Goal: Task Accomplishment & Management: Complete application form

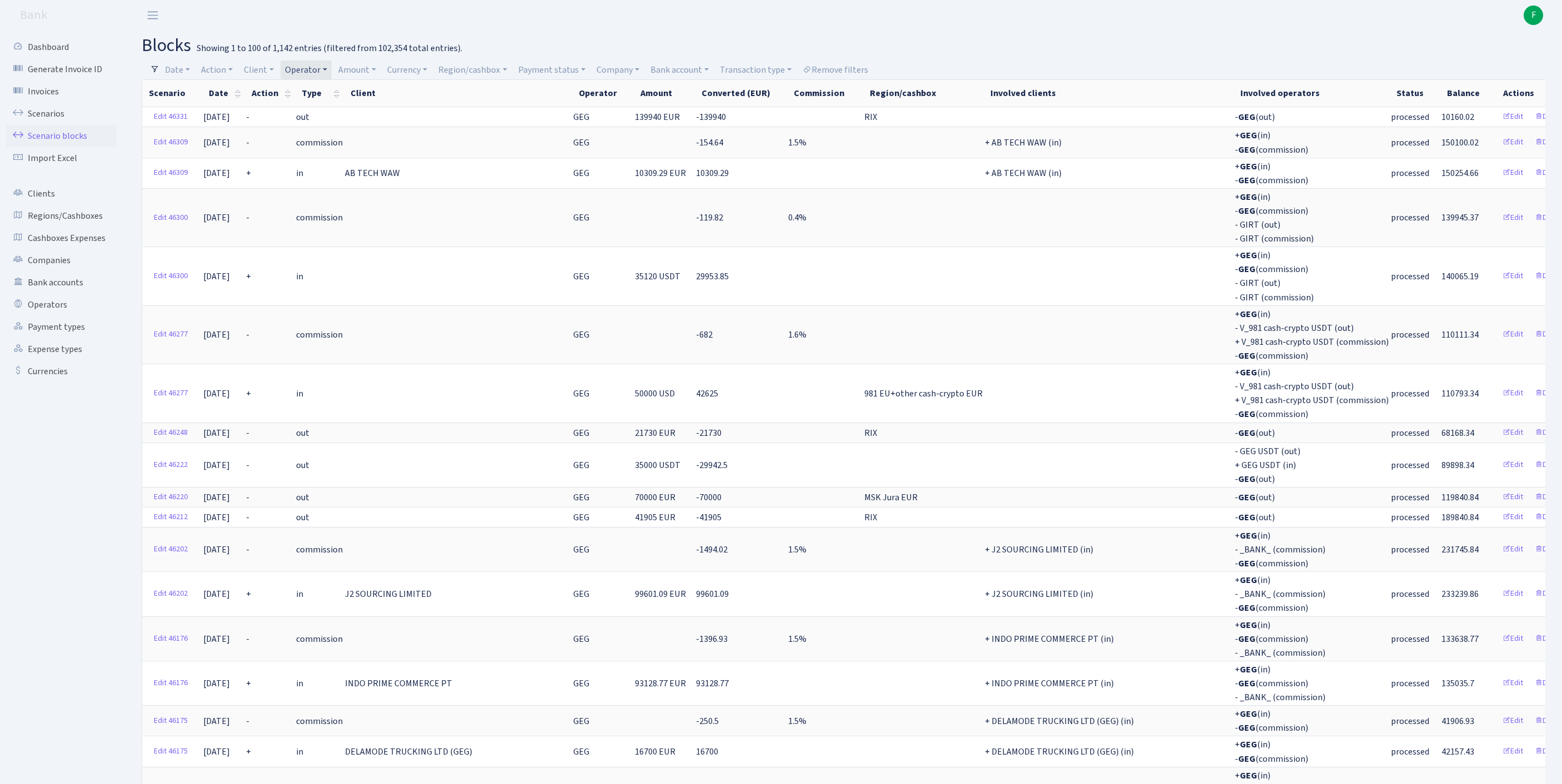
select select "100"
click at [52, 122] on link "Scenarios" at bounding box center [61, 114] width 111 height 22
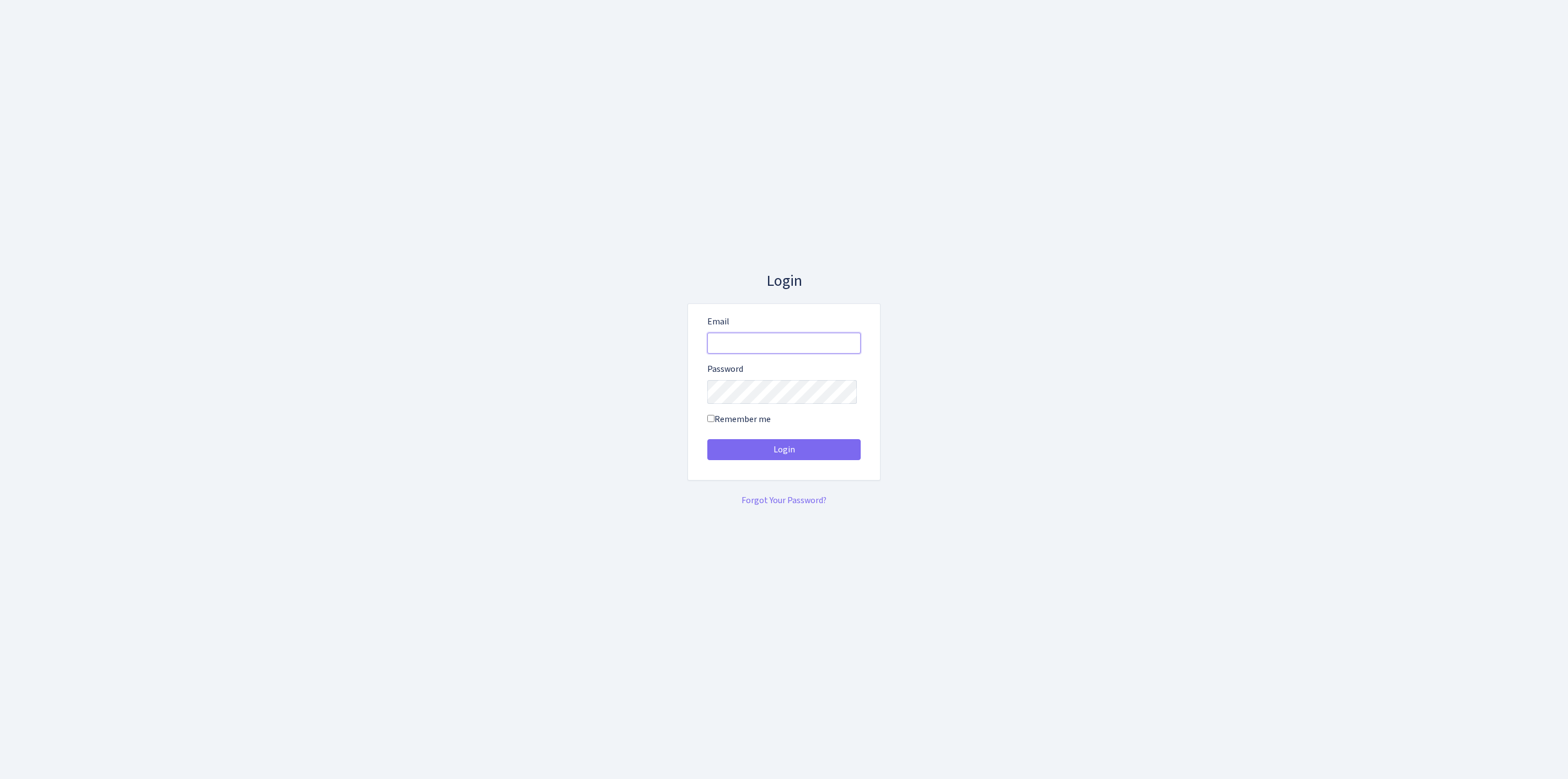
type input "feitan@bank.com"
click at [784, 453] on button "Login" at bounding box center [784, 449] width 153 height 21
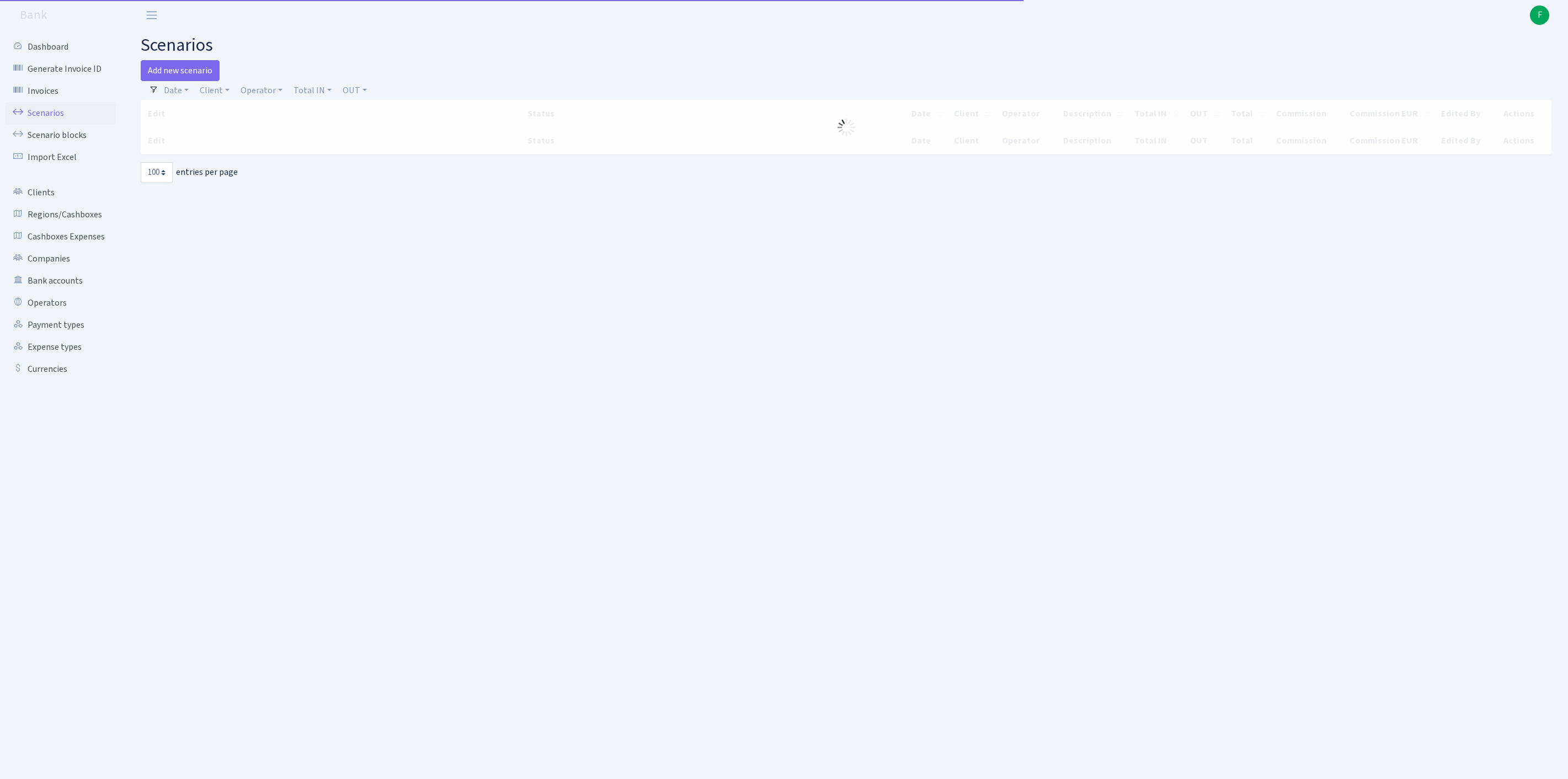
select select "100"
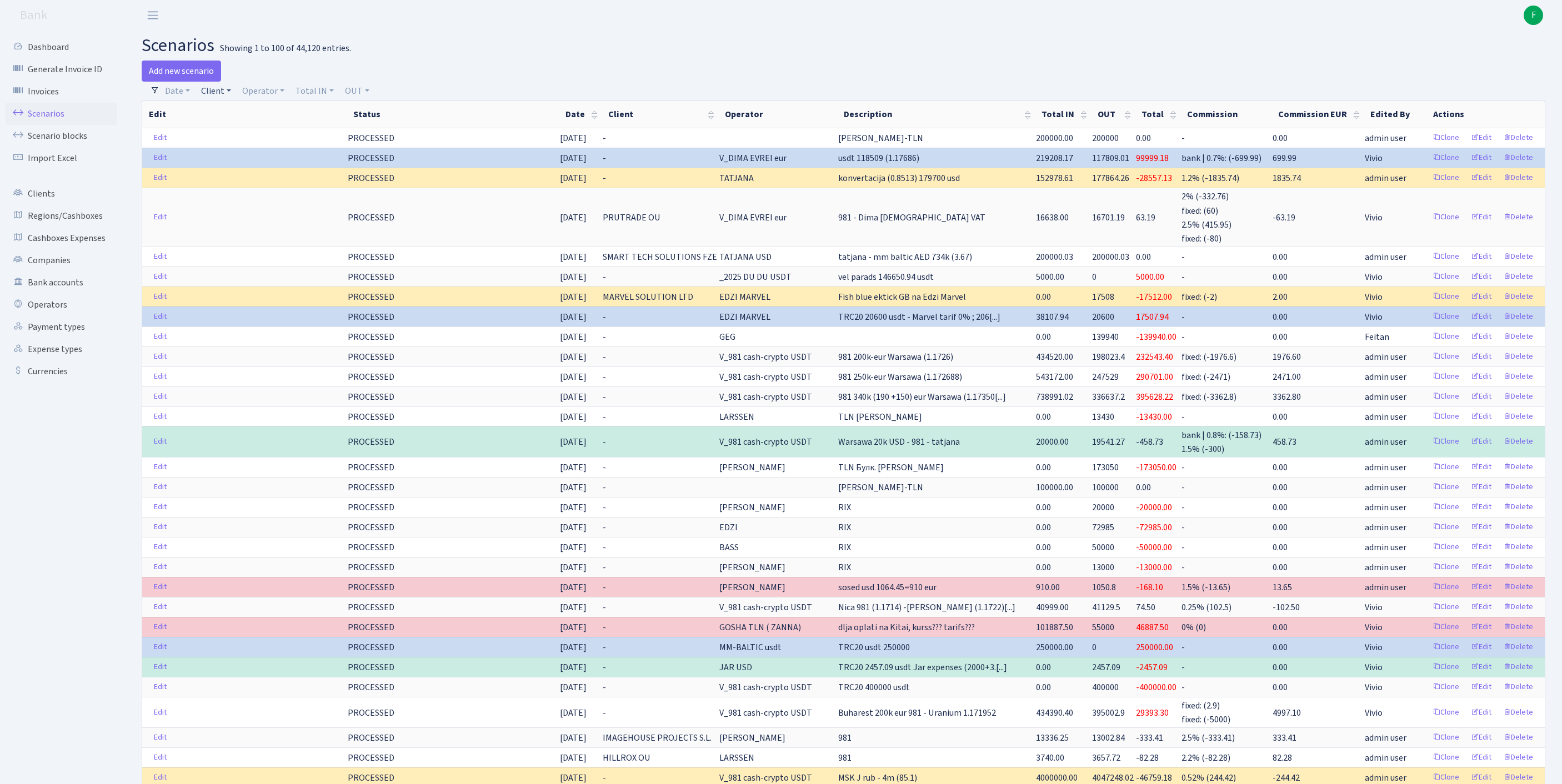
click at [219, 96] on link "Client" at bounding box center [216, 91] width 39 height 19
click at [252, 140] on input "search" at bounding box center [246, 130] width 92 height 17
type input "intense"
click at [275, 168] on li "INTENSE MEDIA BALTIC" at bounding box center [246, 157] width 94 height 32
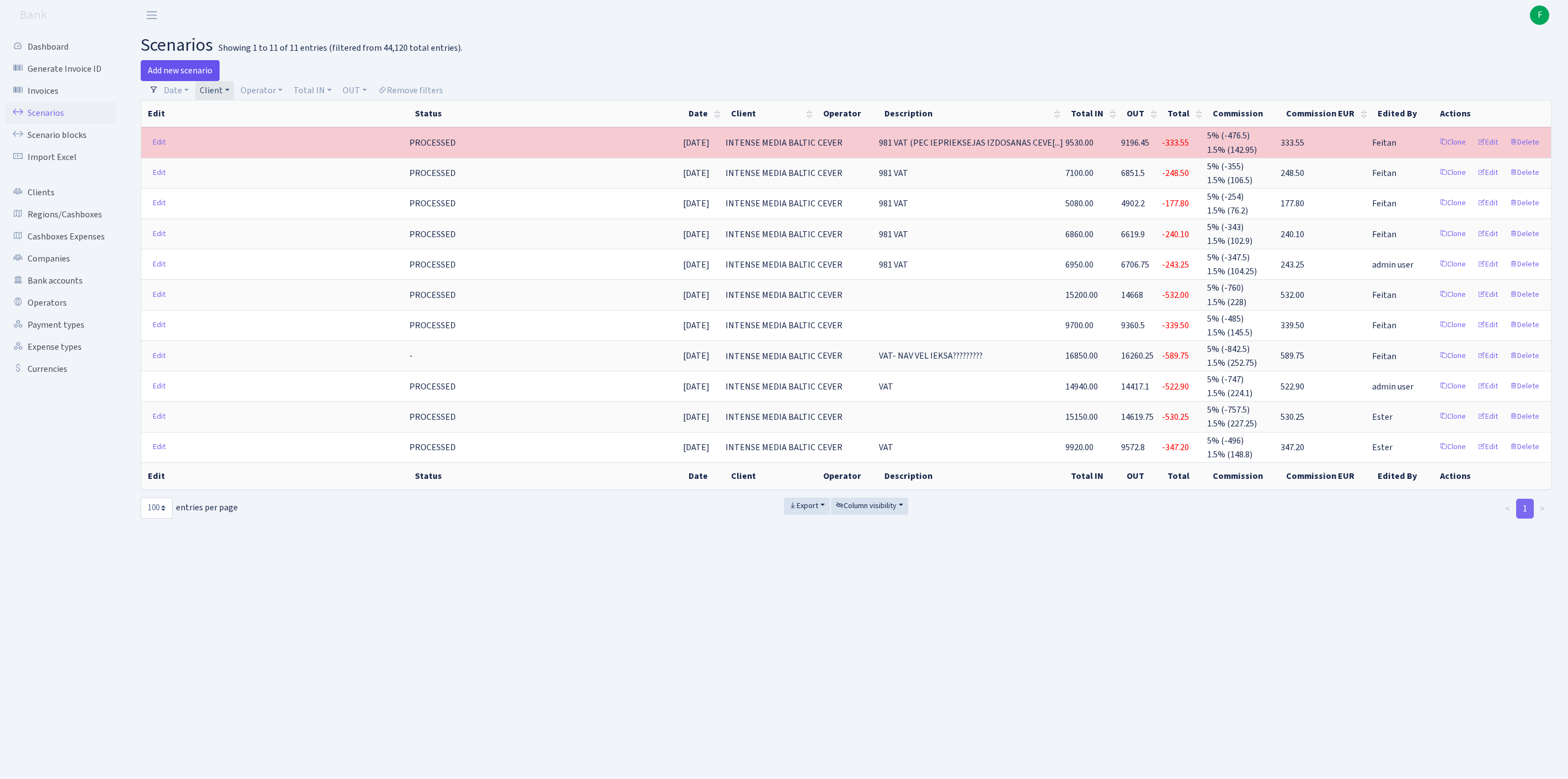
click at [187, 69] on link "Add new scenario" at bounding box center [180, 71] width 79 height 21
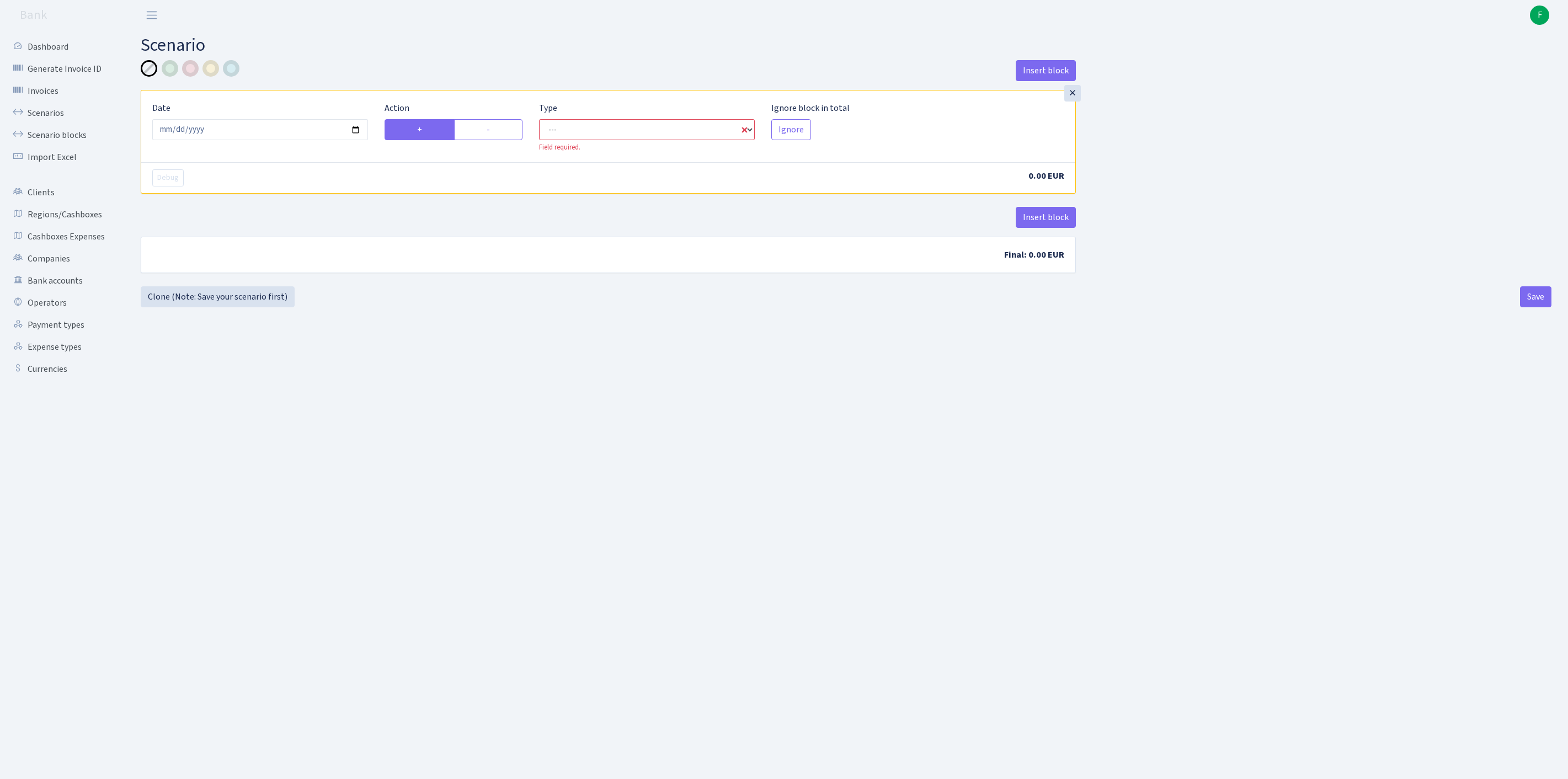
select select "in"
select select "1"
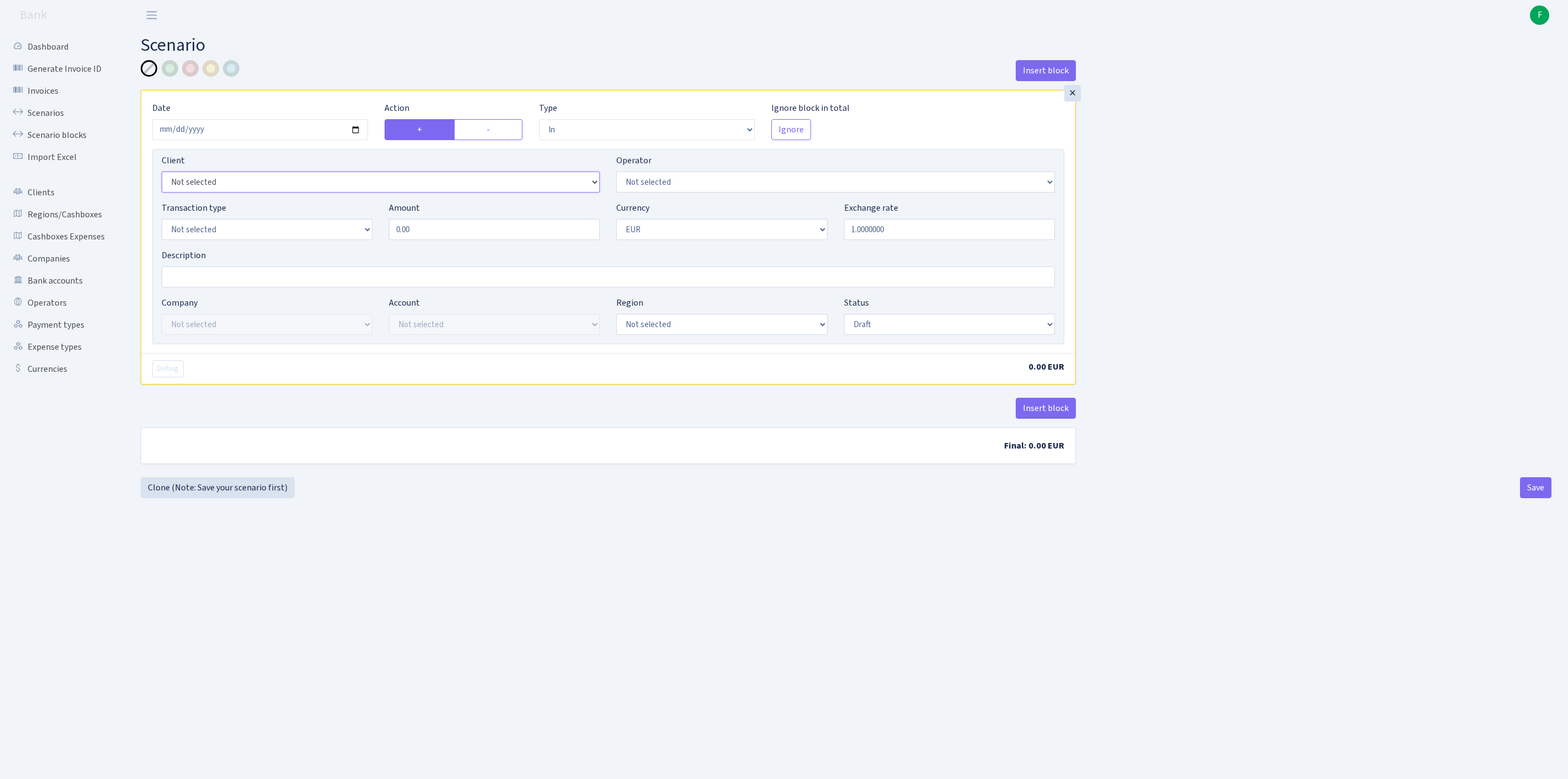
select select "2496"
select select "20"
select select "8"
drag, startPoint x: 455, startPoint y: 258, endPoint x: 307, endPoint y: 254, distance: 148.1
click at [307, 249] on div "Transaction type Not selected 981 ELF FISH crypto GIRT IVO dekl MM-BALTIC eur U…" at bounding box center [608, 225] width 910 height 47
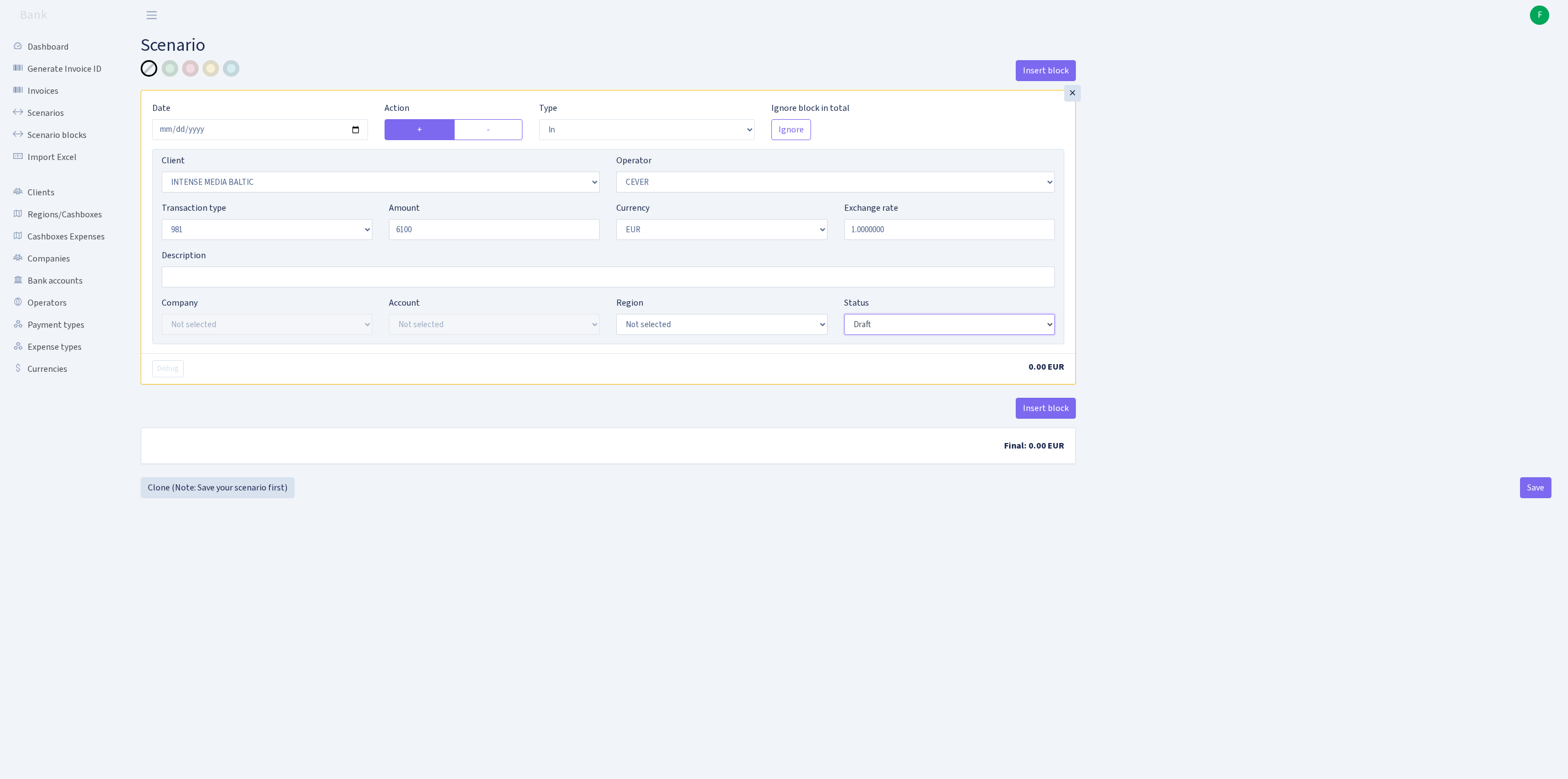
type input "6,100.00"
select select "processed"
click at [1048, 419] on button "Insert block" at bounding box center [1046, 408] width 60 height 21
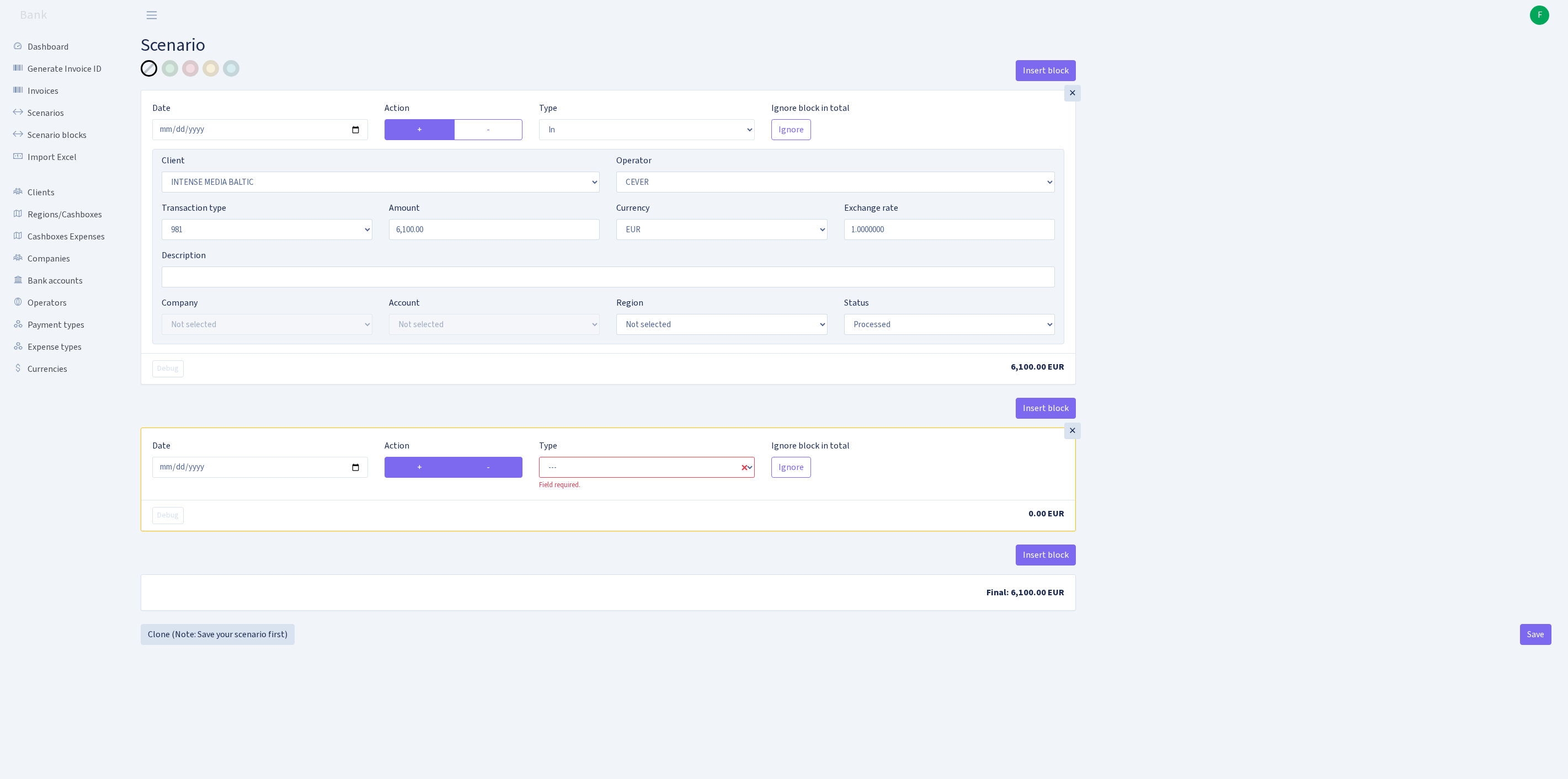
click at [491, 478] on label "-" at bounding box center [488, 467] width 68 height 21
click at [491, 468] on input "-" at bounding box center [490, 464] width 7 height 7
radio input "true"
radio input "false"
select select "commission"
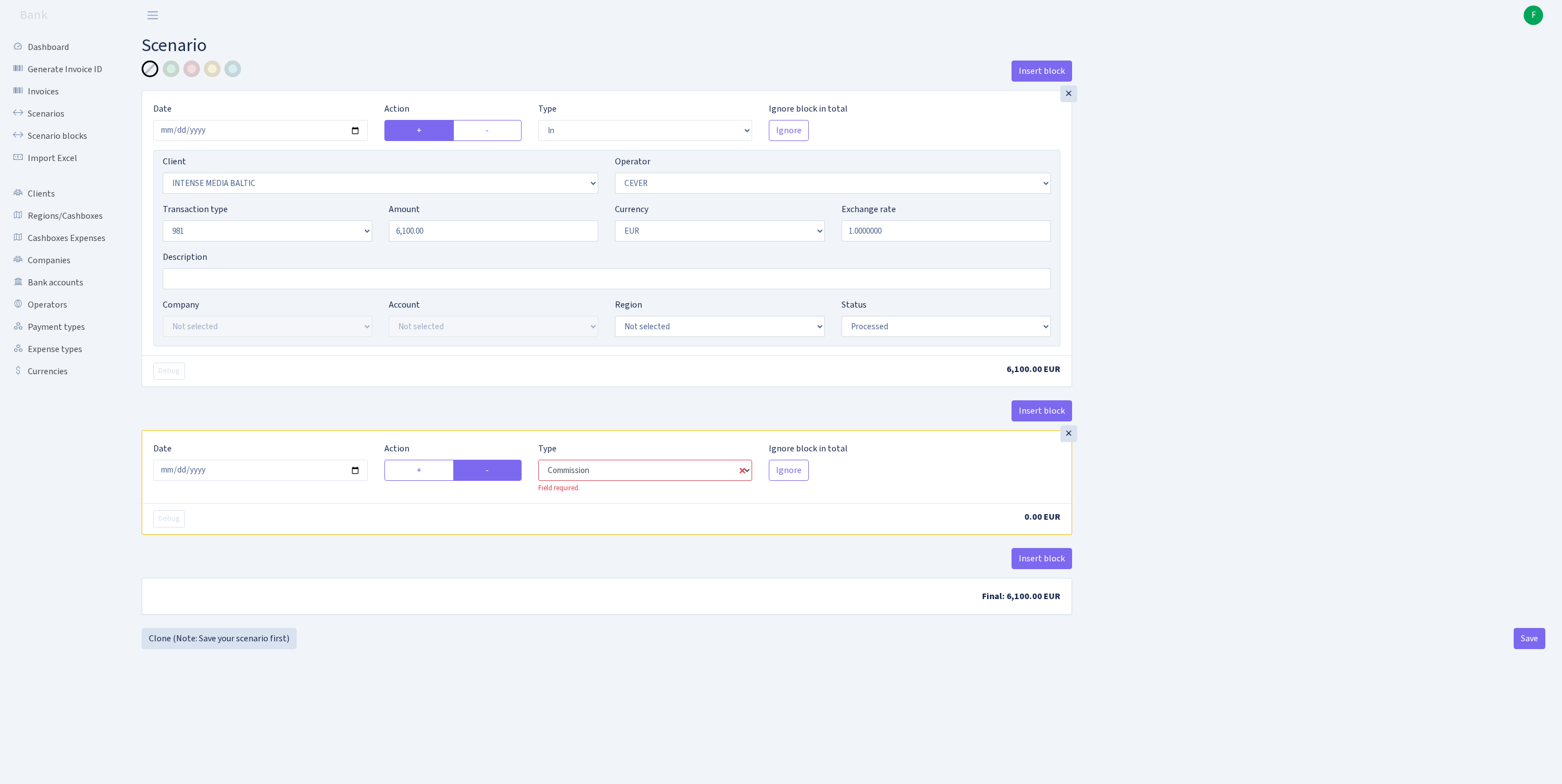
select select "20"
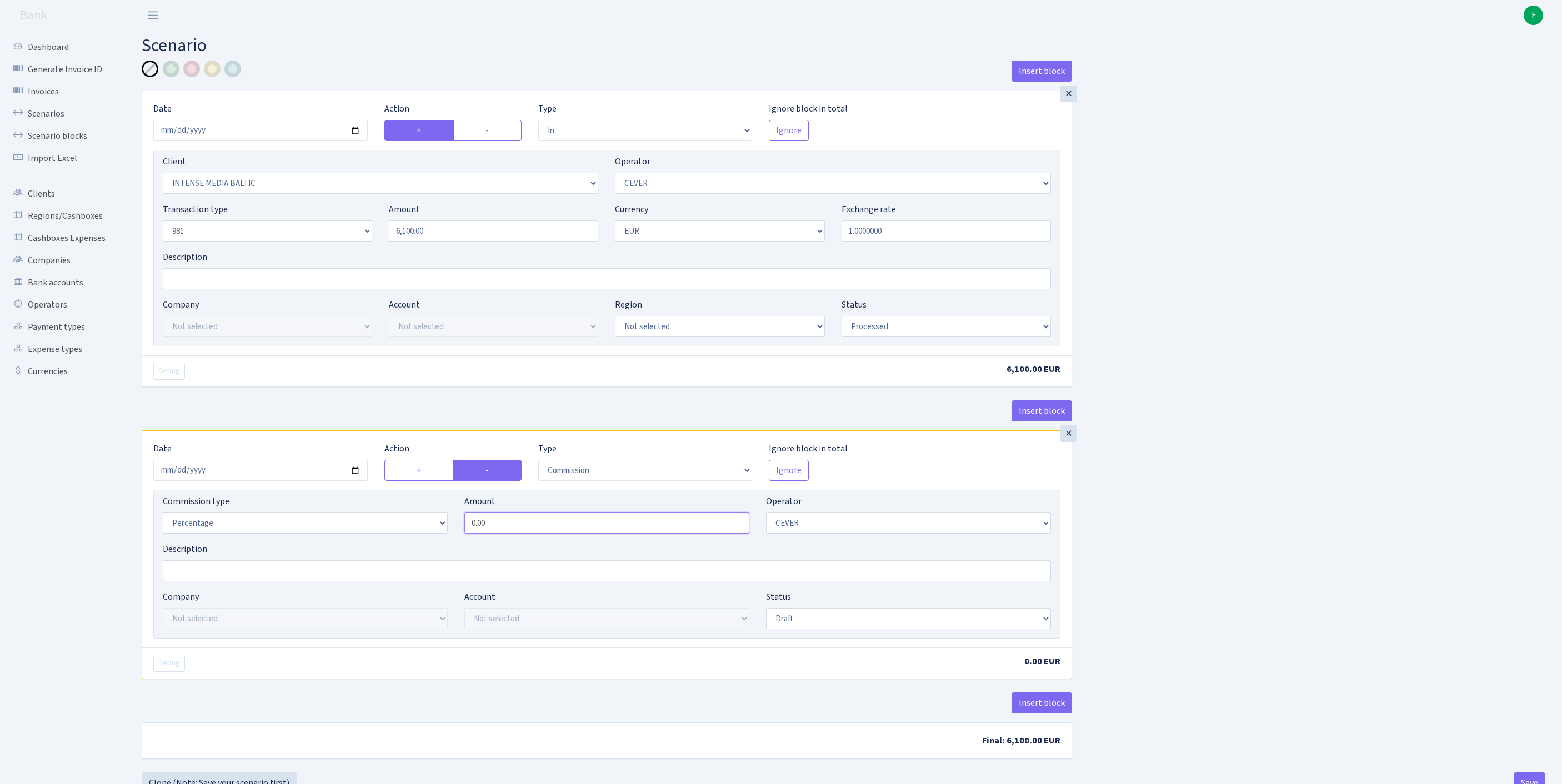
drag, startPoint x: 496, startPoint y: 594, endPoint x: 363, endPoint y: 596, distance: 133.0
click at [365, 543] on div "Commission type Percentage Fixed Bank Amount 0.00 Operator Not selected 981 981…" at bounding box center [607, 519] width 905 height 48
drag, startPoint x: 545, startPoint y: 583, endPoint x: 320, endPoint y: 586, distance: 225.0
click at [320, 543] on div "Commission type Percentage Fixed Bank Amount 0.00 Operator Not selected 981 981…" at bounding box center [607, 519] width 905 height 48
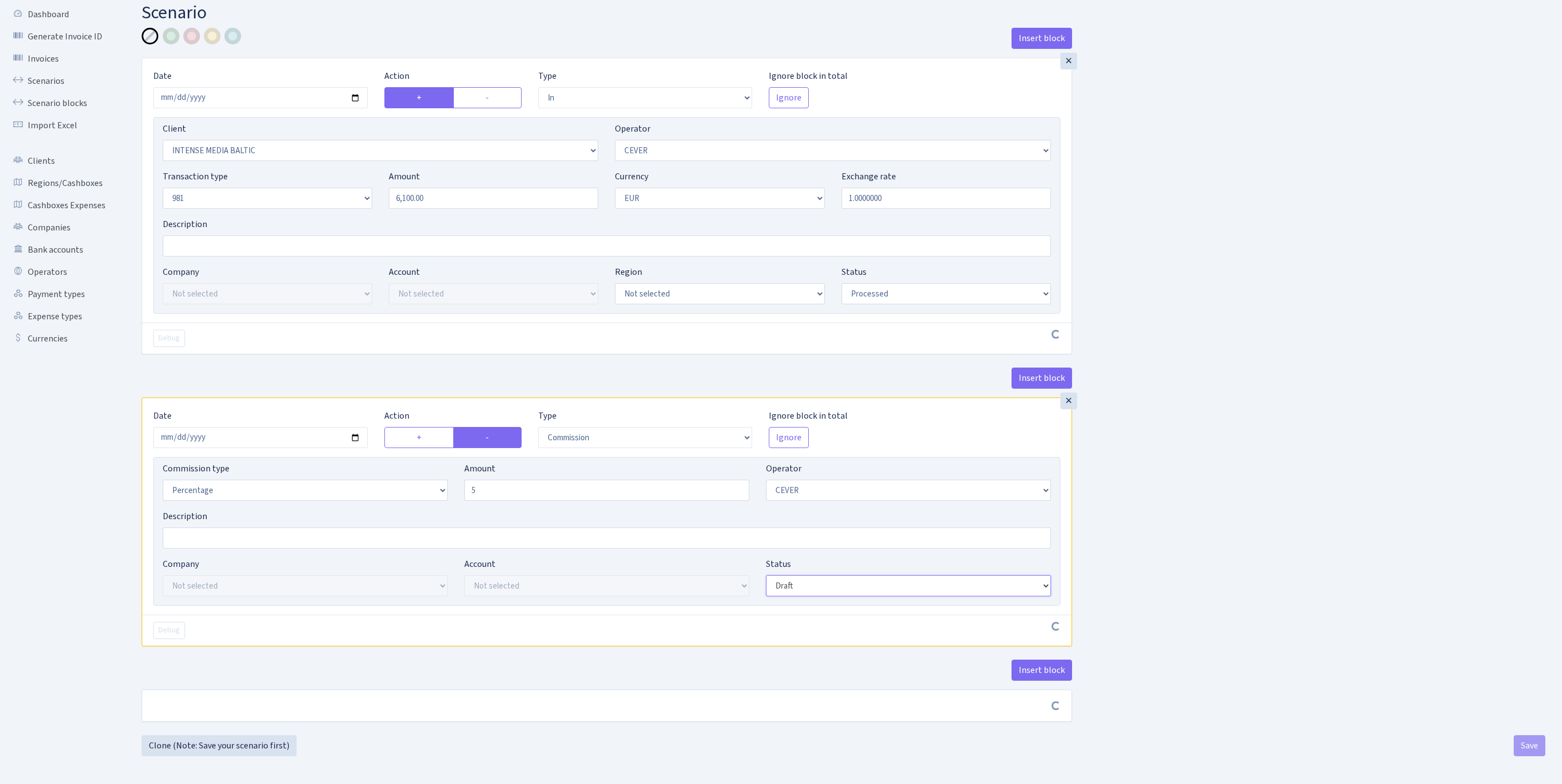
type input "5.00"
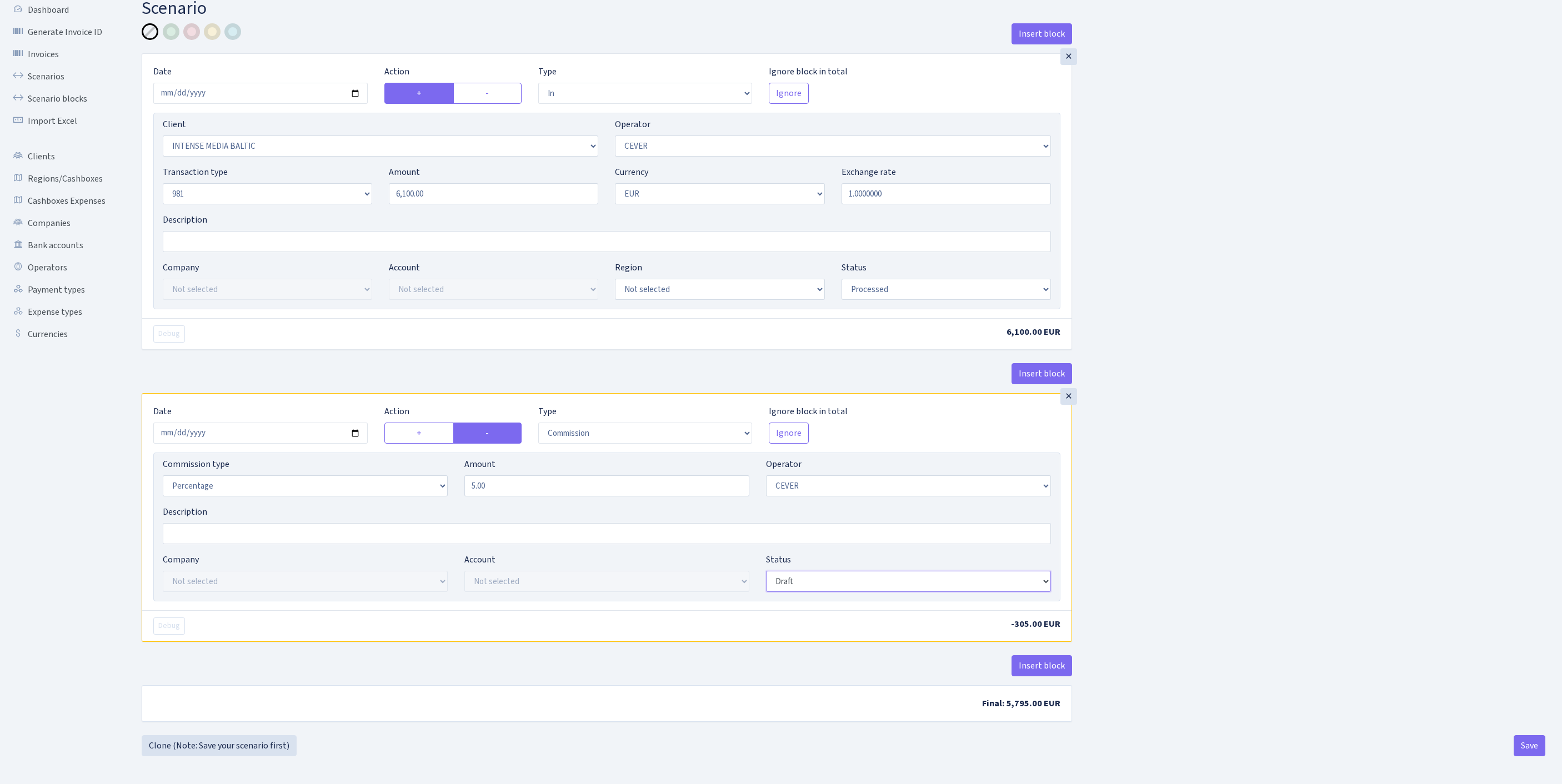
select select "processed"
click at [1048, 657] on button "Insert block" at bounding box center [1042, 666] width 61 height 21
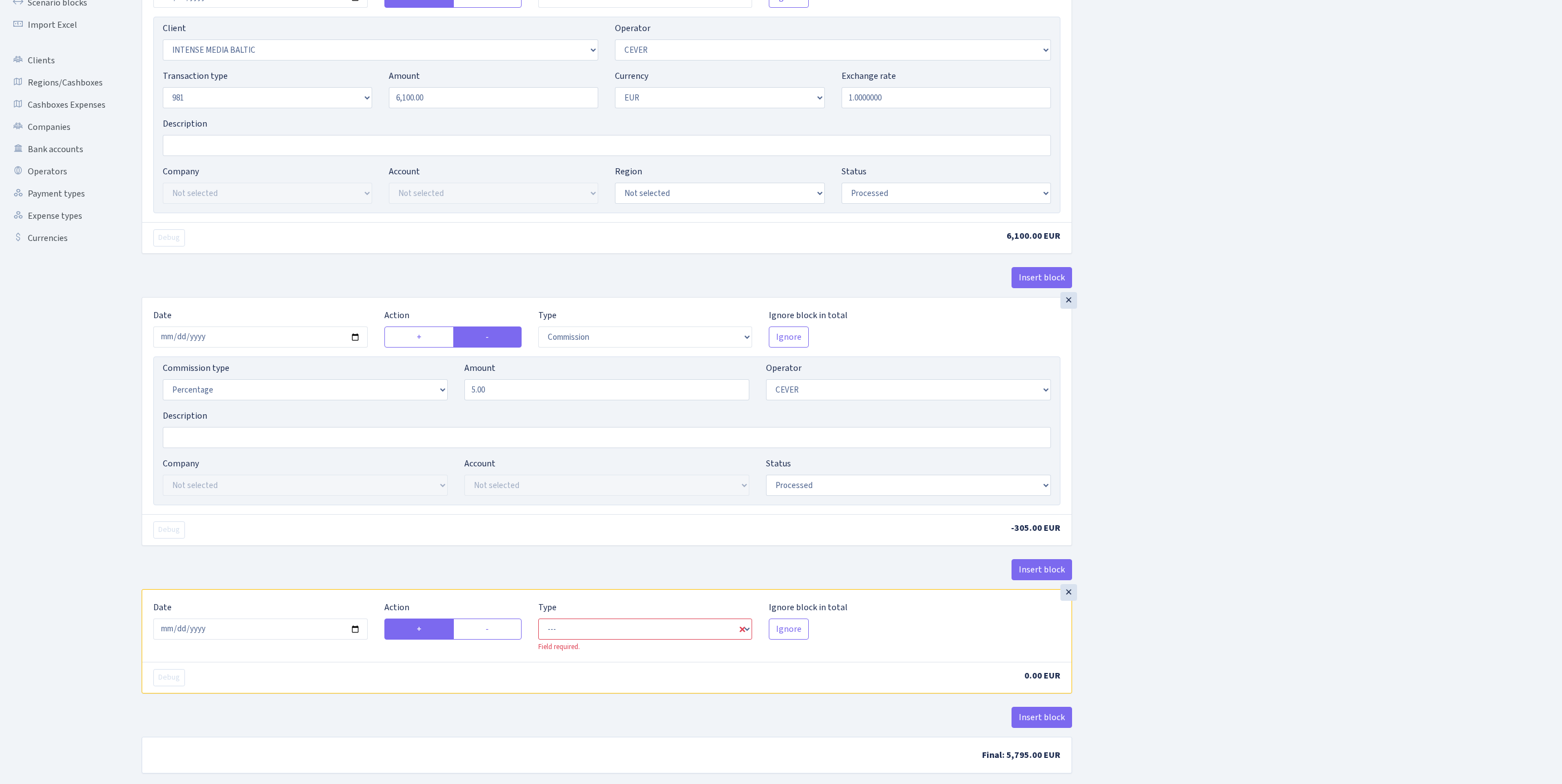
scroll to position [309, 0]
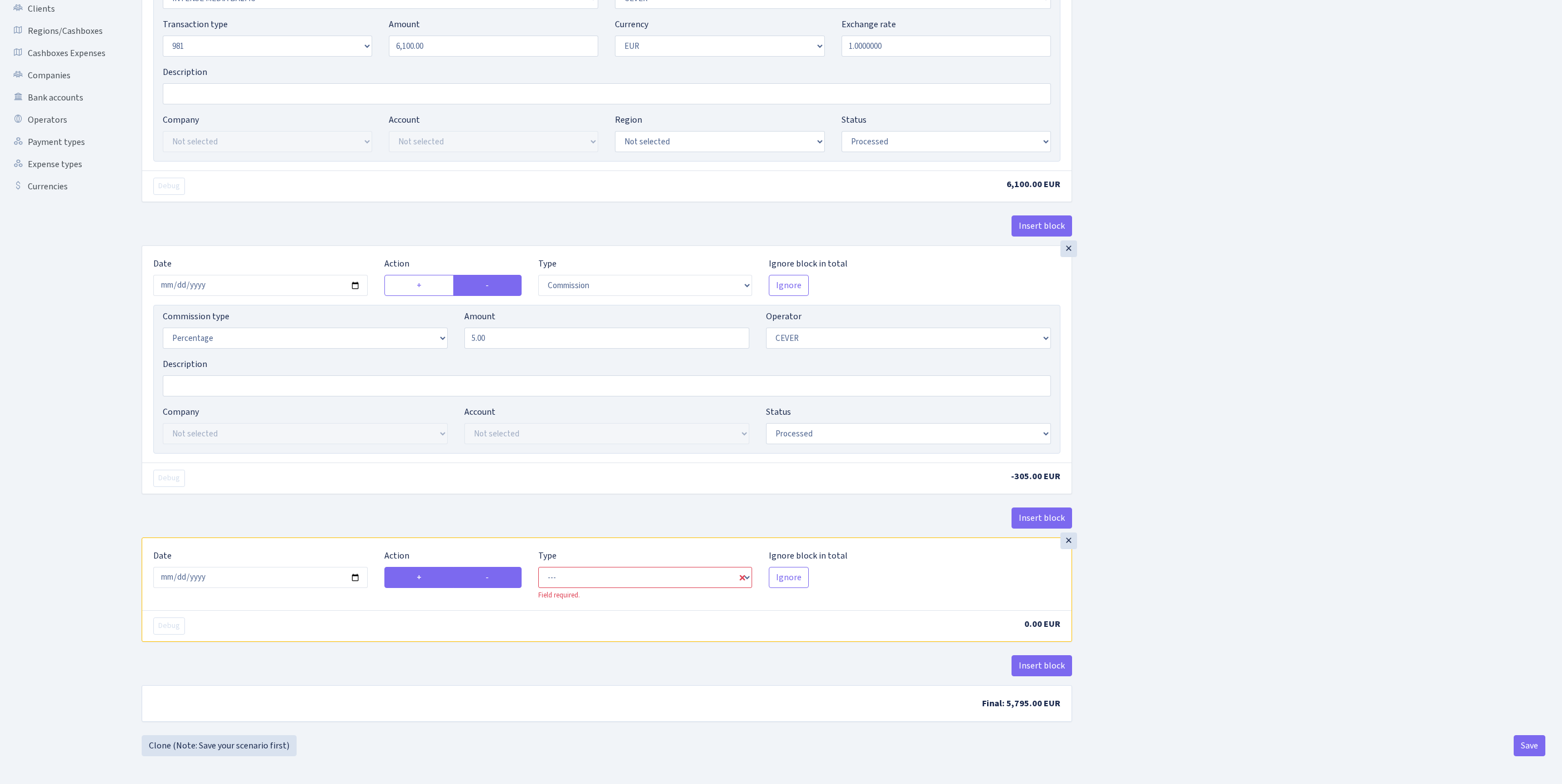
click at [490, 567] on label "-" at bounding box center [487, 577] width 68 height 21
click at [490, 571] on input "-" at bounding box center [489, 575] width 7 height 7
radio input "true"
radio input "false"
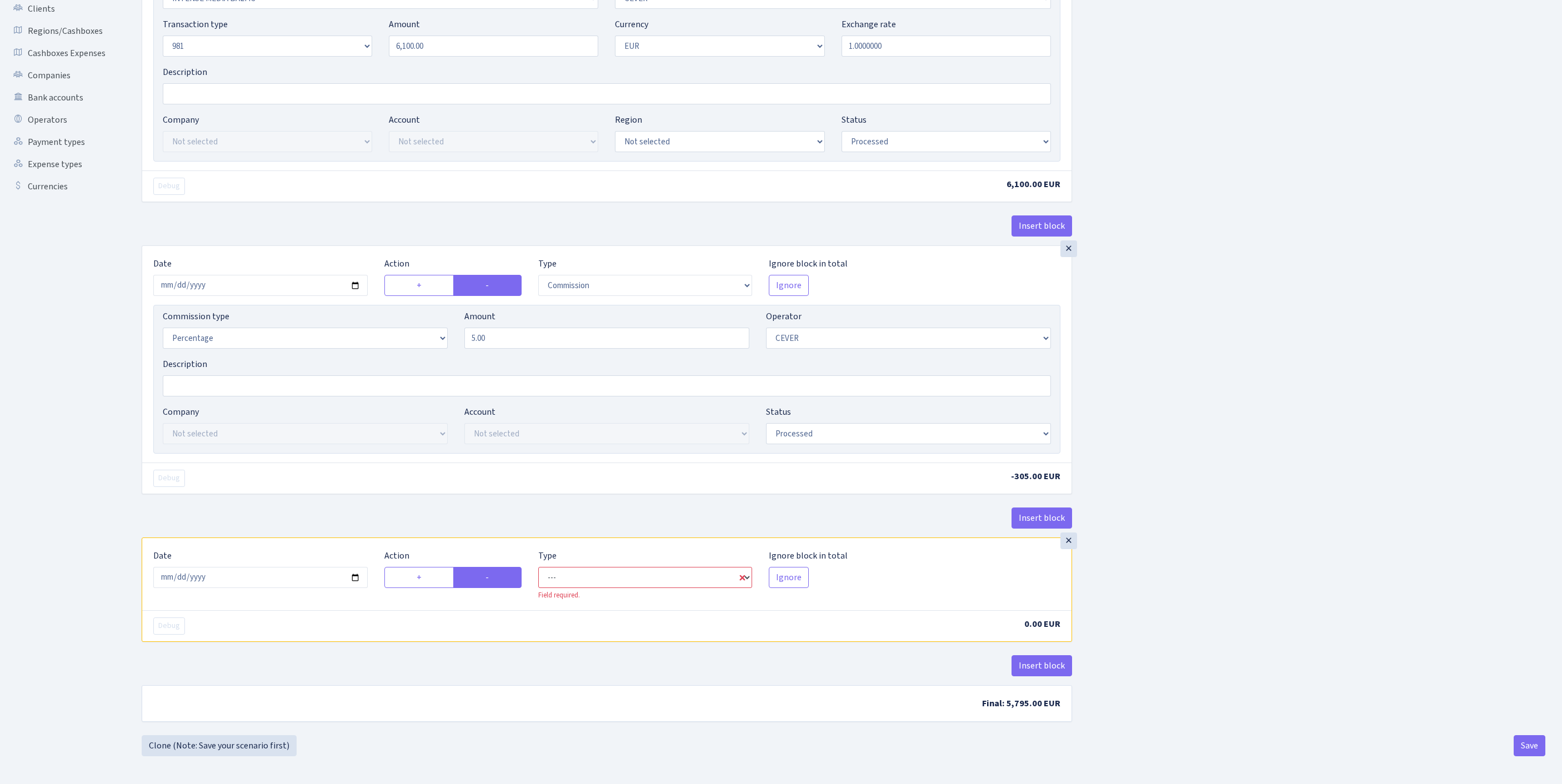
select select "out"
select select "20"
select select "1"
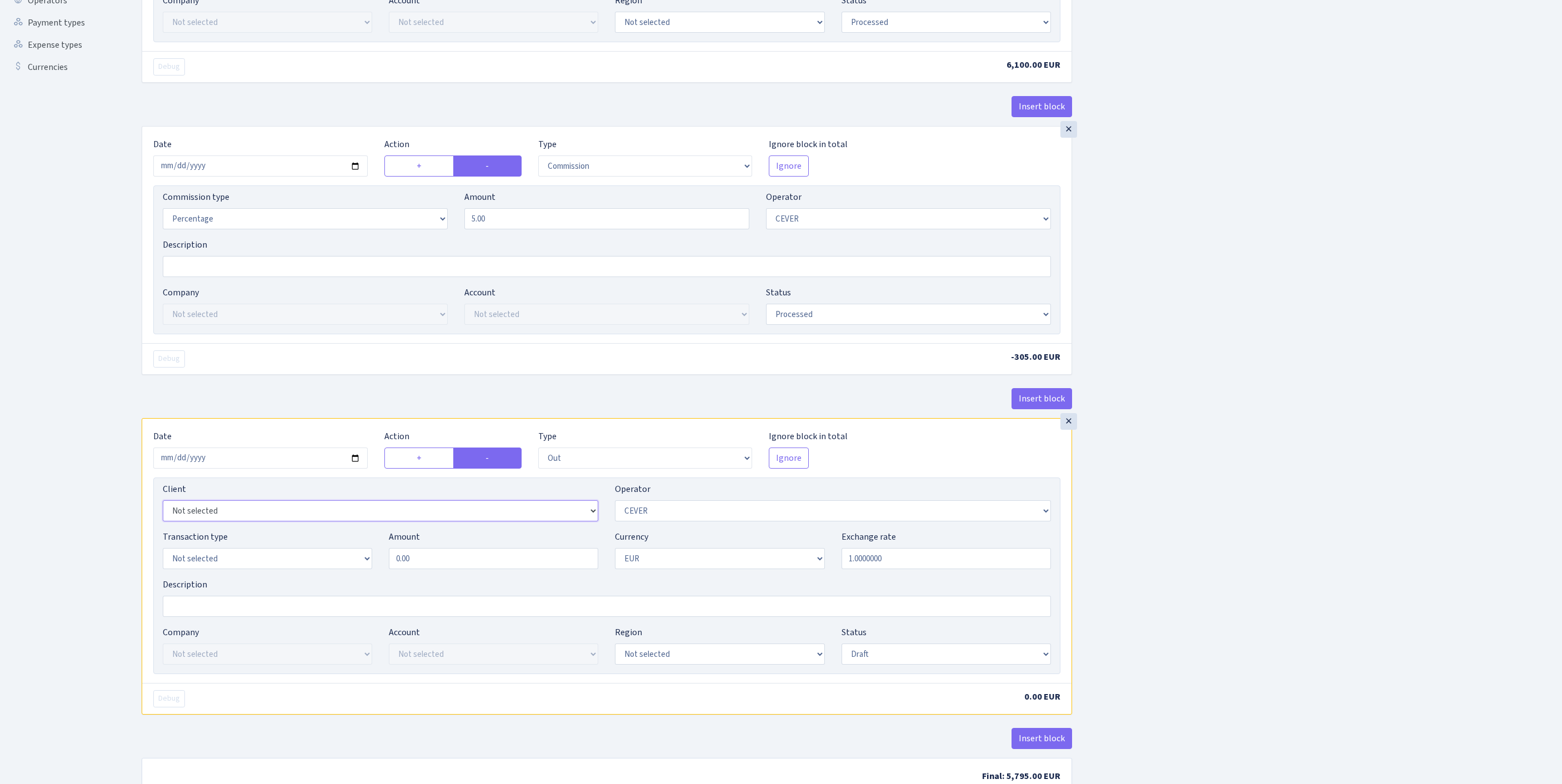
select select "2781"
select select "61"
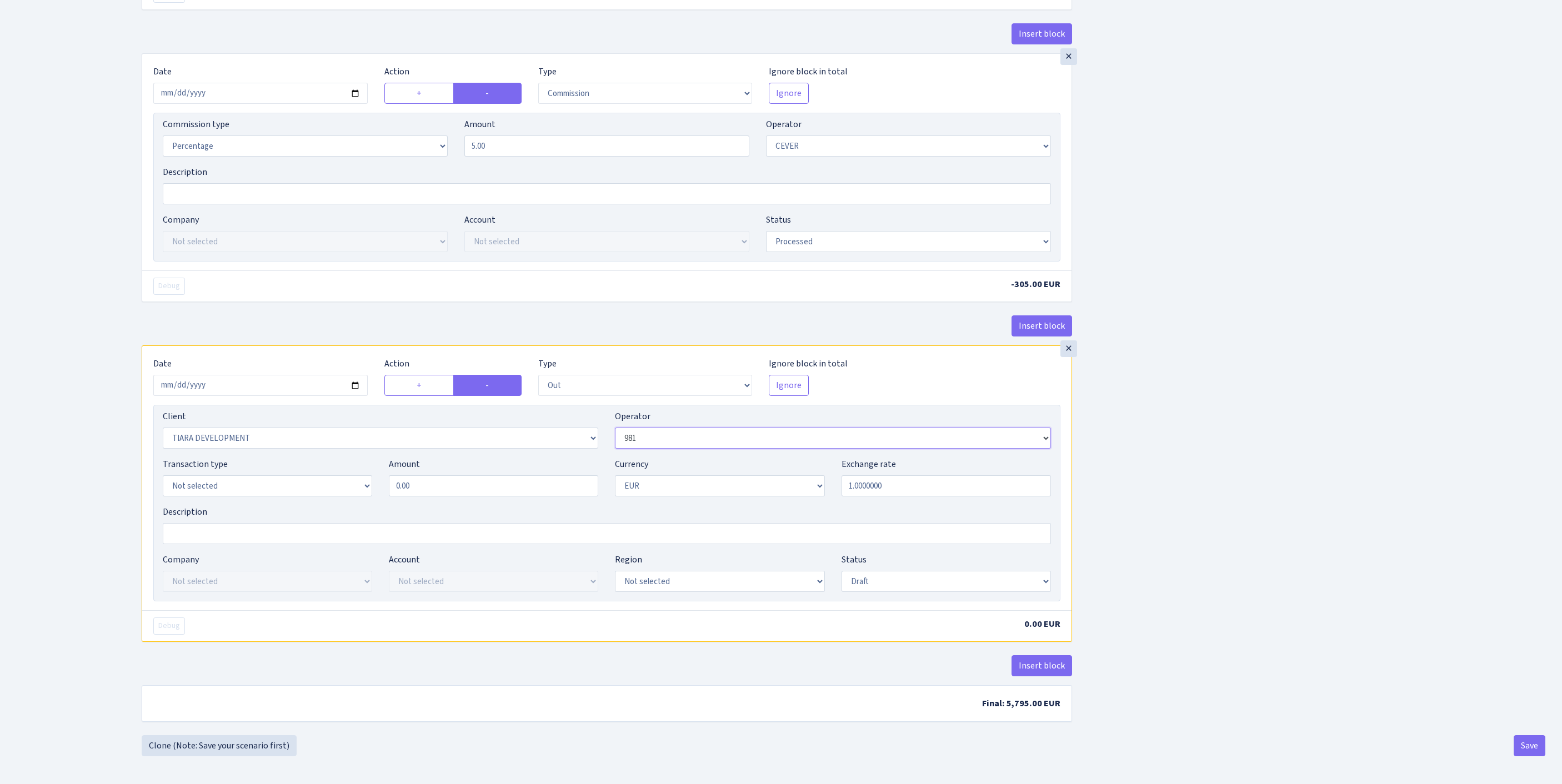
scroll to position [522, 0]
select select "8"
drag, startPoint x: 443, startPoint y: 452, endPoint x: 188, endPoint y: 435, distance: 255.6
click at [188, 458] on div "Transaction type Not selected 981 ELF FISH crypto GIRT IVO dekl MM-BALTIC eur U…" at bounding box center [607, 481] width 905 height 48
type input "6,100.00"
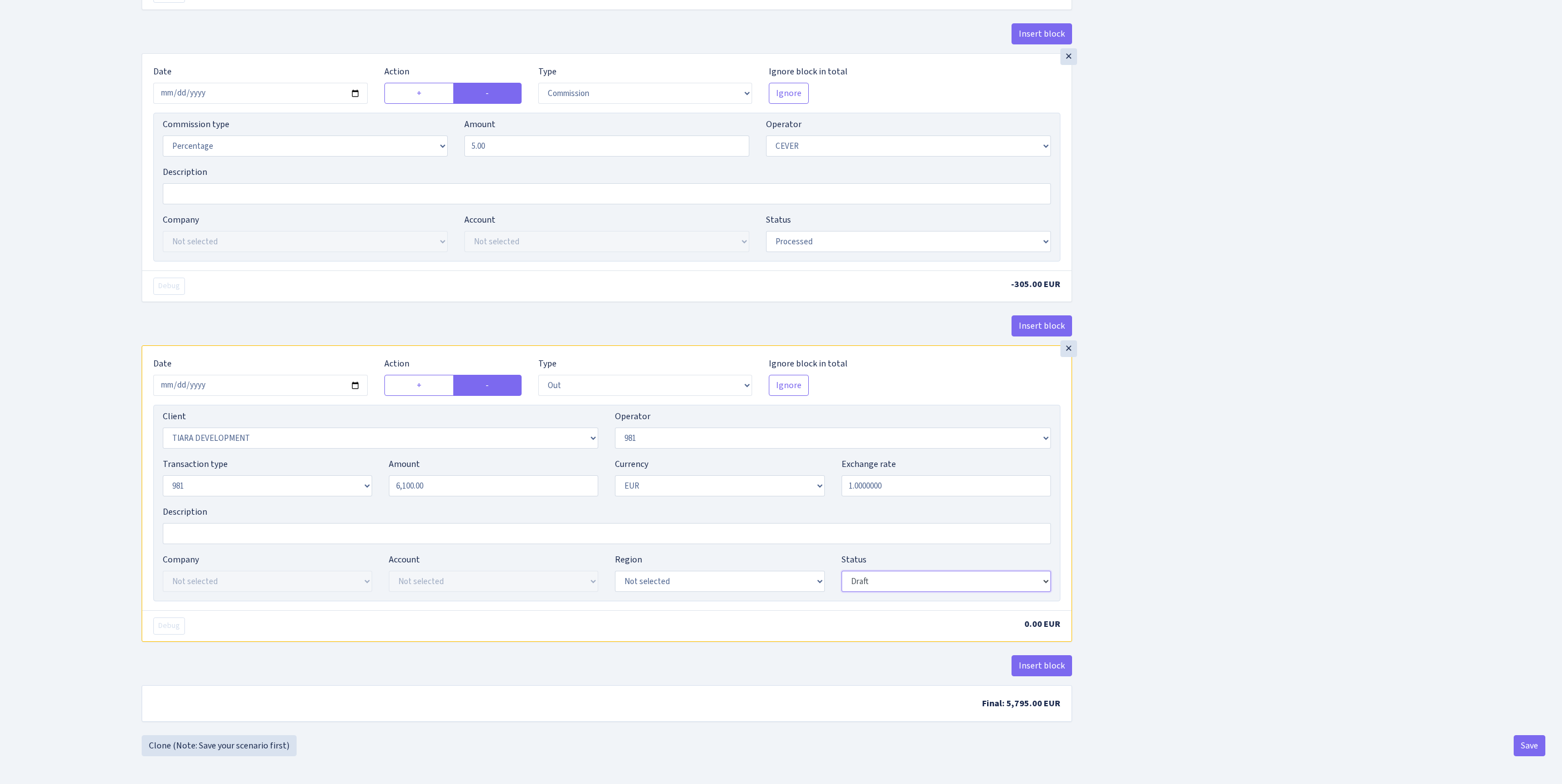
scroll to position [518, 0]
select select "processed"
click at [1060, 658] on button "Insert block" at bounding box center [1042, 666] width 61 height 21
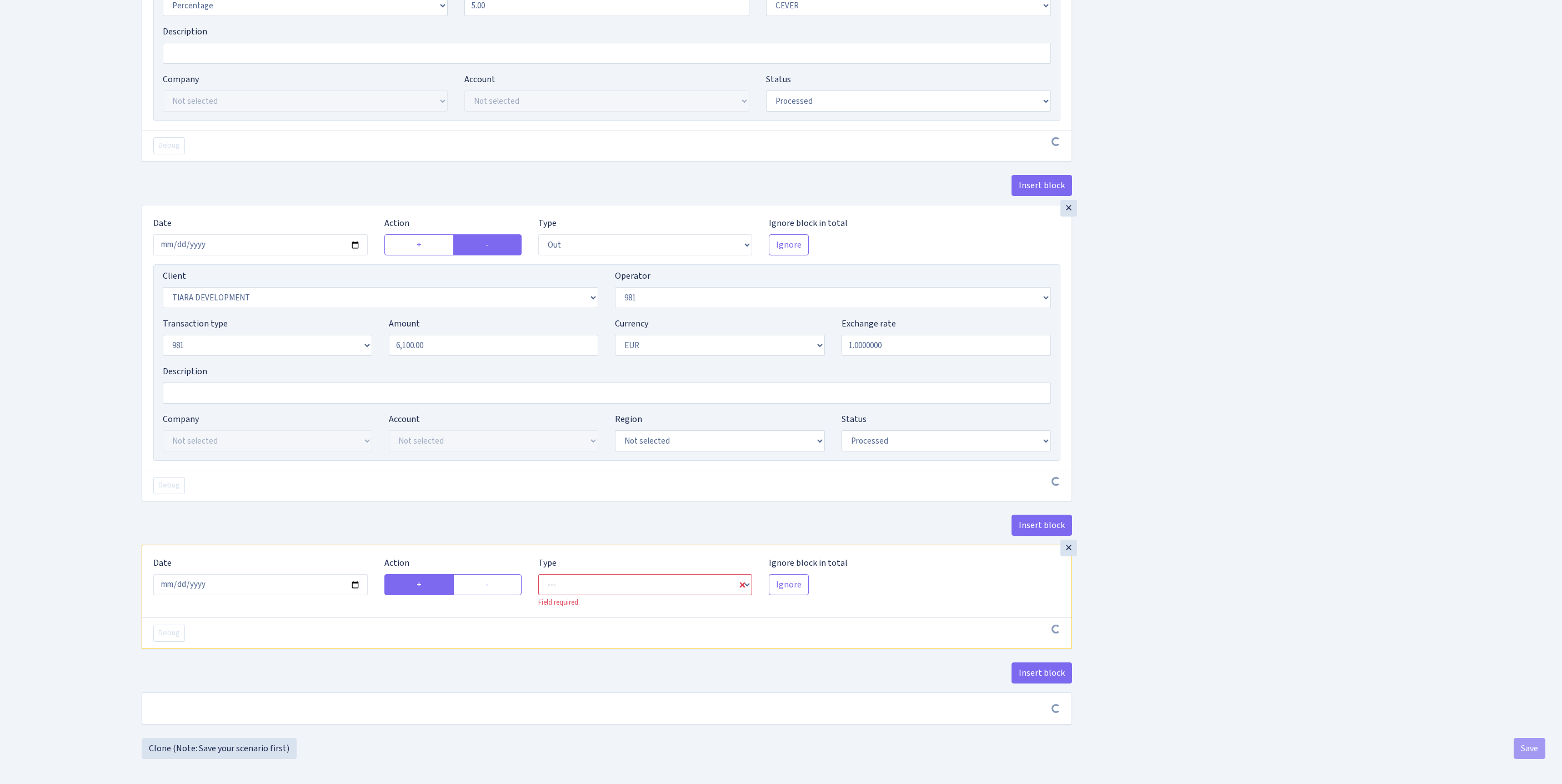
scroll to position [690, 0]
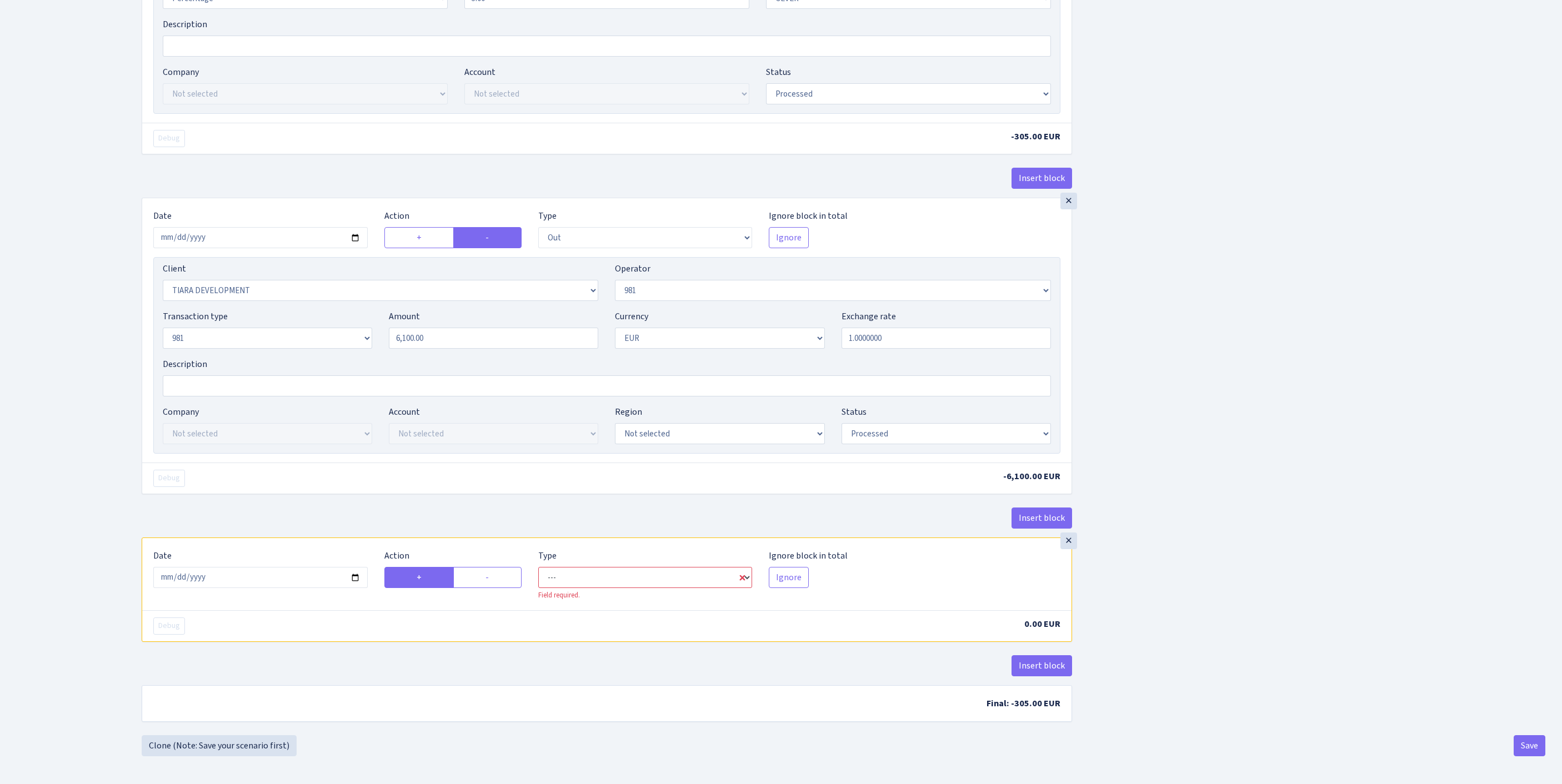
select select "commission"
select select "61"
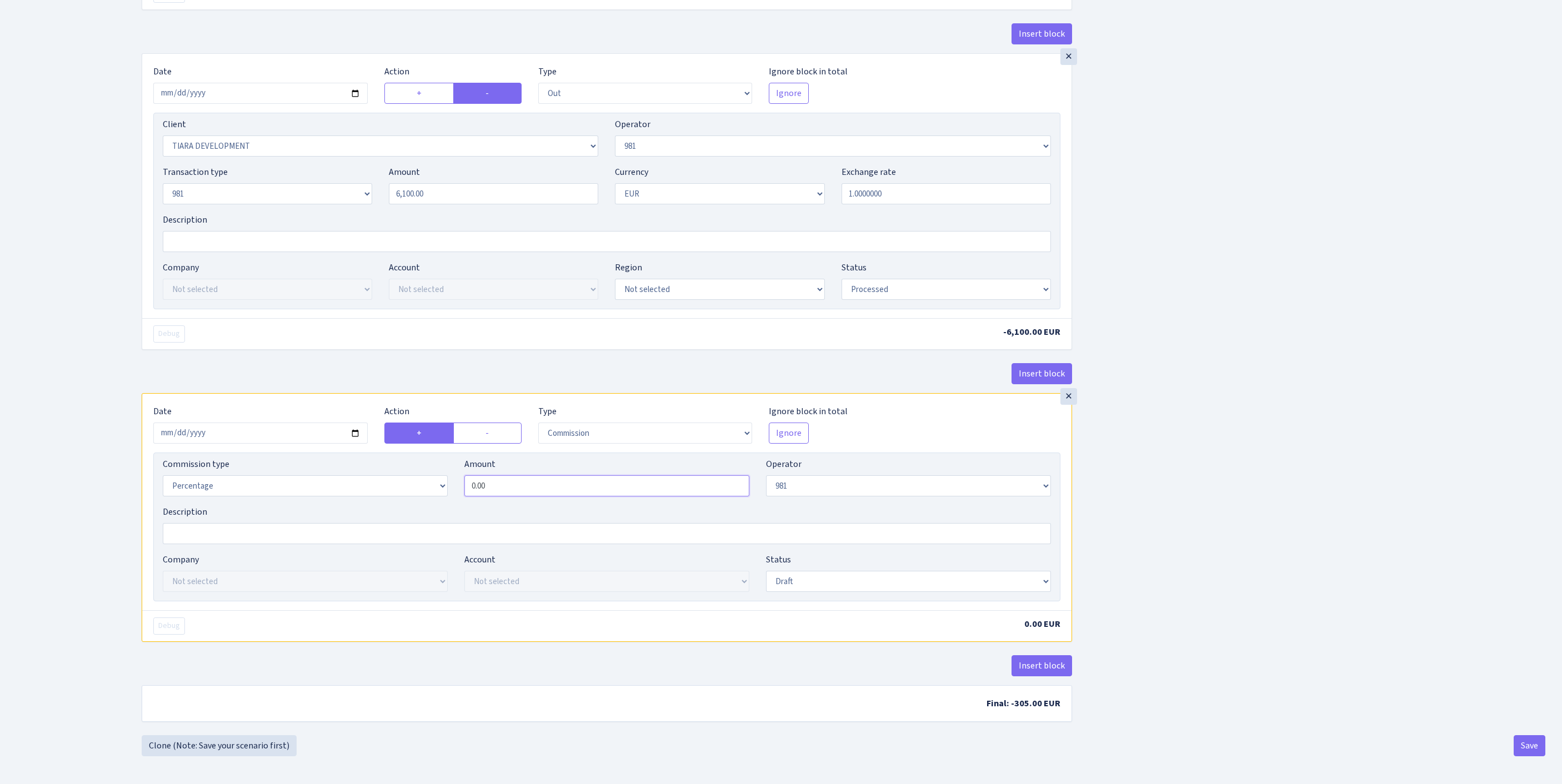
drag, startPoint x: 534, startPoint y: 608, endPoint x: 346, endPoint y: 620, distance: 188.4
click at [346, 505] on div "Commission type Percentage Fixed Bank Amount 0.00 Operator Not selected 981 981…" at bounding box center [607, 481] width 905 height 48
drag, startPoint x: 499, startPoint y: 613, endPoint x: 402, endPoint y: 615, distance: 97.0
click at [402, 505] on div "Commission type Percentage Fixed Bank Amount 0.00 Operator Not selected 981 981…" at bounding box center [607, 481] width 905 height 48
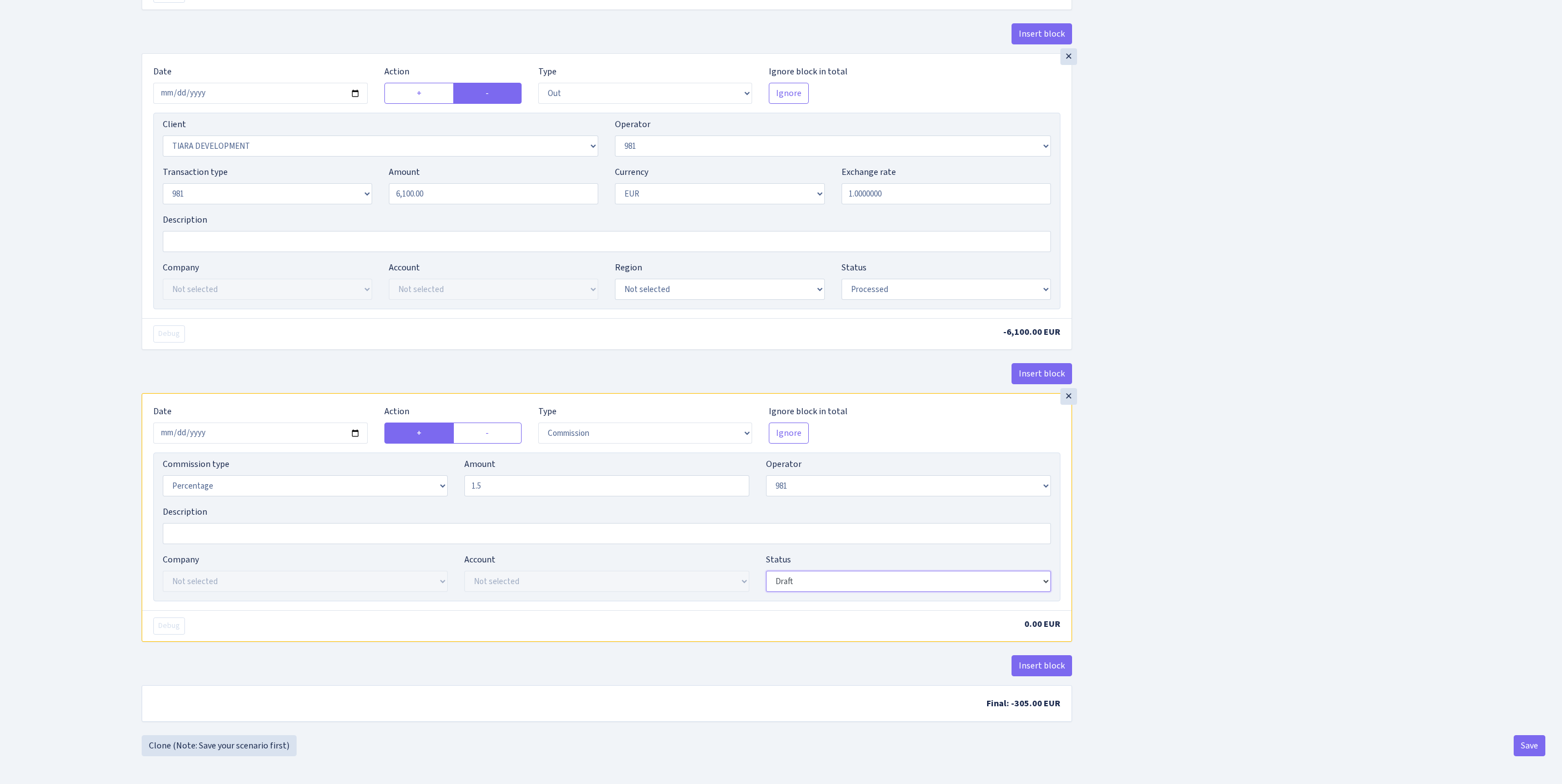
type input "1.50"
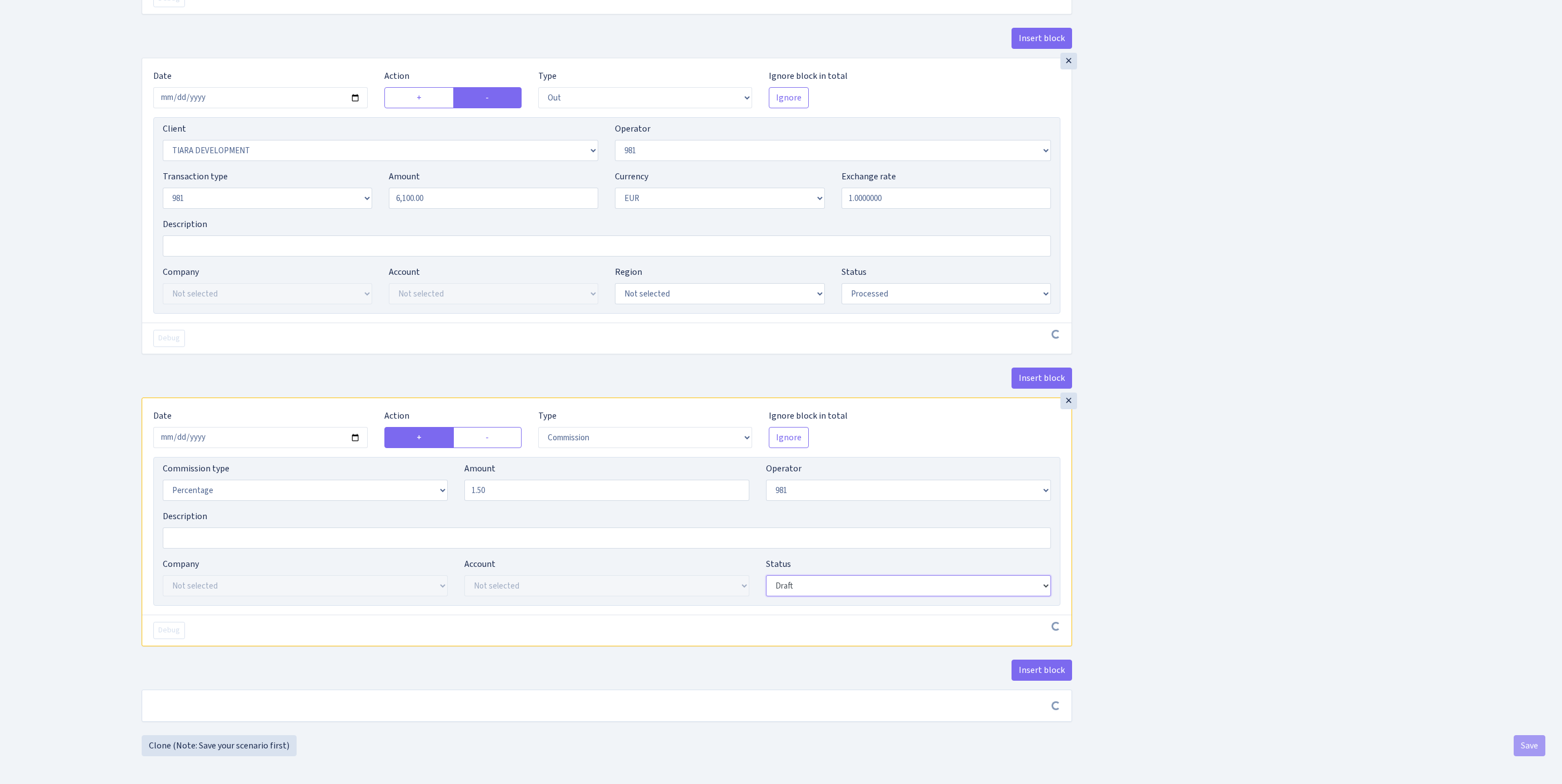
scroll to position [850, 0]
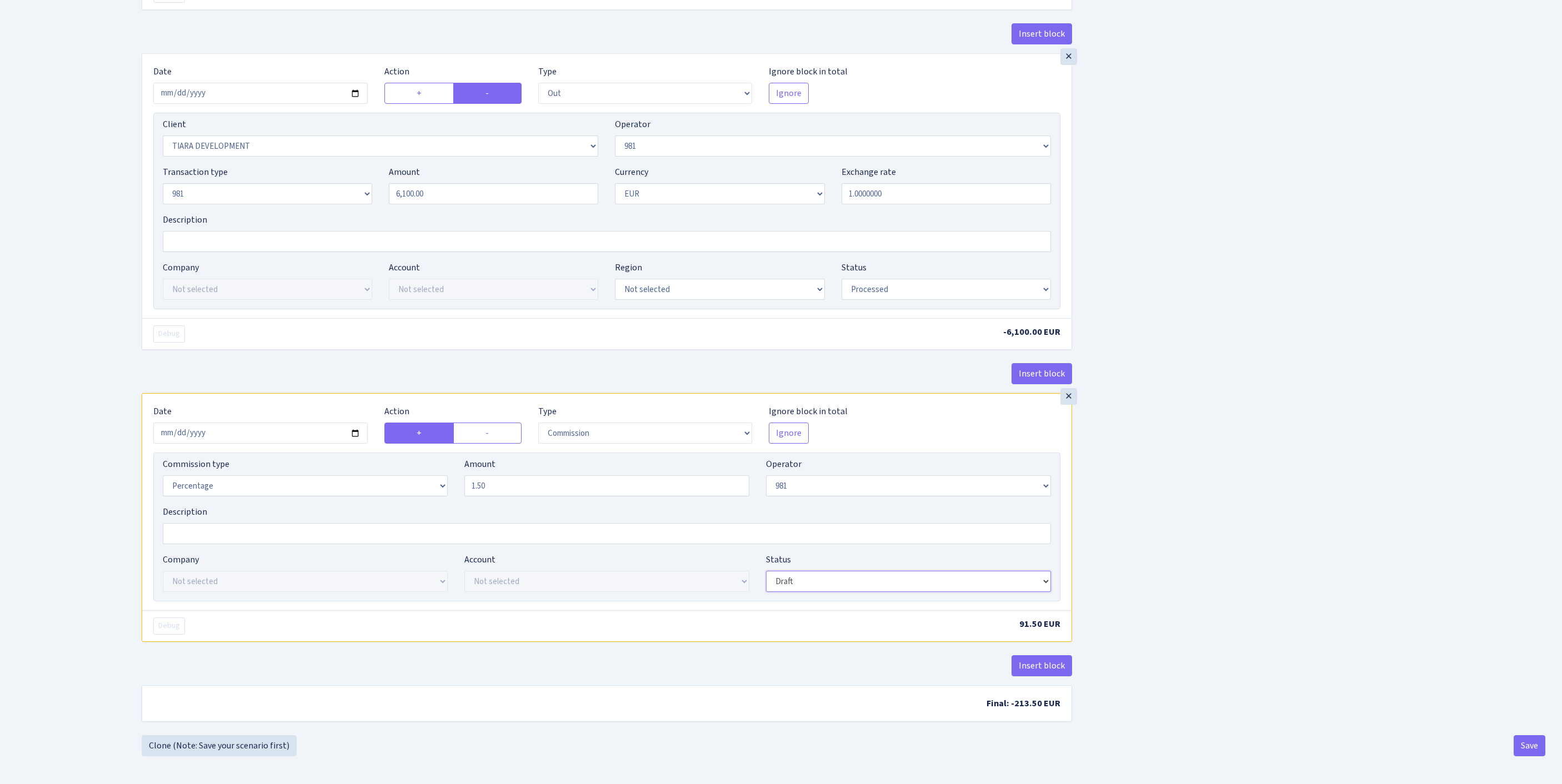
select select "processed"
click at [1514, 750] on button "Save" at bounding box center [1530, 745] width 32 height 21
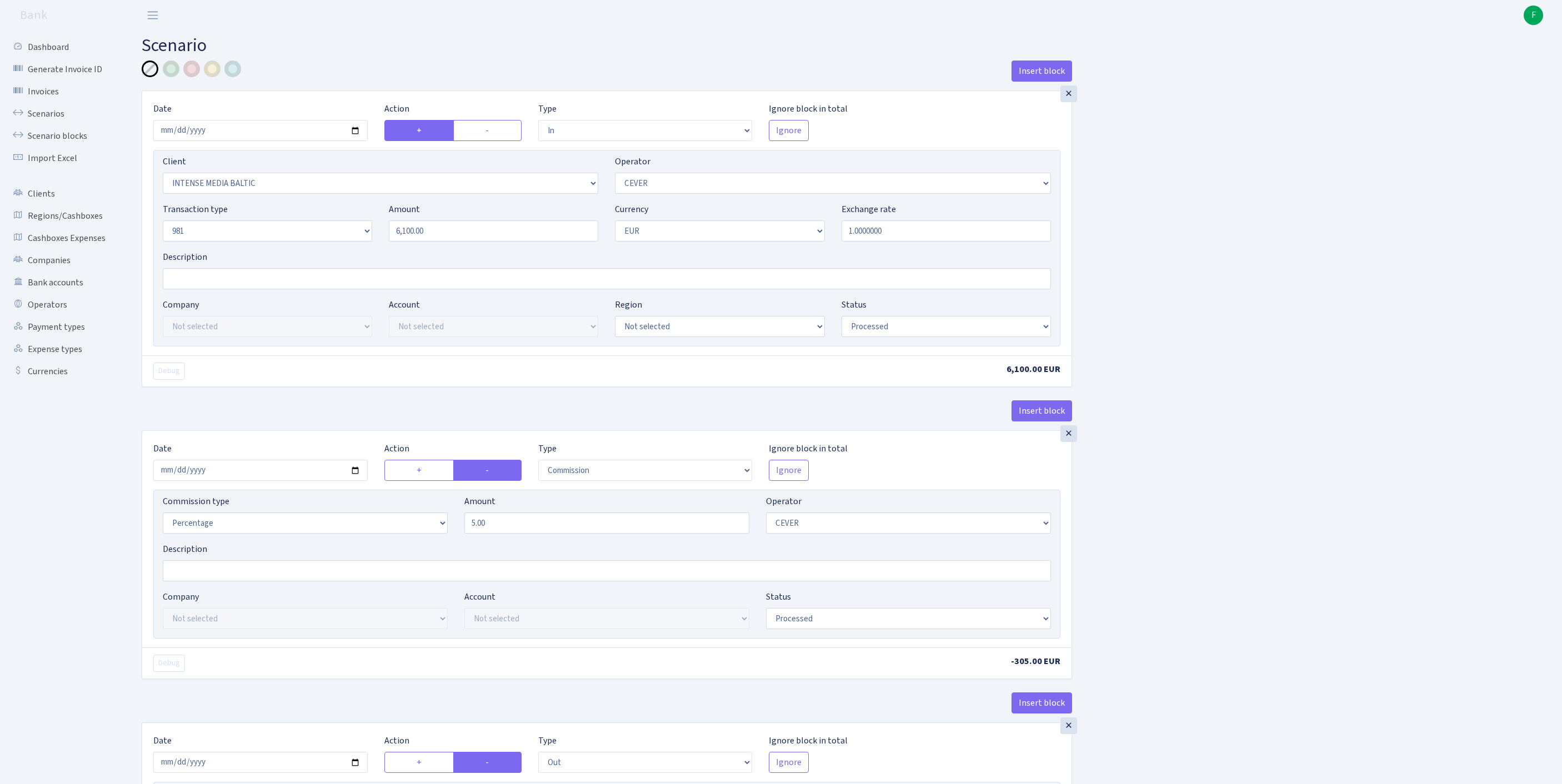
select select "in"
select select "2496"
select select "20"
select select "8"
select select "1"
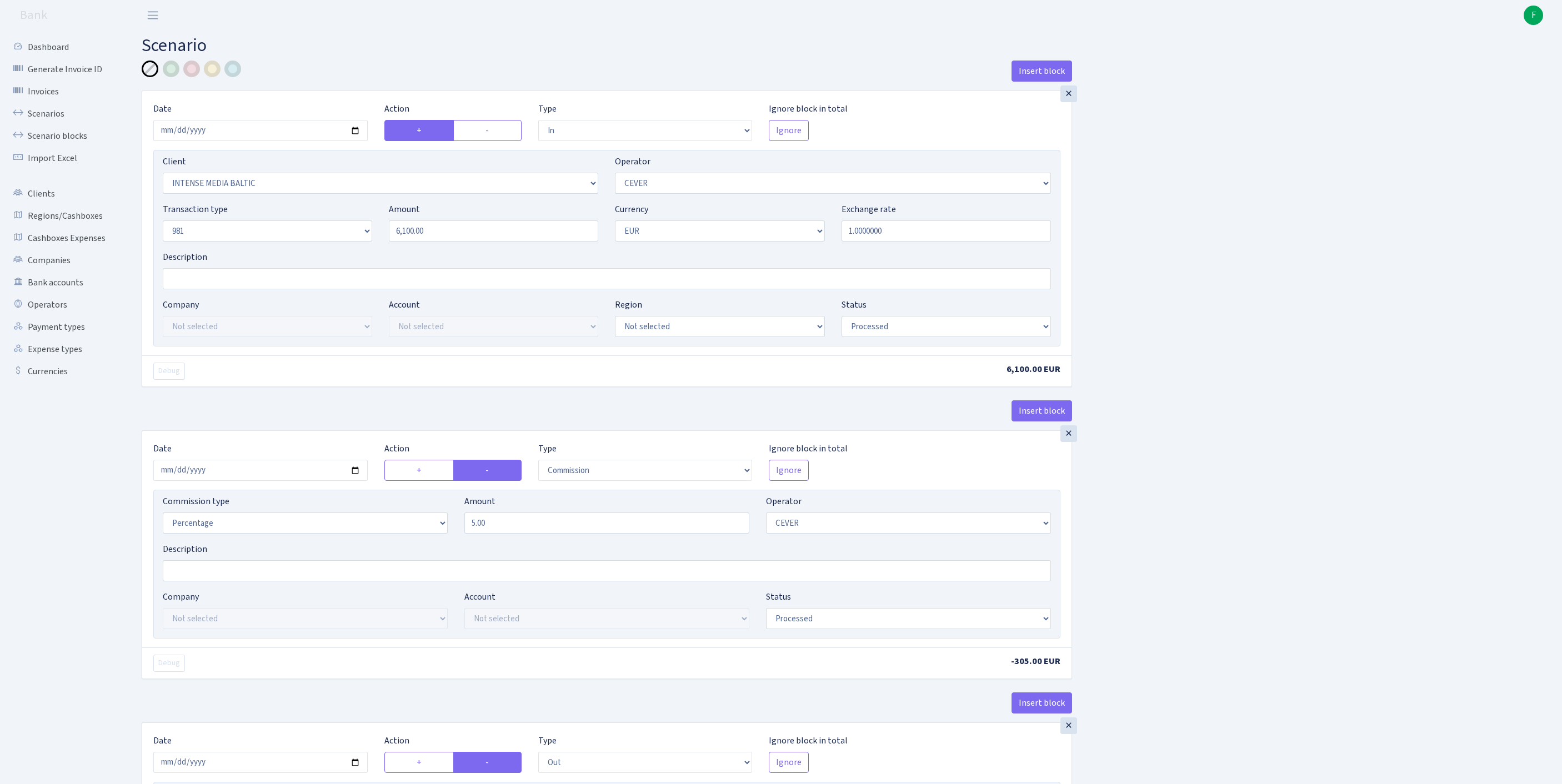
select select "processed"
select select "commission"
select select "20"
select select "processed"
select select "out"
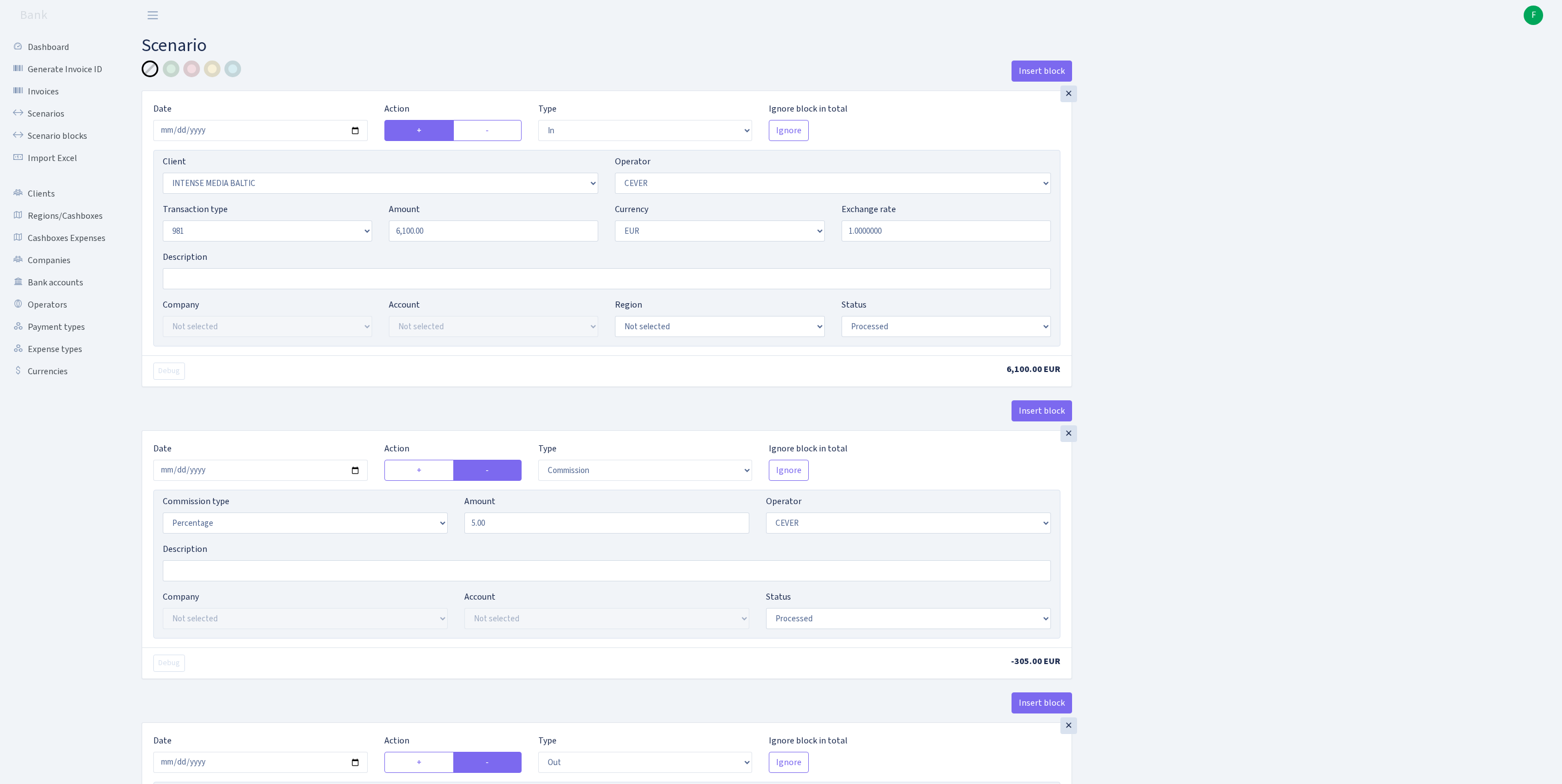
select select "2781"
select select "61"
select select "8"
select select "1"
select select "processed"
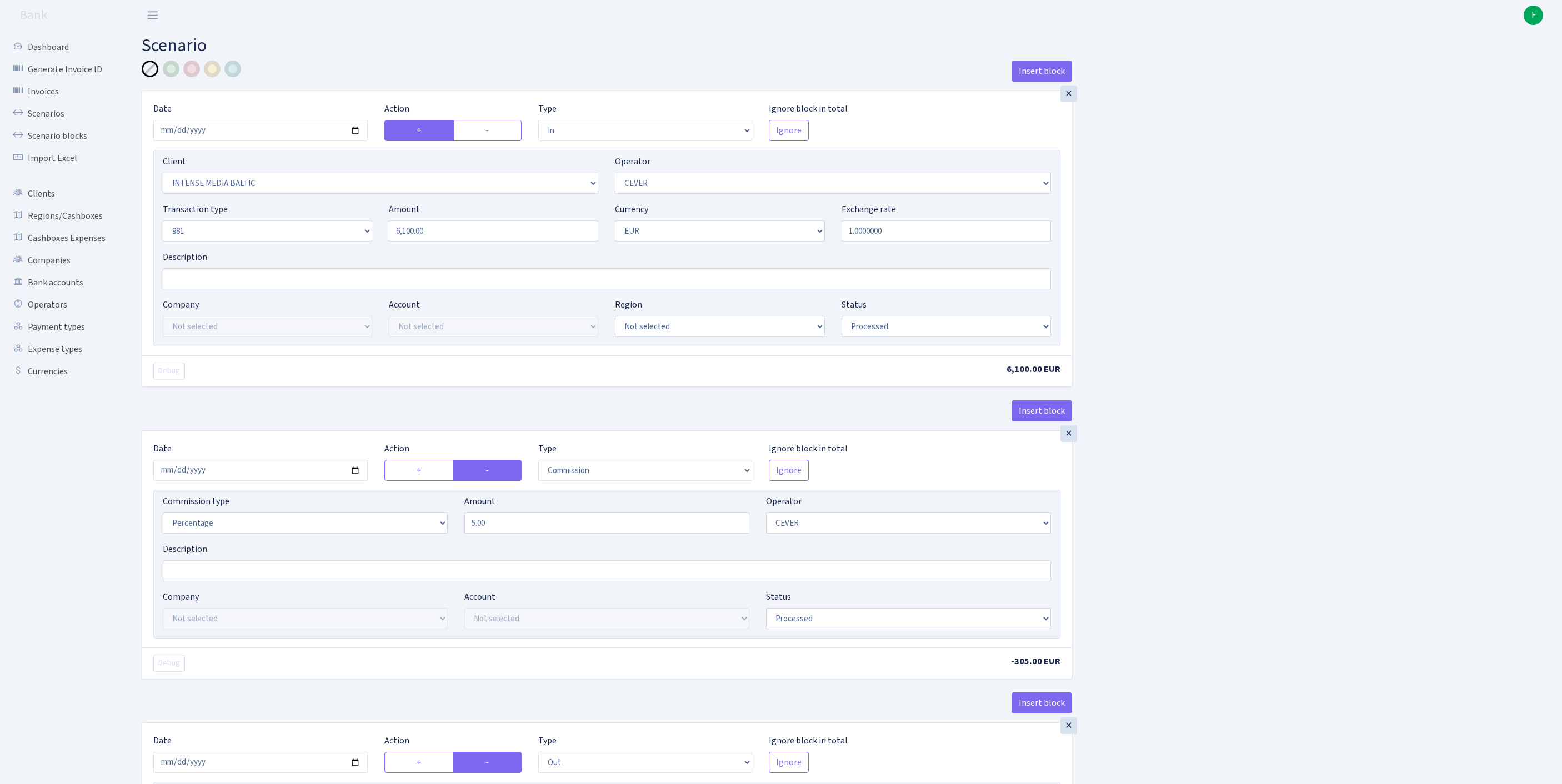
select select "commission"
select select "61"
select select "processed"
click at [63, 119] on link "Scenarios" at bounding box center [61, 114] width 111 height 22
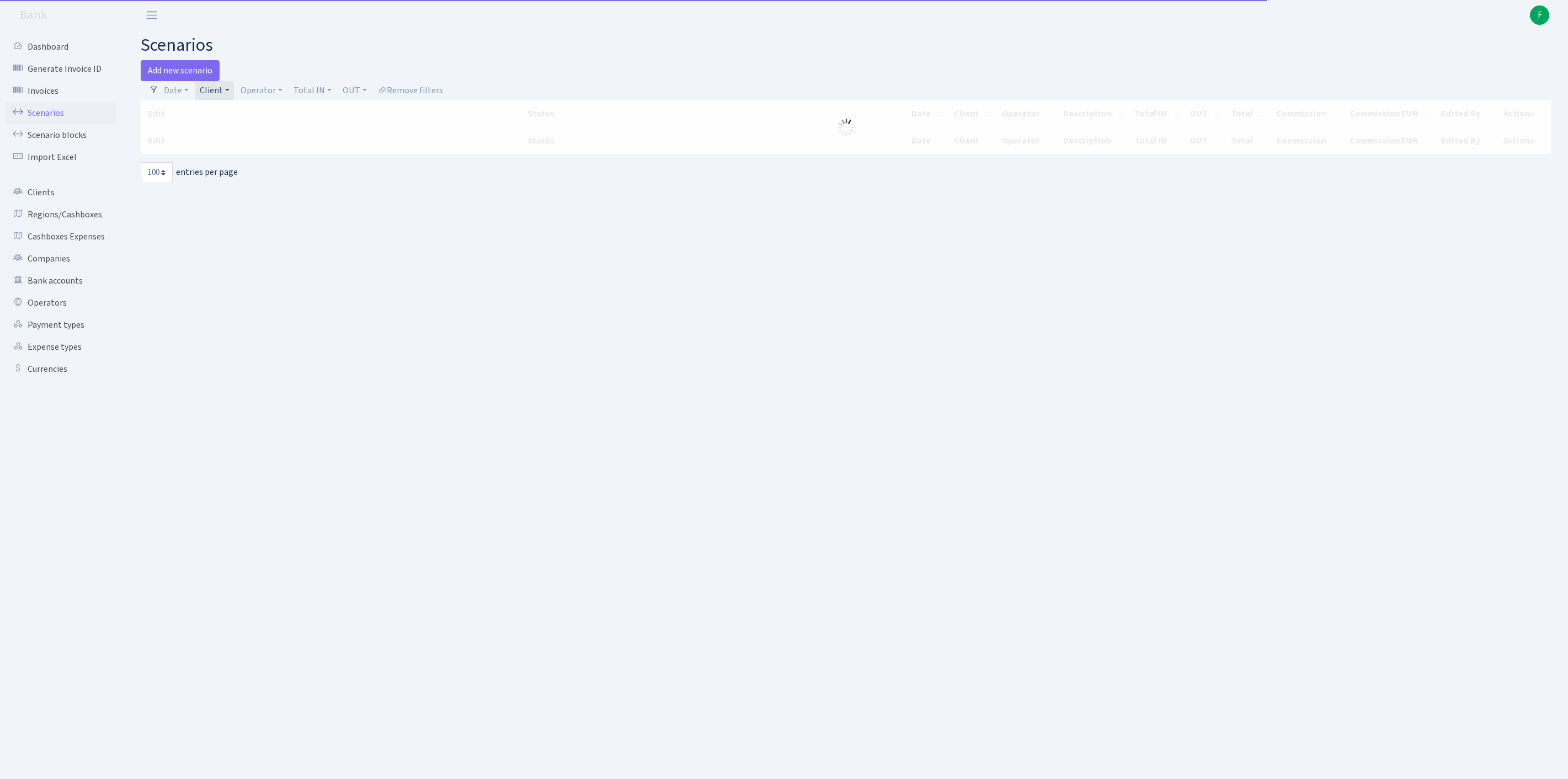
select select "100"
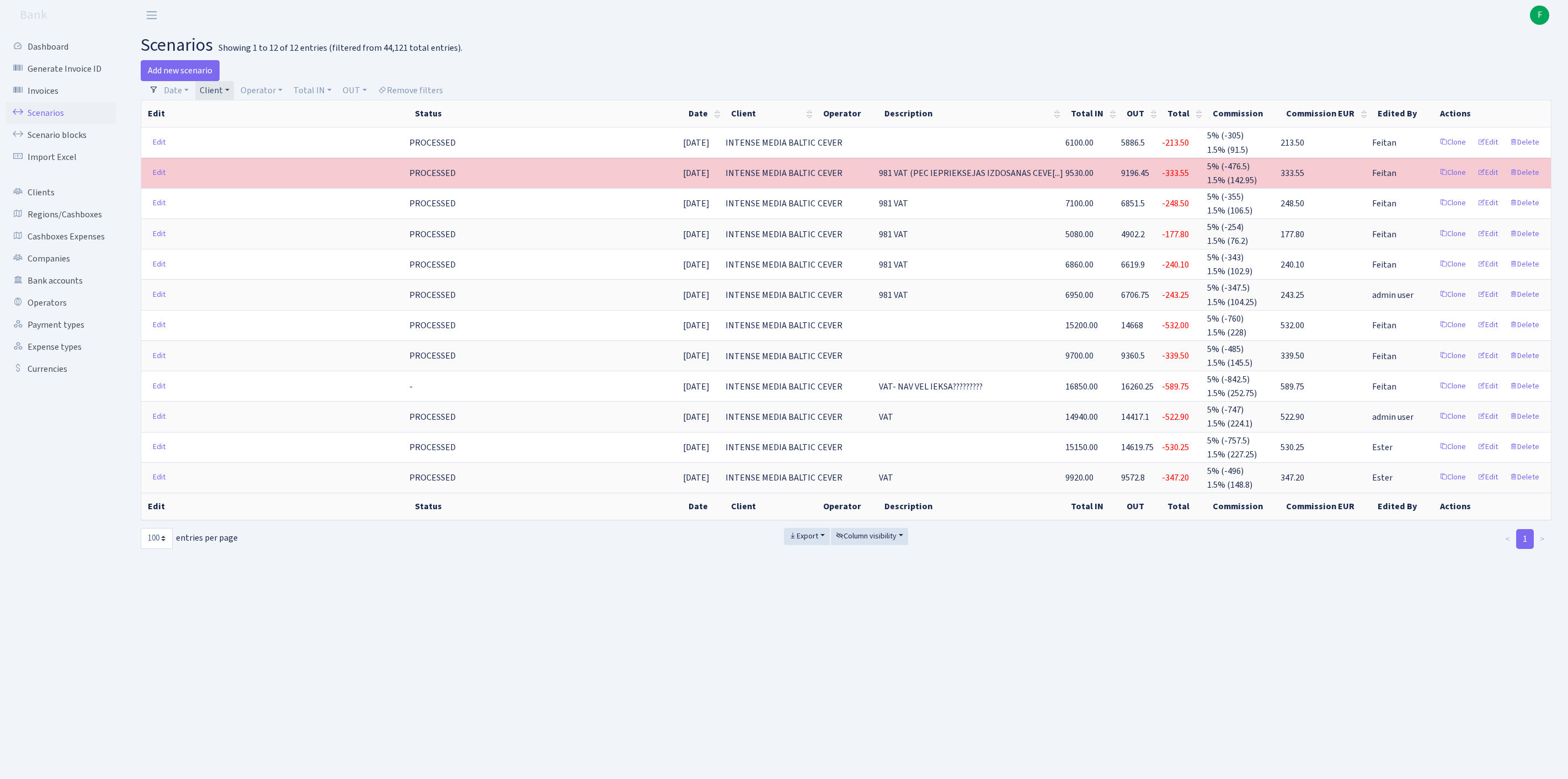
click at [234, 93] on link "Client" at bounding box center [214, 90] width 38 height 19
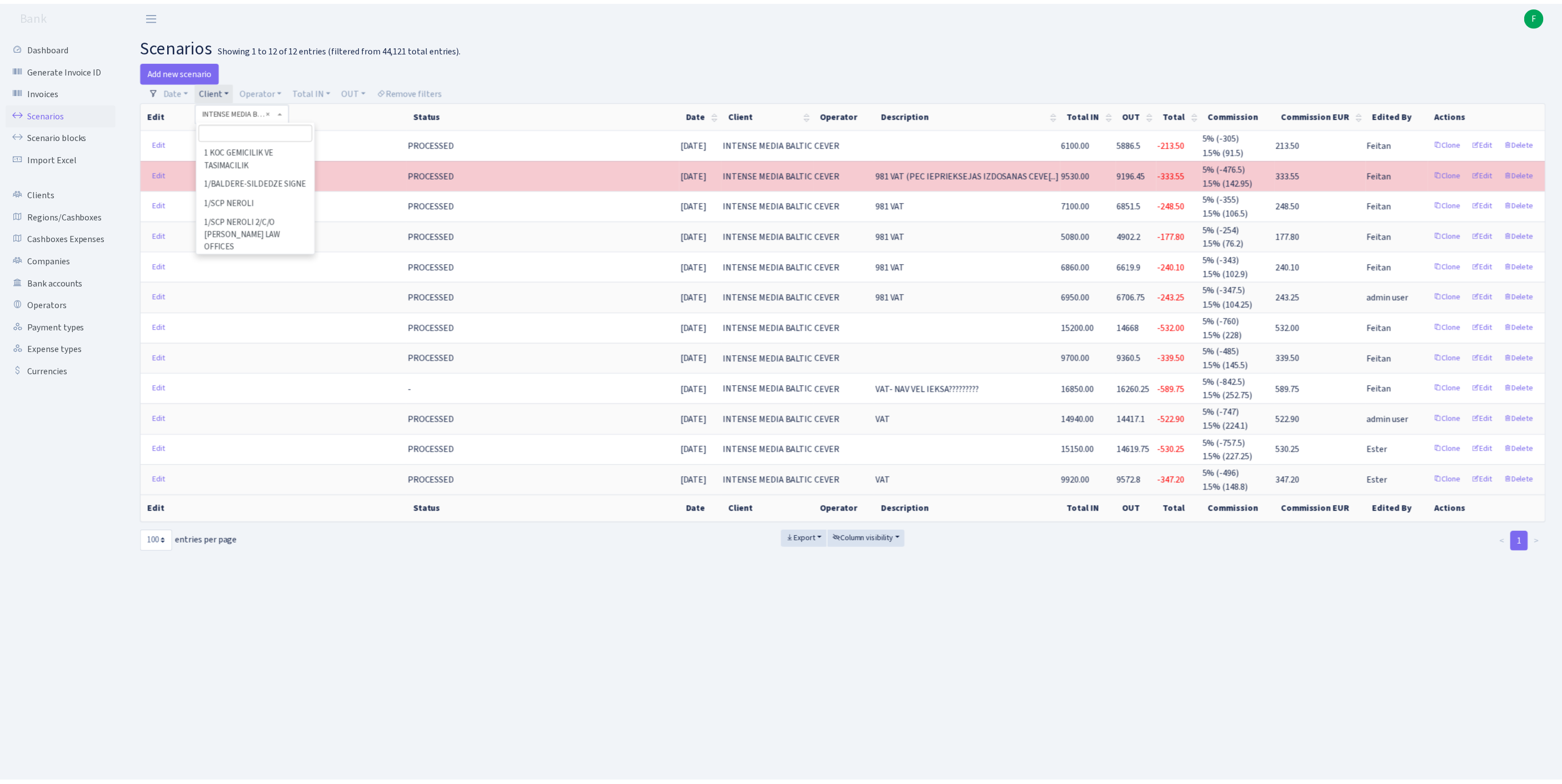
scroll to position [40843, 0]
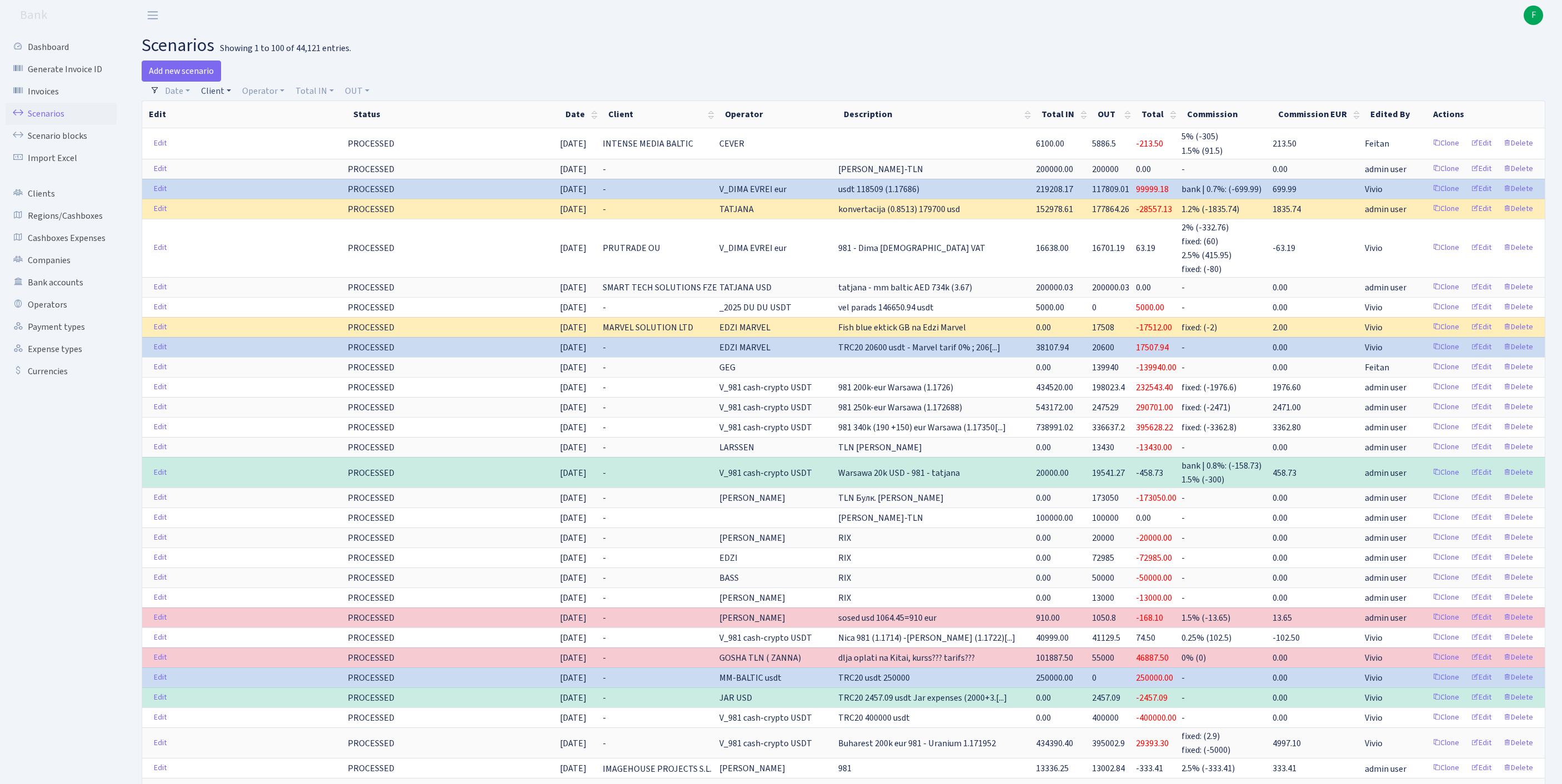
click at [224, 93] on link "Client" at bounding box center [216, 91] width 39 height 19
click at [235, 140] on input "search" at bounding box center [246, 130] width 92 height 17
type input "feratum lif"
click at [264, 160] on li "FERATUM LIFE" at bounding box center [246, 151] width 94 height 20
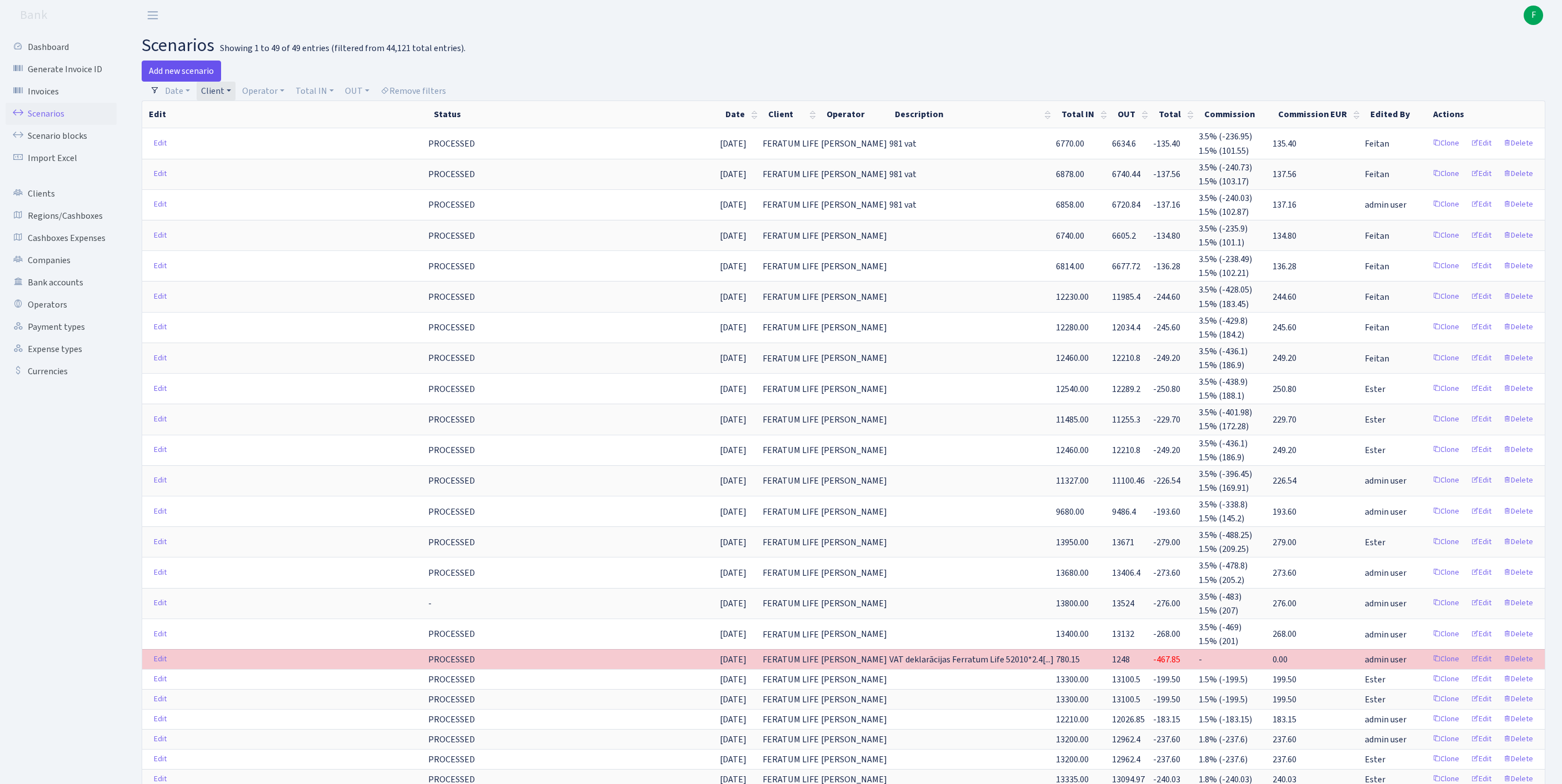
click at [176, 71] on link "Add new scenario" at bounding box center [181, 71] width 80 height 21
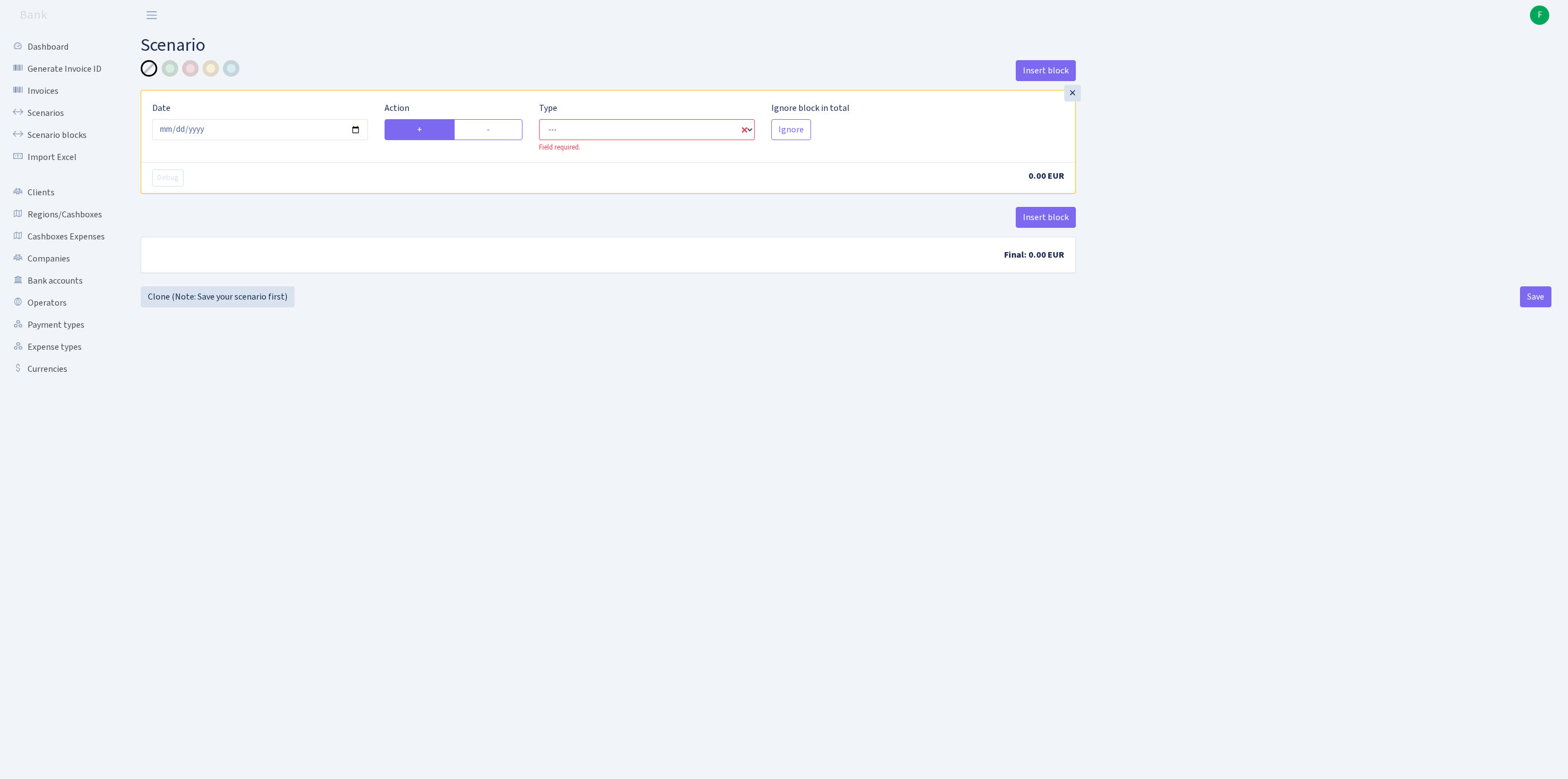
select select "in"
select select "1"
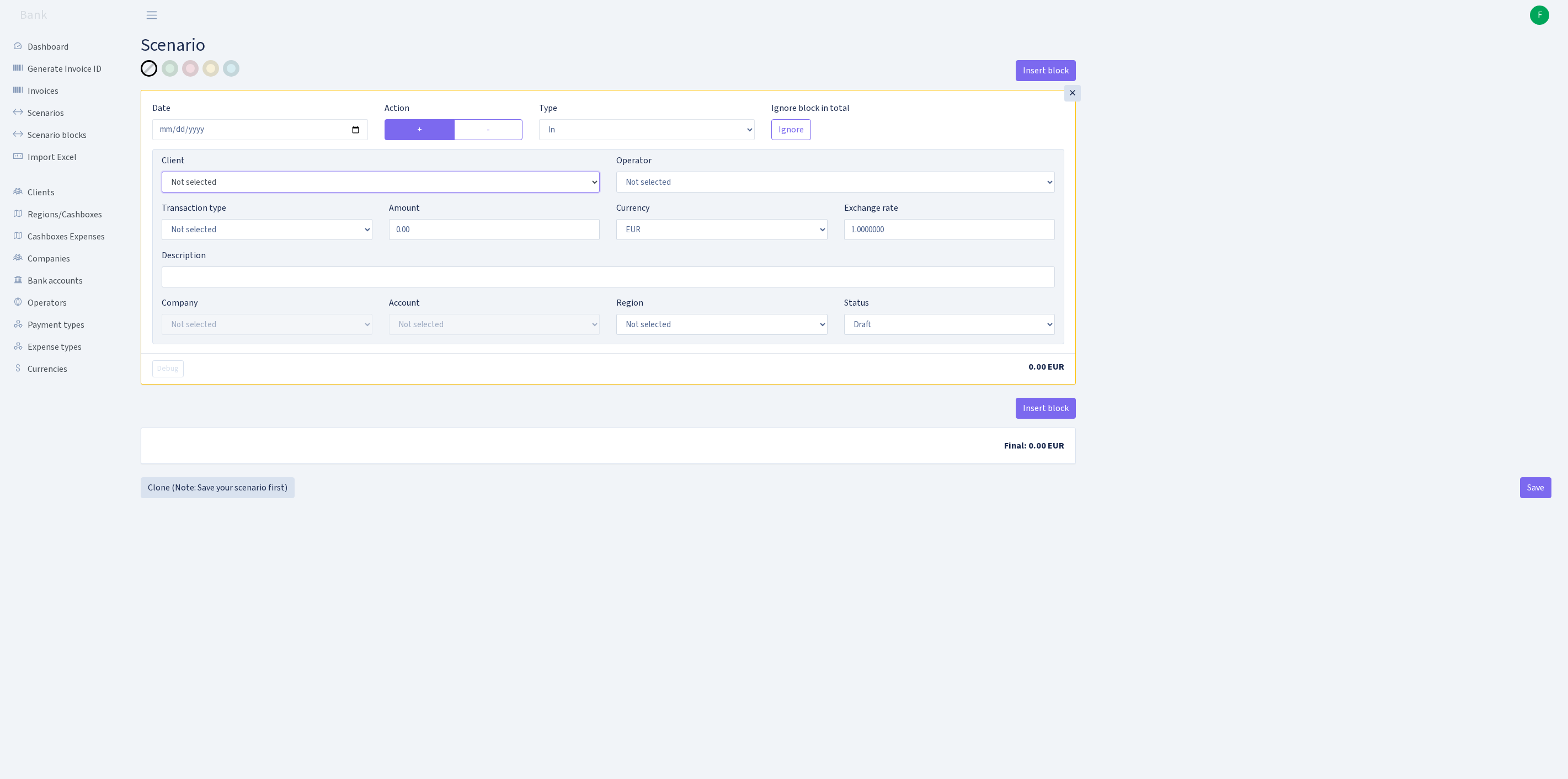
select select "1199"
select select "2"
select select "8"
drag, startPoint x: 461, startPoint y: 257, endPoint x: 233, endPoint y: 258, distance: 228.0
click at [234, 249] on div "Transaction type Not selected 981 ELF FISH crypto [PERSON_NAME] MM-BALTIC eur U…" at bounding box center [608, 225] width 910 height 47
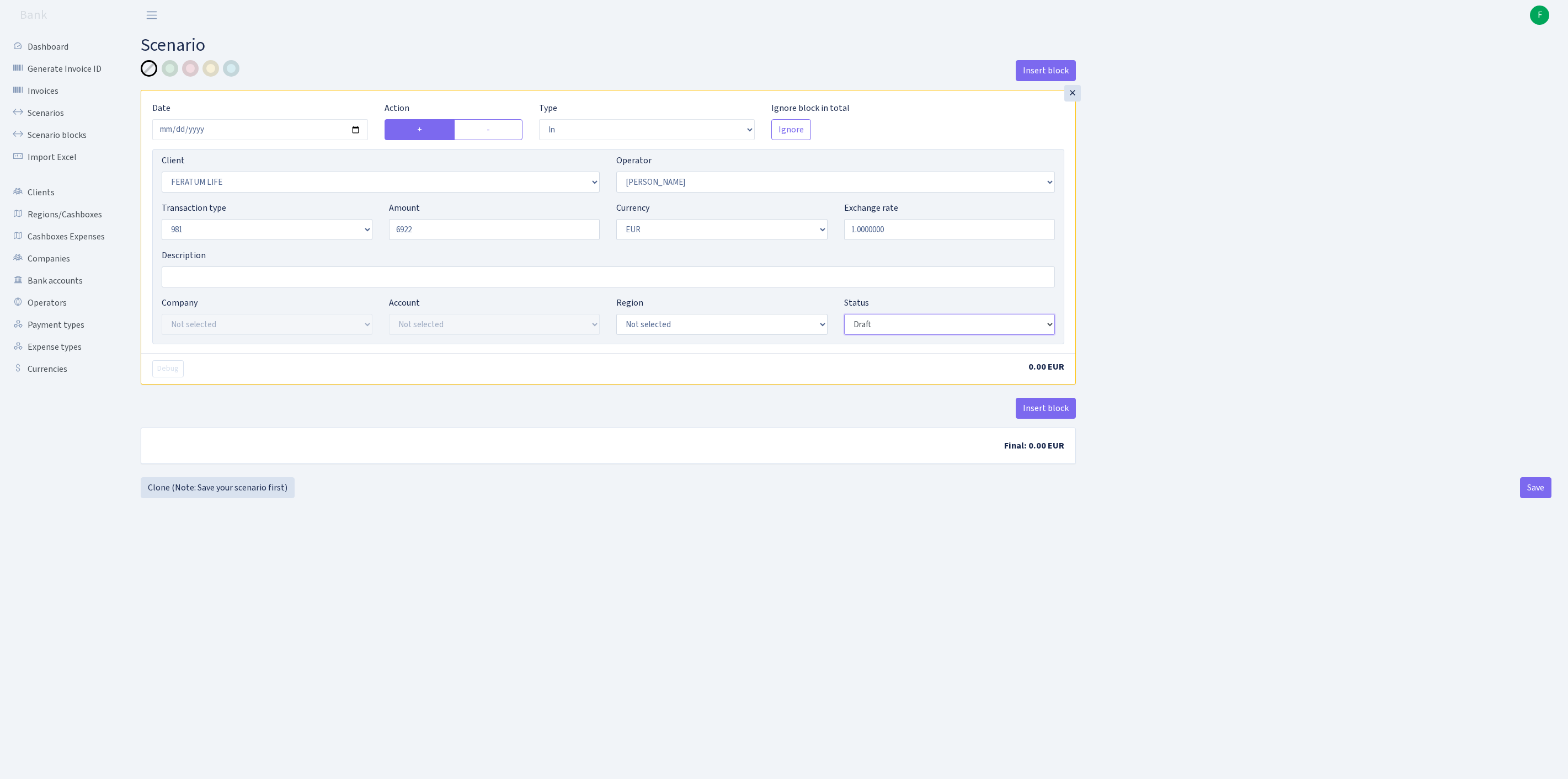
type input "6,922.00"
select select "processed"
click at [1037, 419] on button "Insert block" at bounding box center [1046, 408] width 60 height 21
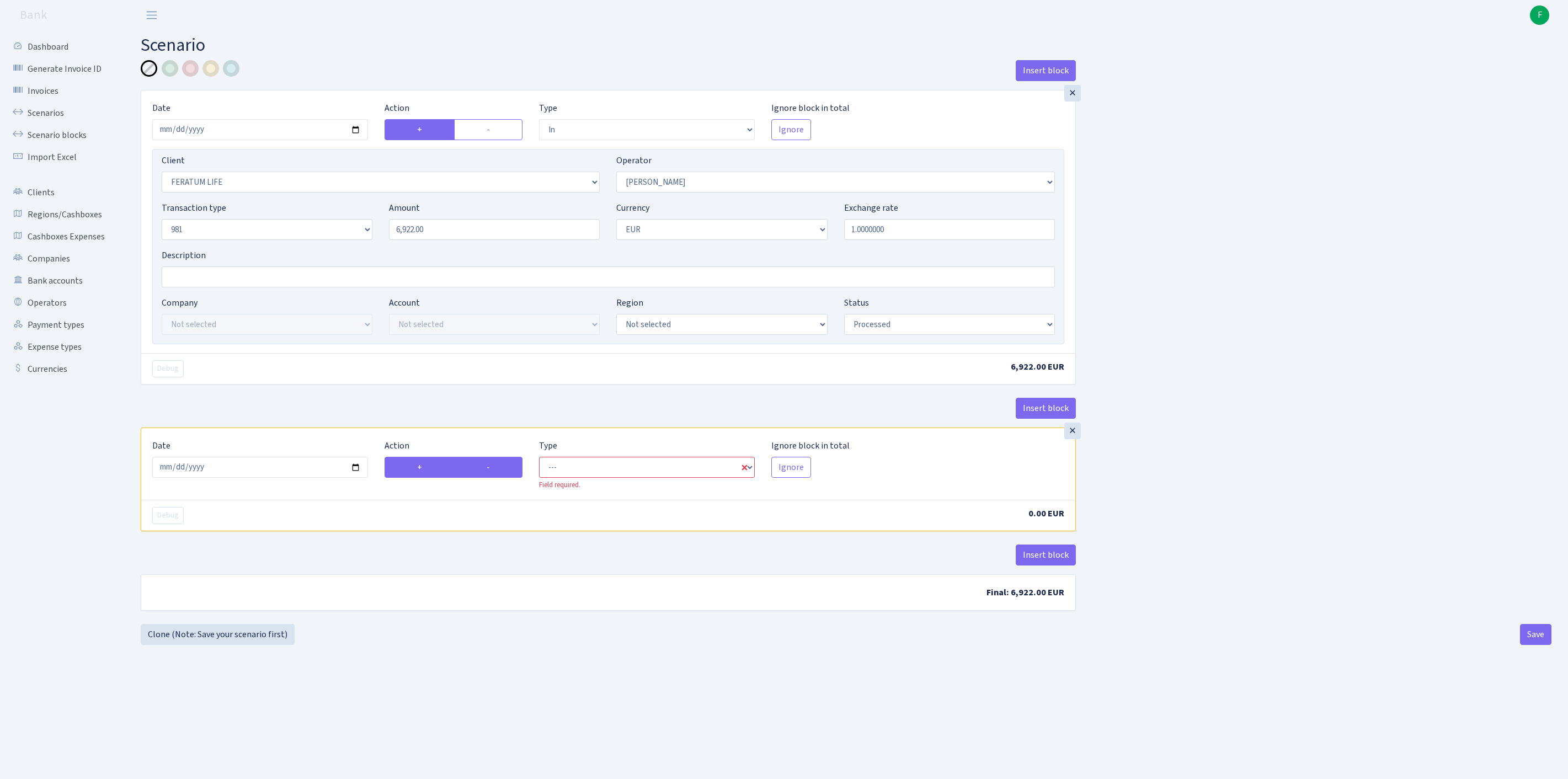
click at [501, 478] on label "-" at bounding box center [488, 467] width 68 height 21
click at [494, 468] on input "-" at bounding box center [490, 464] width 7 height 7
radio input "true"
radio input "false"
select select "commission"
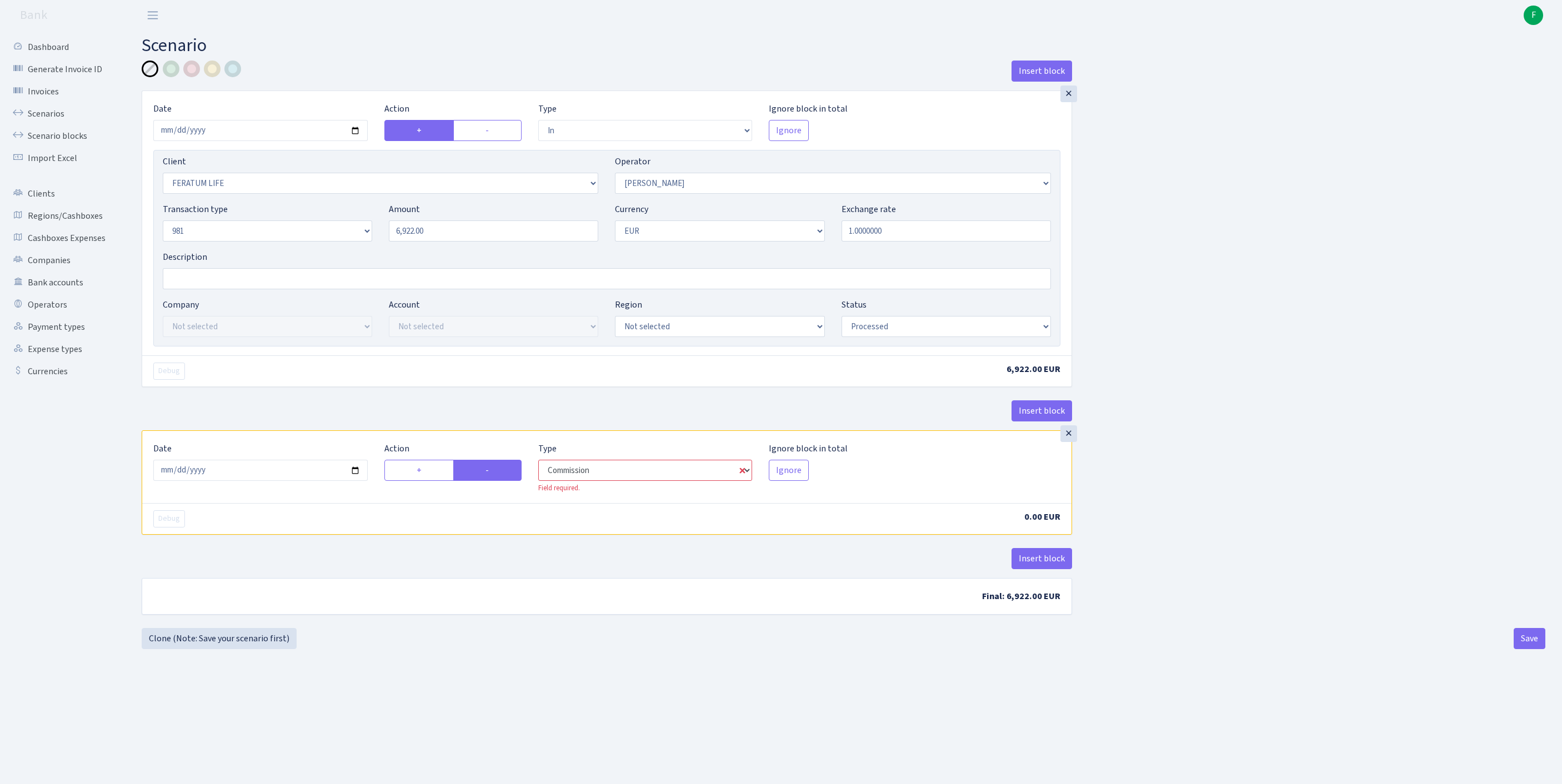
select select "2"
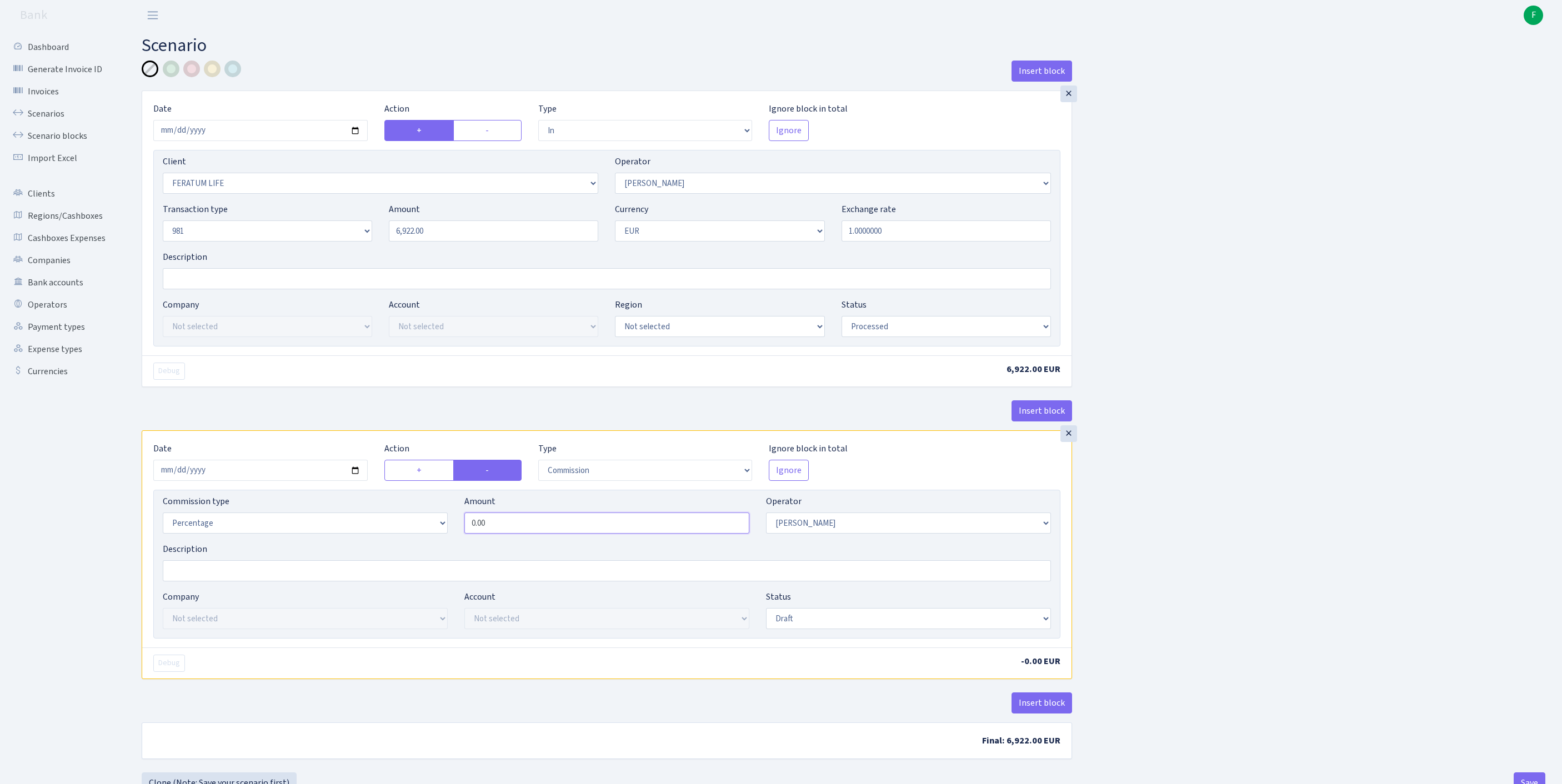
drag, startPoint x: 550, startPoint y: 585, endPoint x: 216, endPoint y: 578, distance: 334.1
click at [216, 543] on div "Commission type Percentage Fixed Bank Amount 0.00 Operator Not selected 981 981…" at bounding box center [607, 519] width 905 height 48
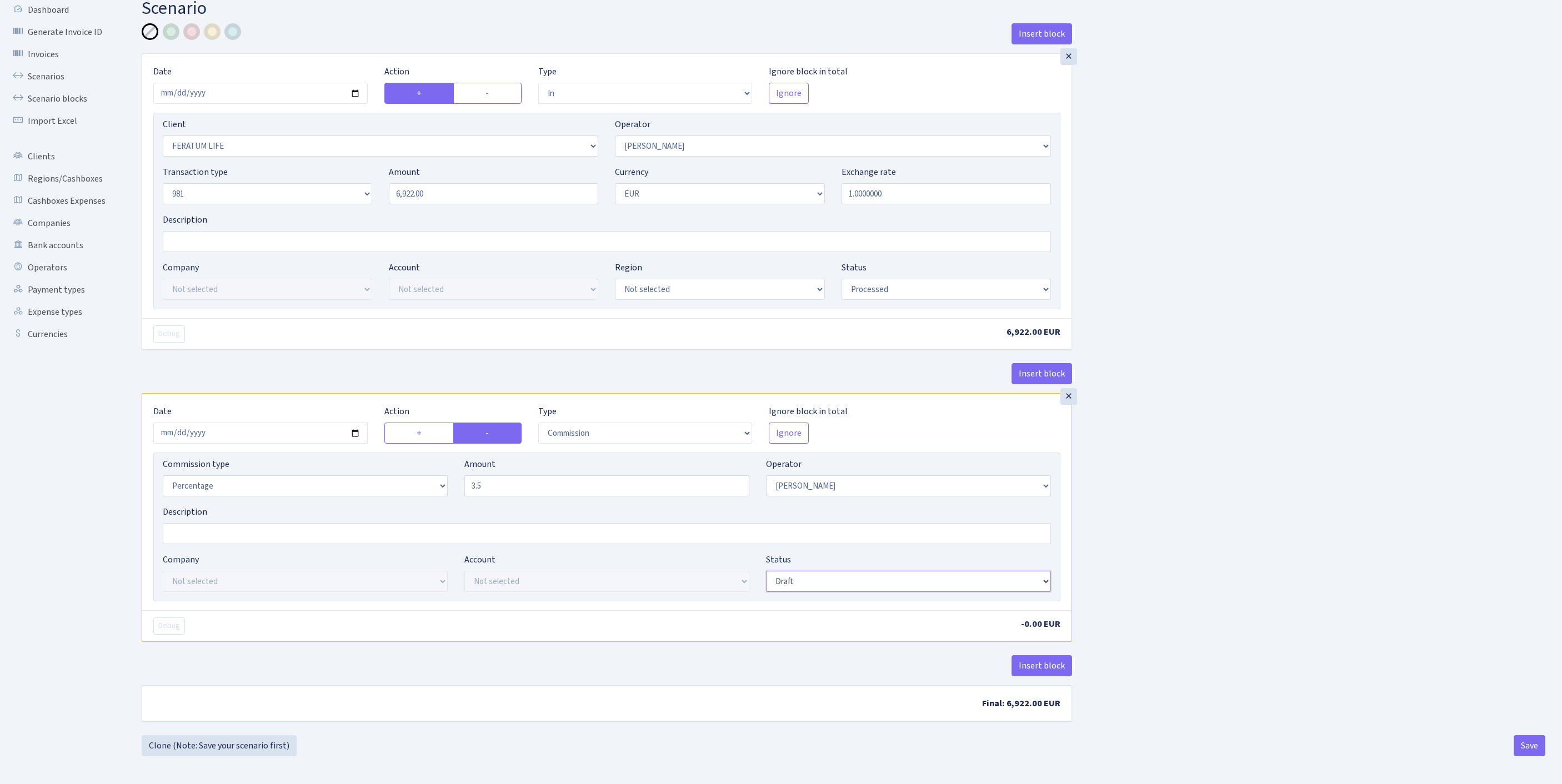
type input "3.50"
select select "processed"
click at [1055, 656] on button "Insert block" at bounding box center [1042, 666] width 61 height 21
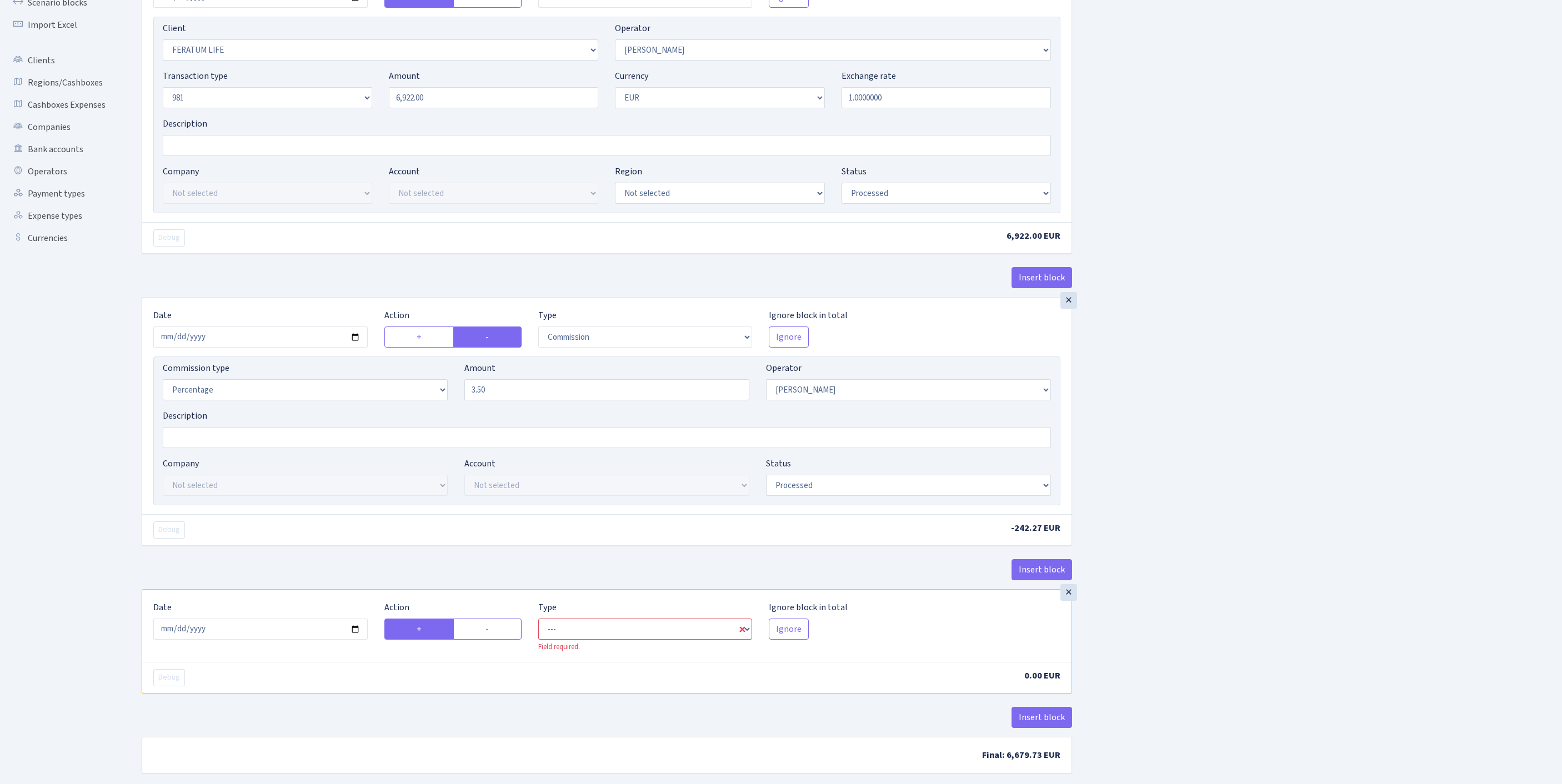
scroll to position [309, 0]
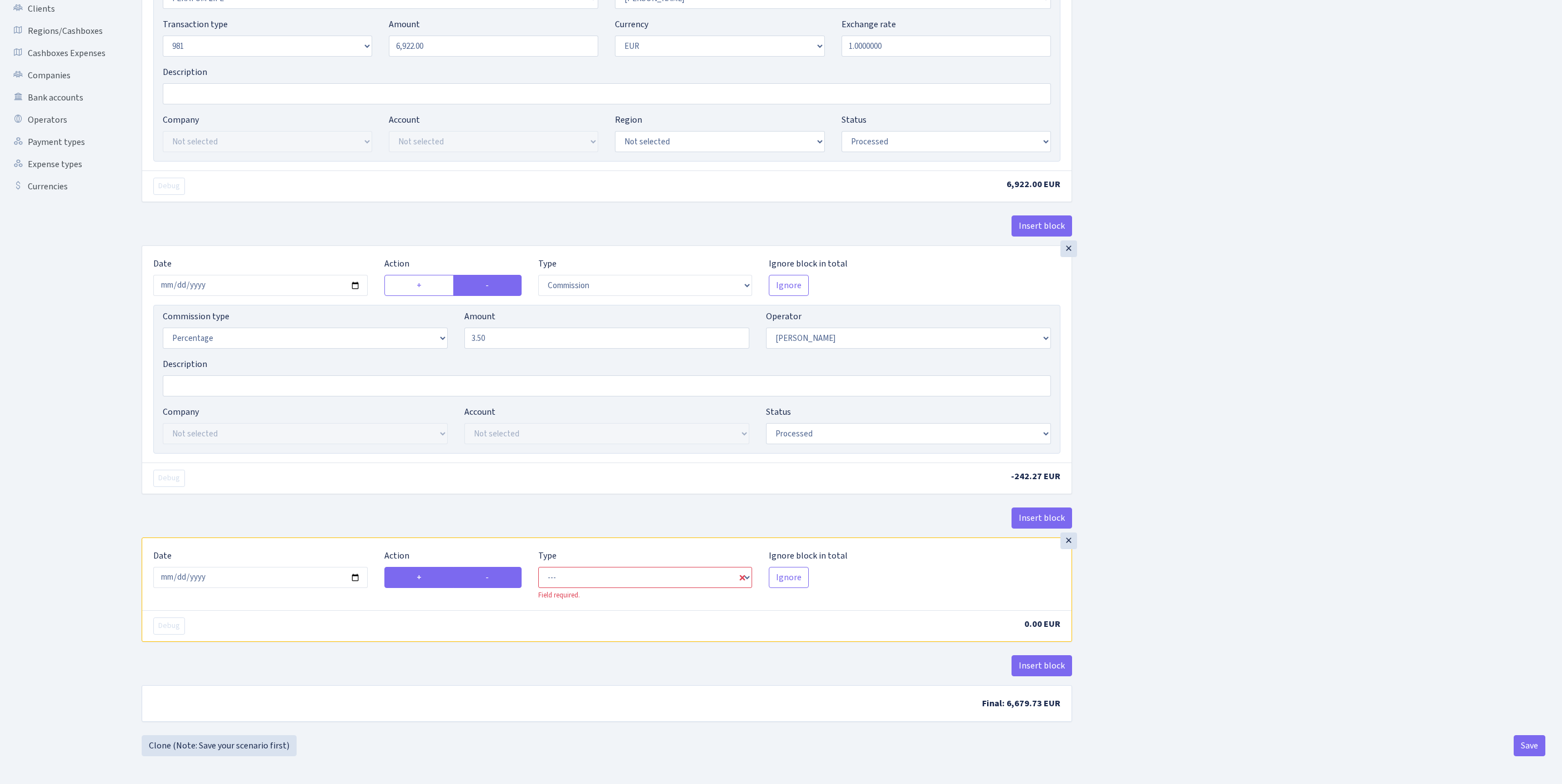
click at [488, 567] on label "-" at bounding box center [487, 577] width 68 height 21
click at [488, 571] on input "-" at bounding box center [489, 575] width 7 height 7
radio input "true"
radio input "false"
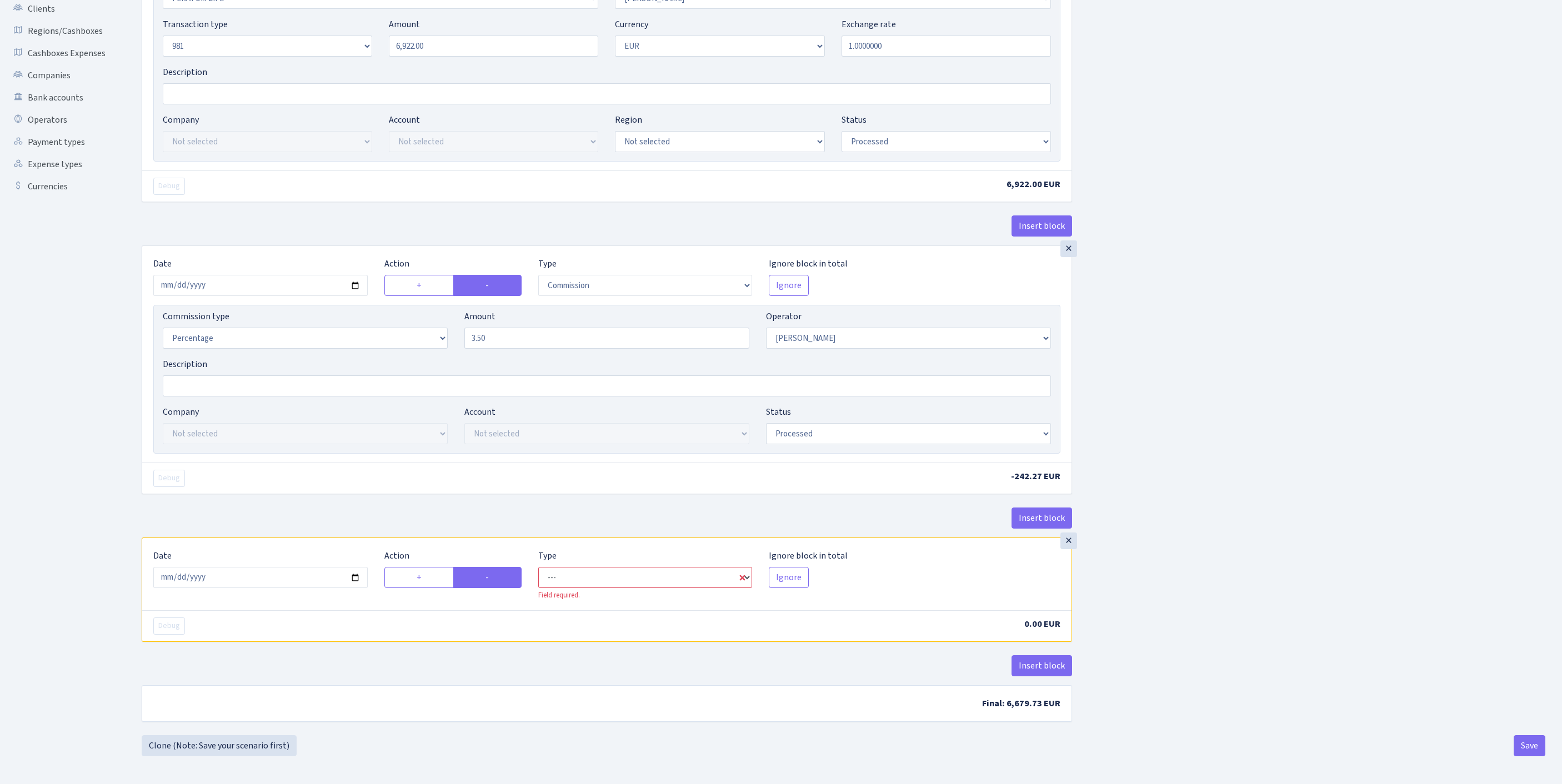
select select "out"
select select "2"
select select "1"
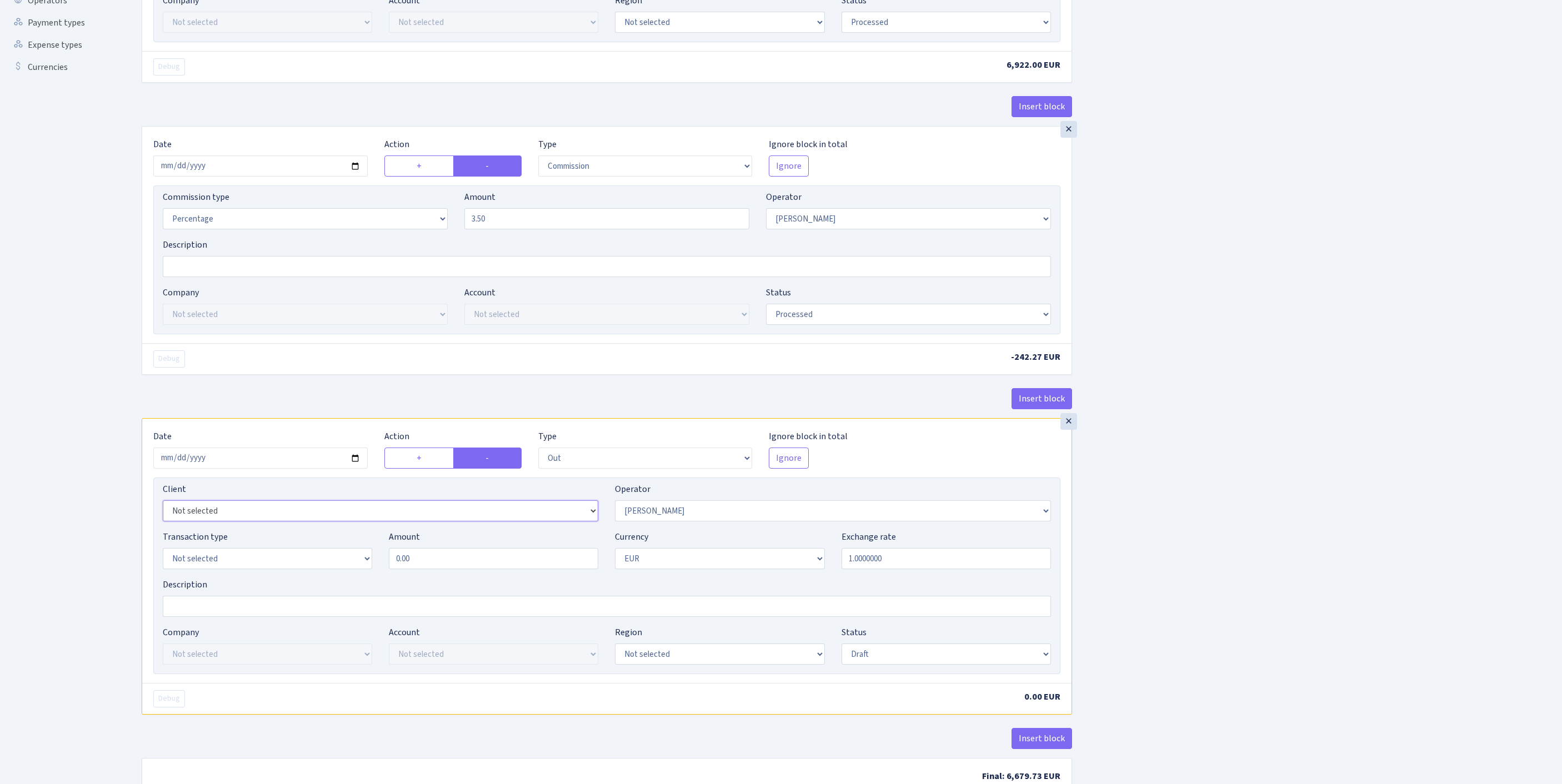
select select "2781"
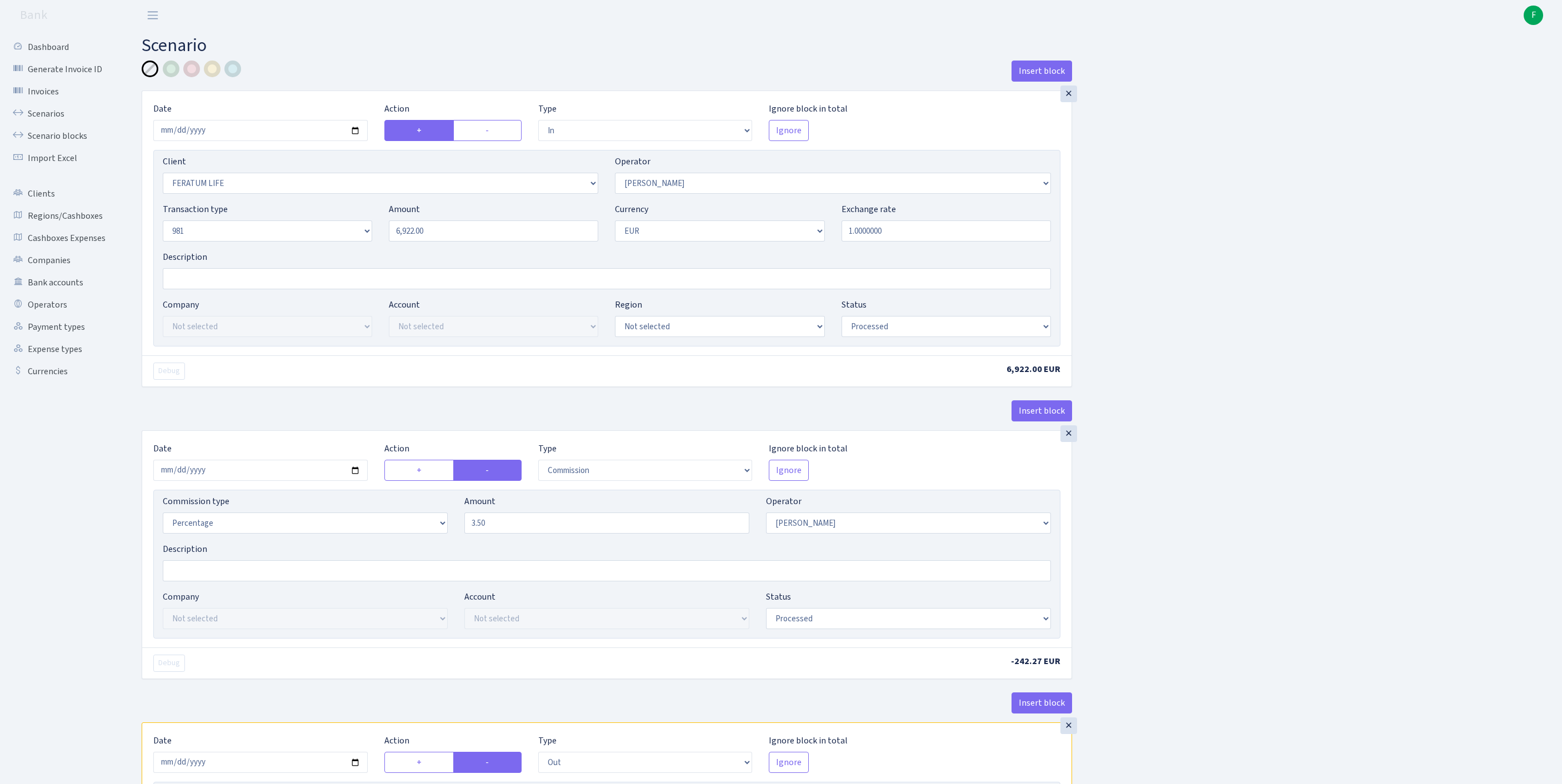
scroll to position [522, 0]
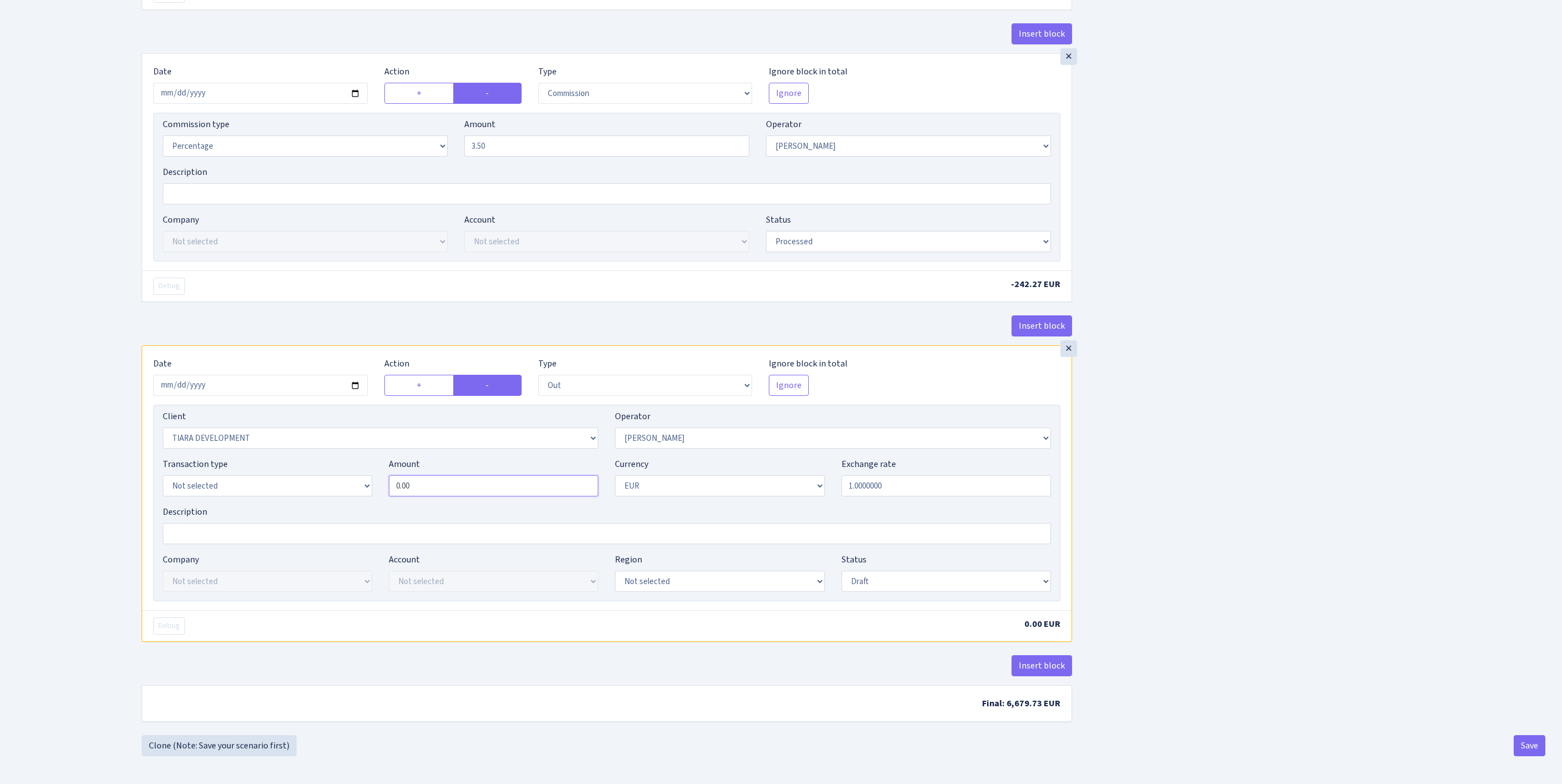
drag, startPoint x: 309, startPoint y: 447, endPoint x: 235, endPoint y: 445, distance: 74.0
click at [235, 458] on div "Transaction type Not selected 981 ELF FISH crypto GIRT IVO dekl MM-BALTIC eur U…" at bounding box center [607, 481] width 905 height 48
type input "6,922.00"
select select "processed"
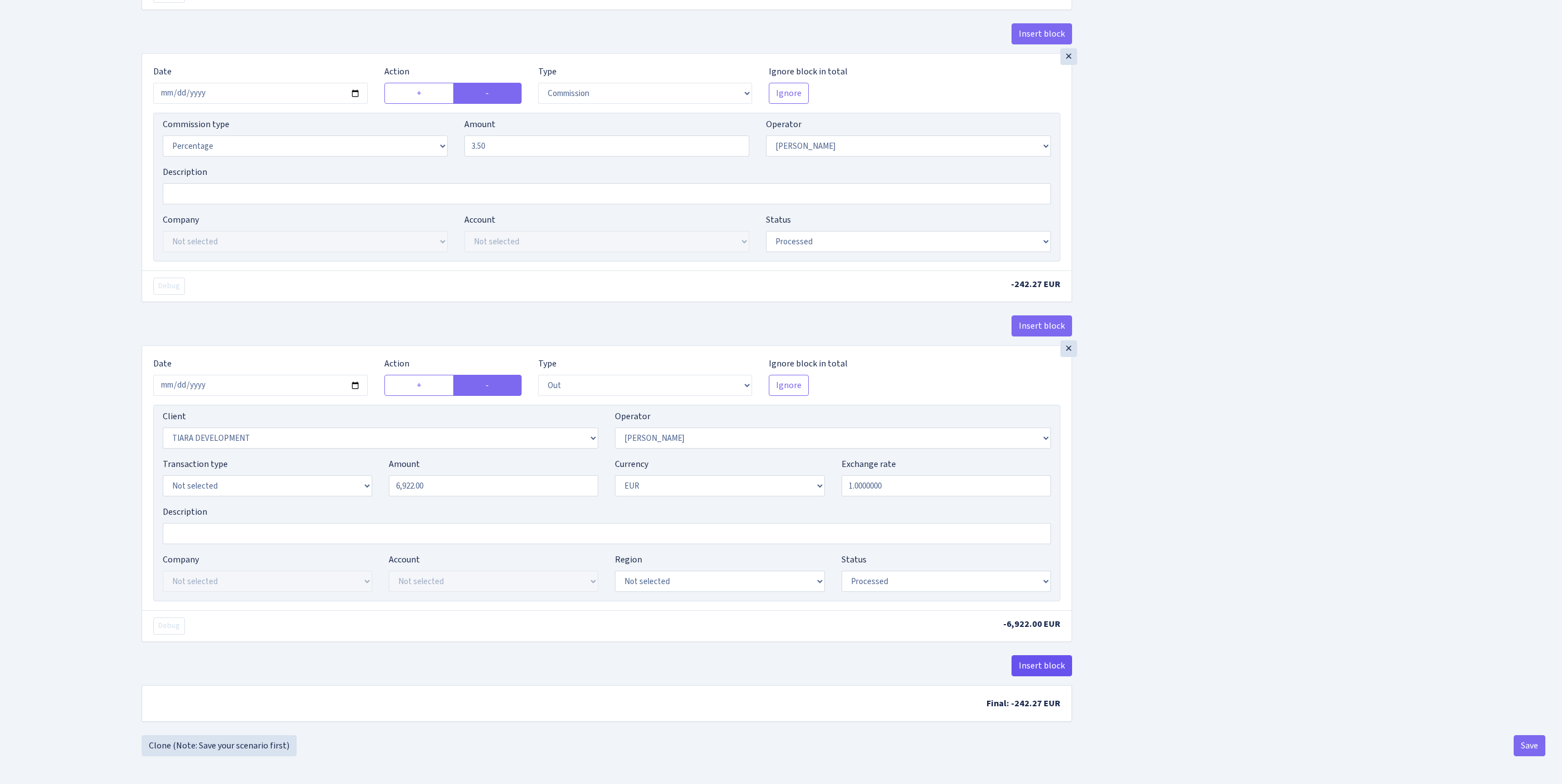
click at [1048, 657] on button "Insert block" at bounding box center [1042, 666] width 61 height 21
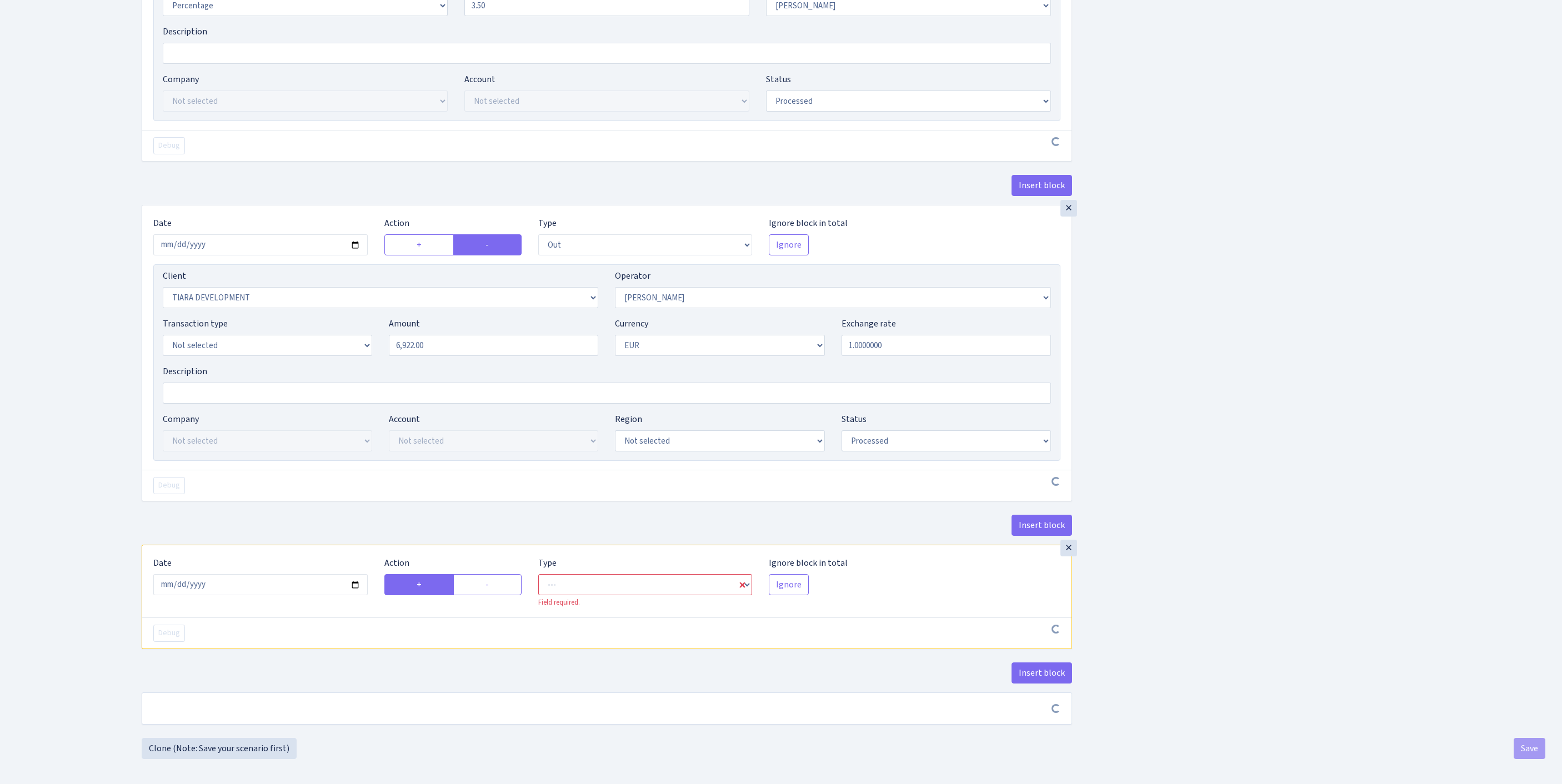
scroll to position [690, 0]
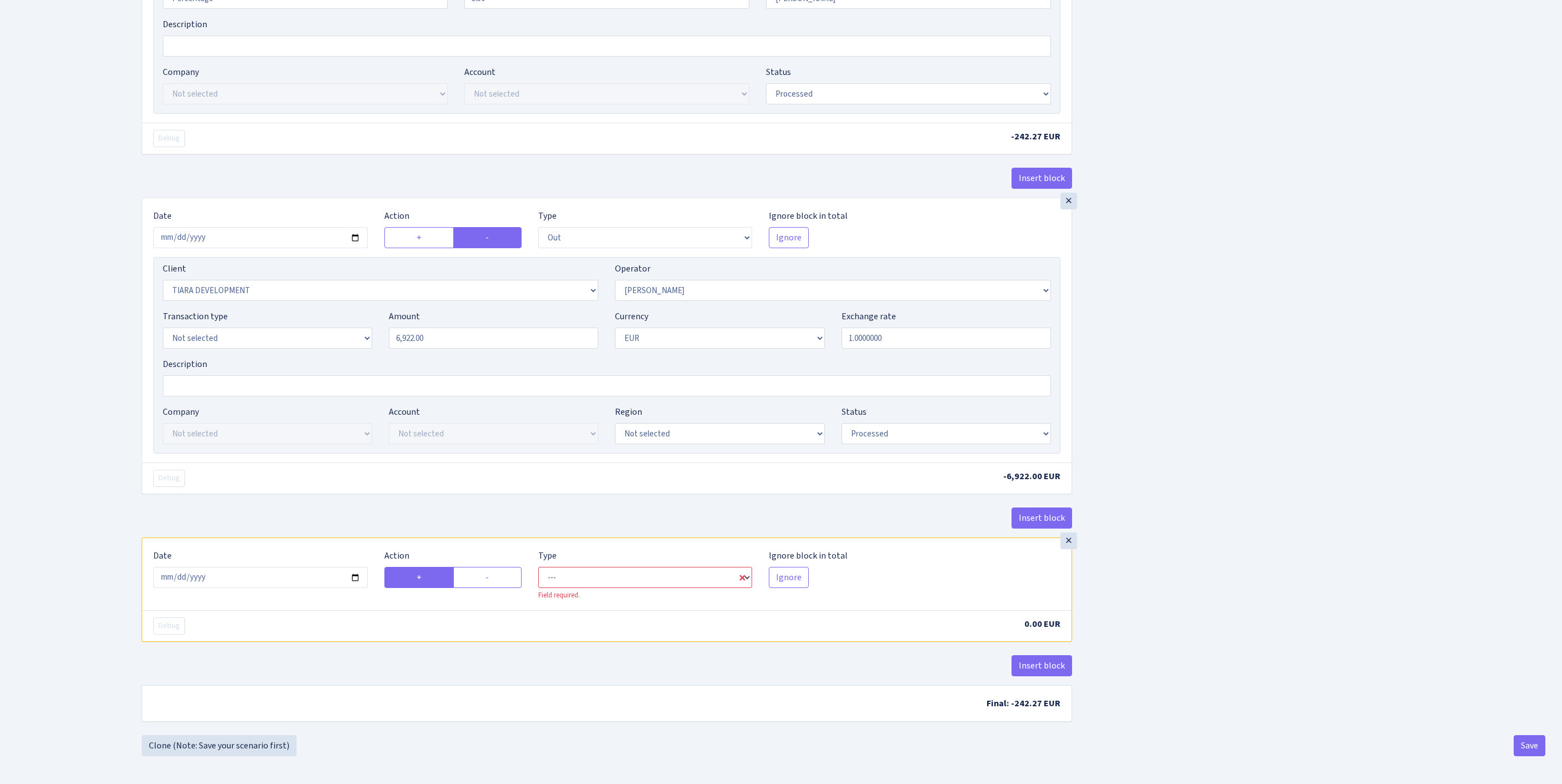
select select "commission"
select select "2"
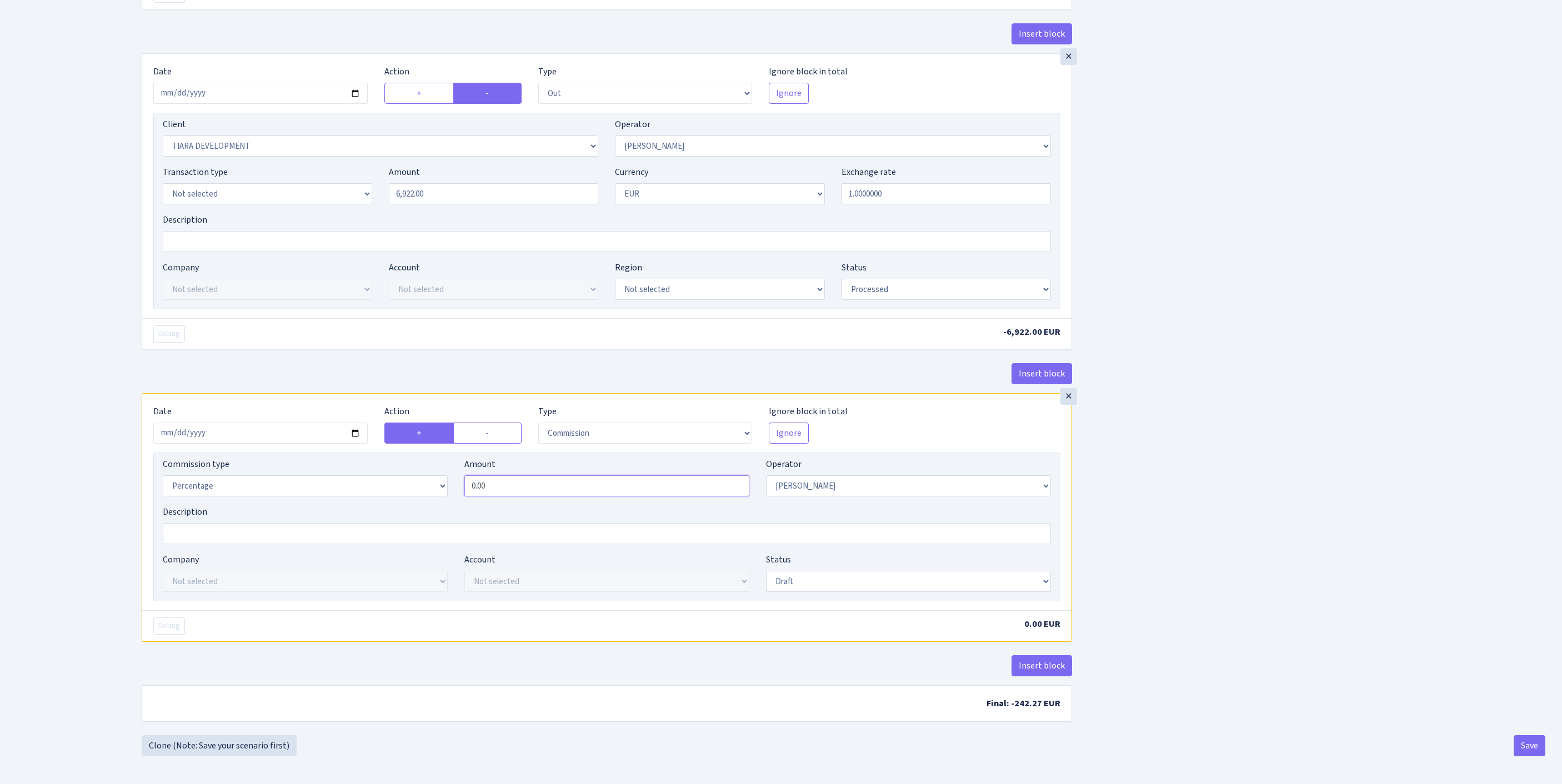
drag, startPoint x: 548, startPoint y: 615, endPoint x: 316, endPoint y: 609, distance: 232.1
click at [316, 505] on div "Commission type Percentage Fixed Bank Amount 0.00 Operator Not selected 981 981…" at bounding box center [607, 481] width 905 height 48
type input "1.50"
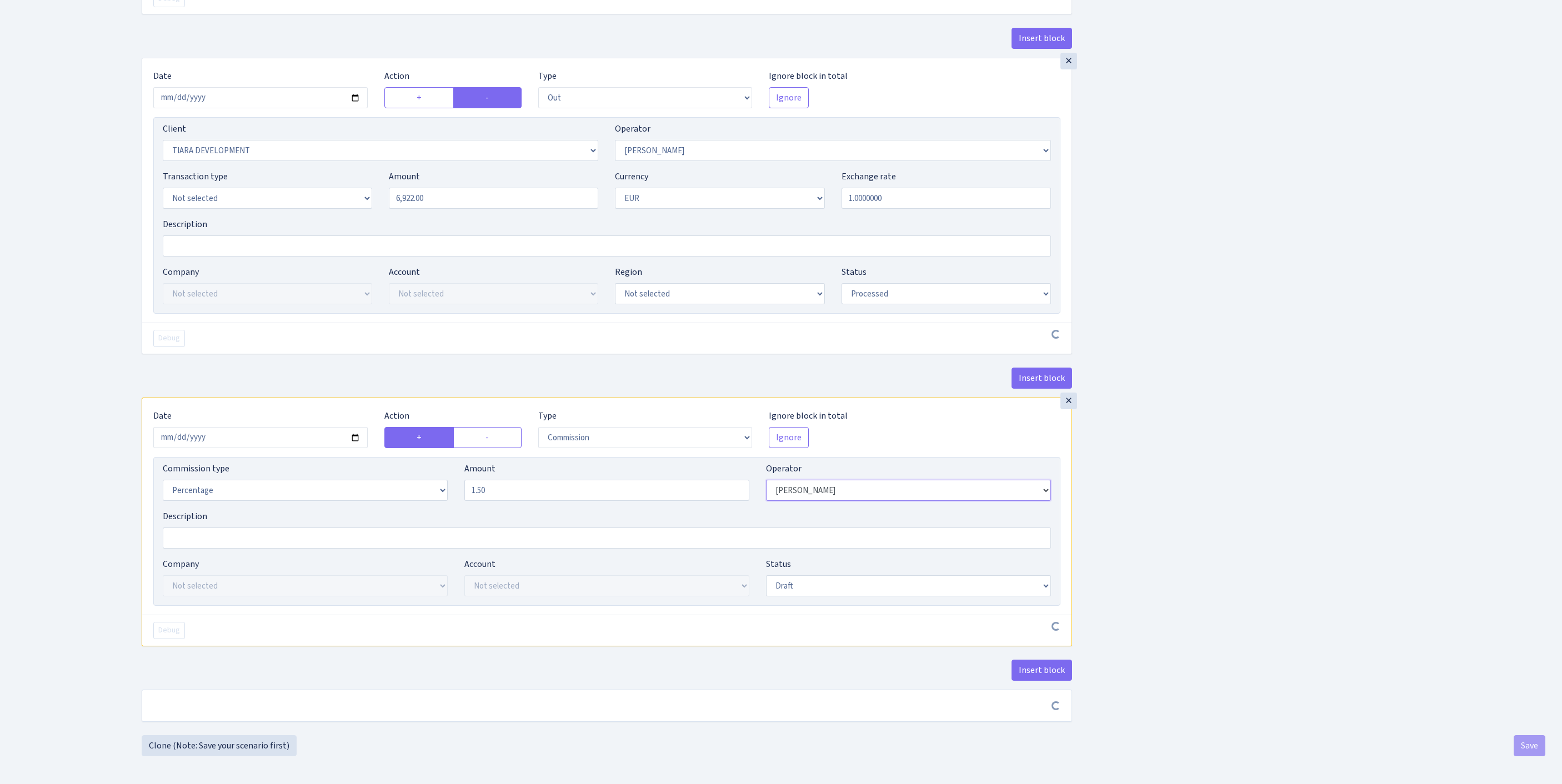
scroll to position [850, 0]
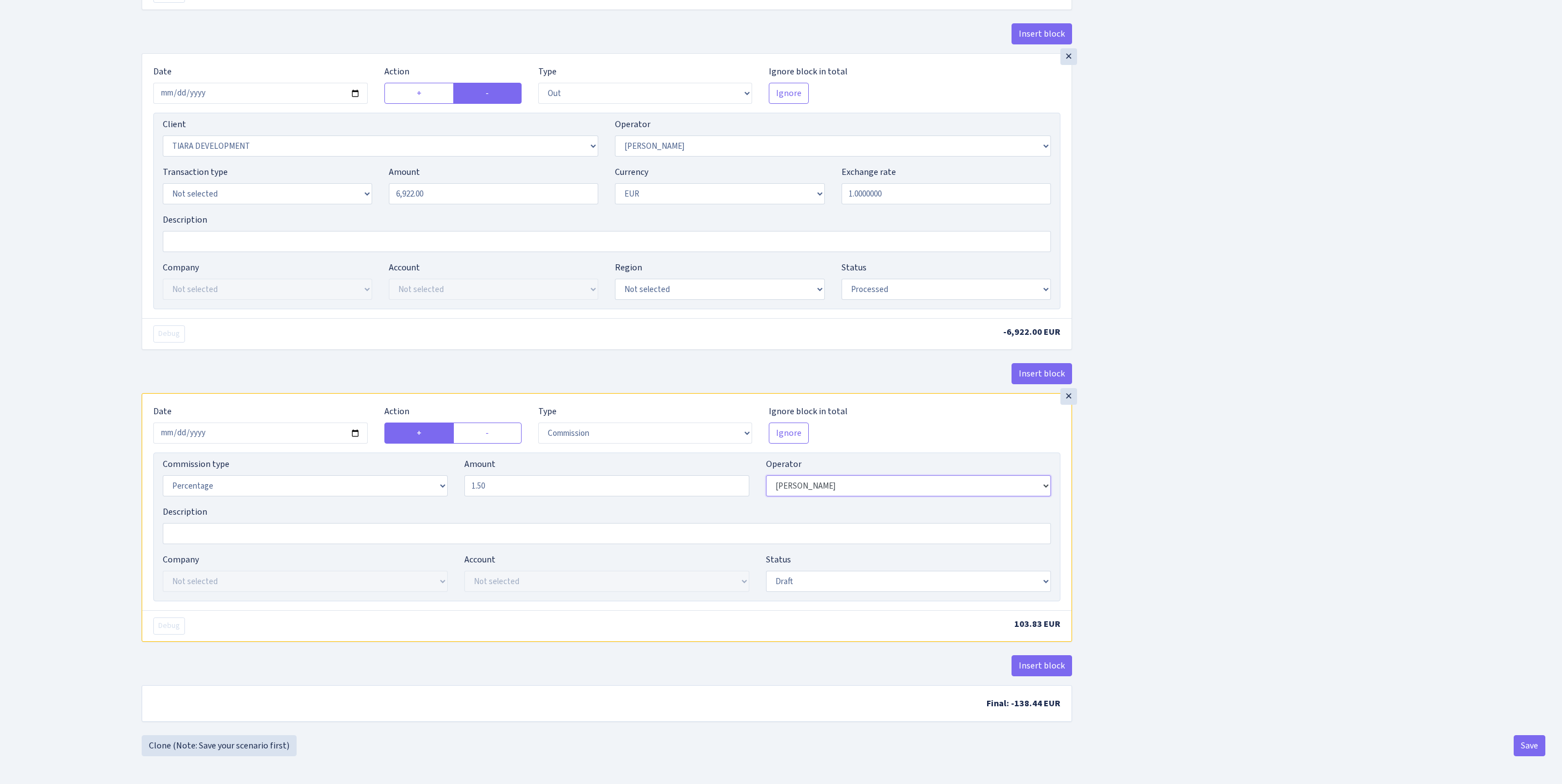
select select "61"
select select "processed"
click at [1528, 750] on button "Save" at bounding box center [1530, 745] width 32 height 21
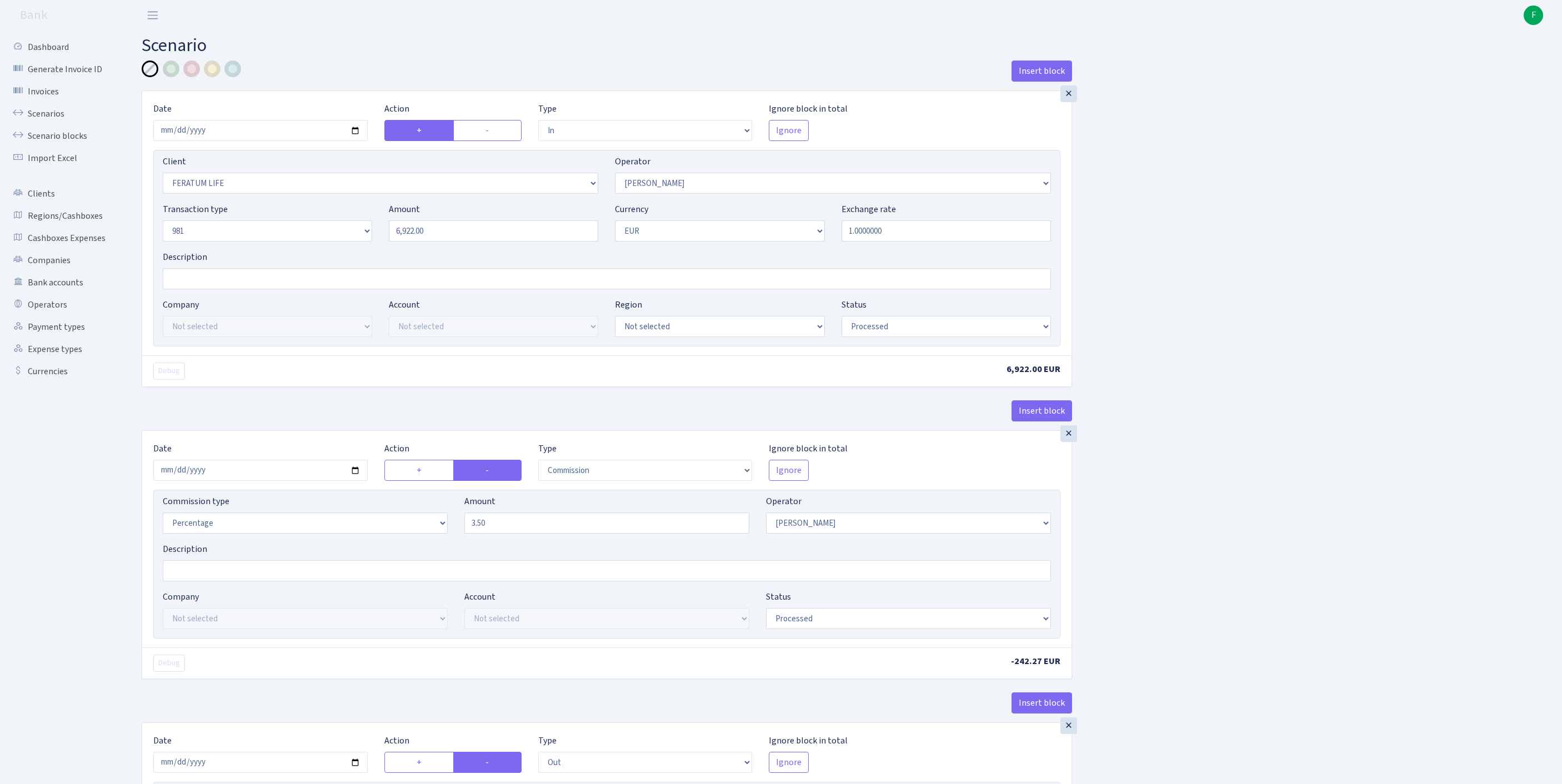
select select "in"
select select "1199"
select select "2"
select select "8"
select select "1"
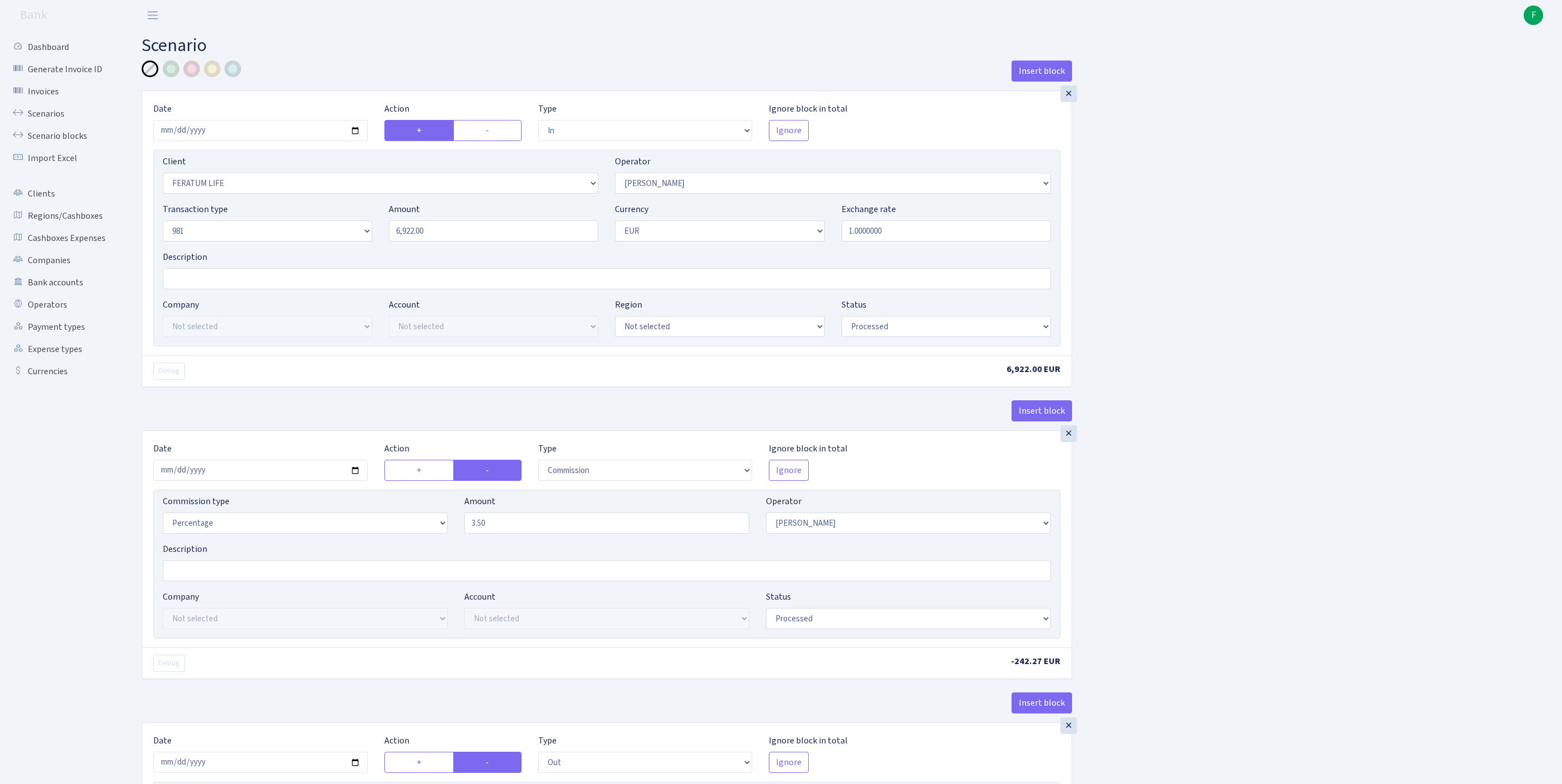
select select "processed"
select select "commission"
select select "2"
select select "processed"
select select "out"
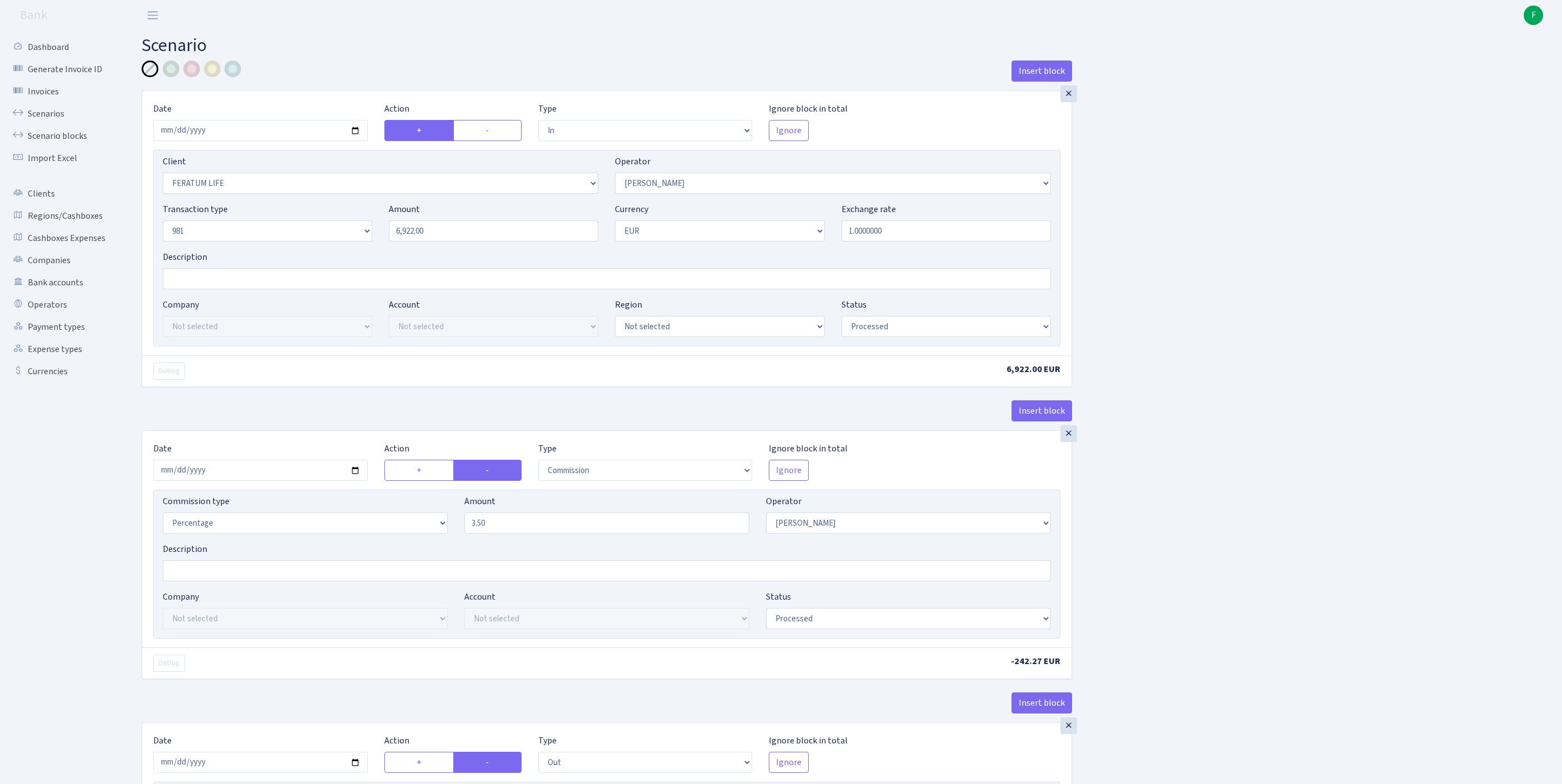
select select "2781"
select select "61"
select select "1"
select select "processed"
select select "commission"
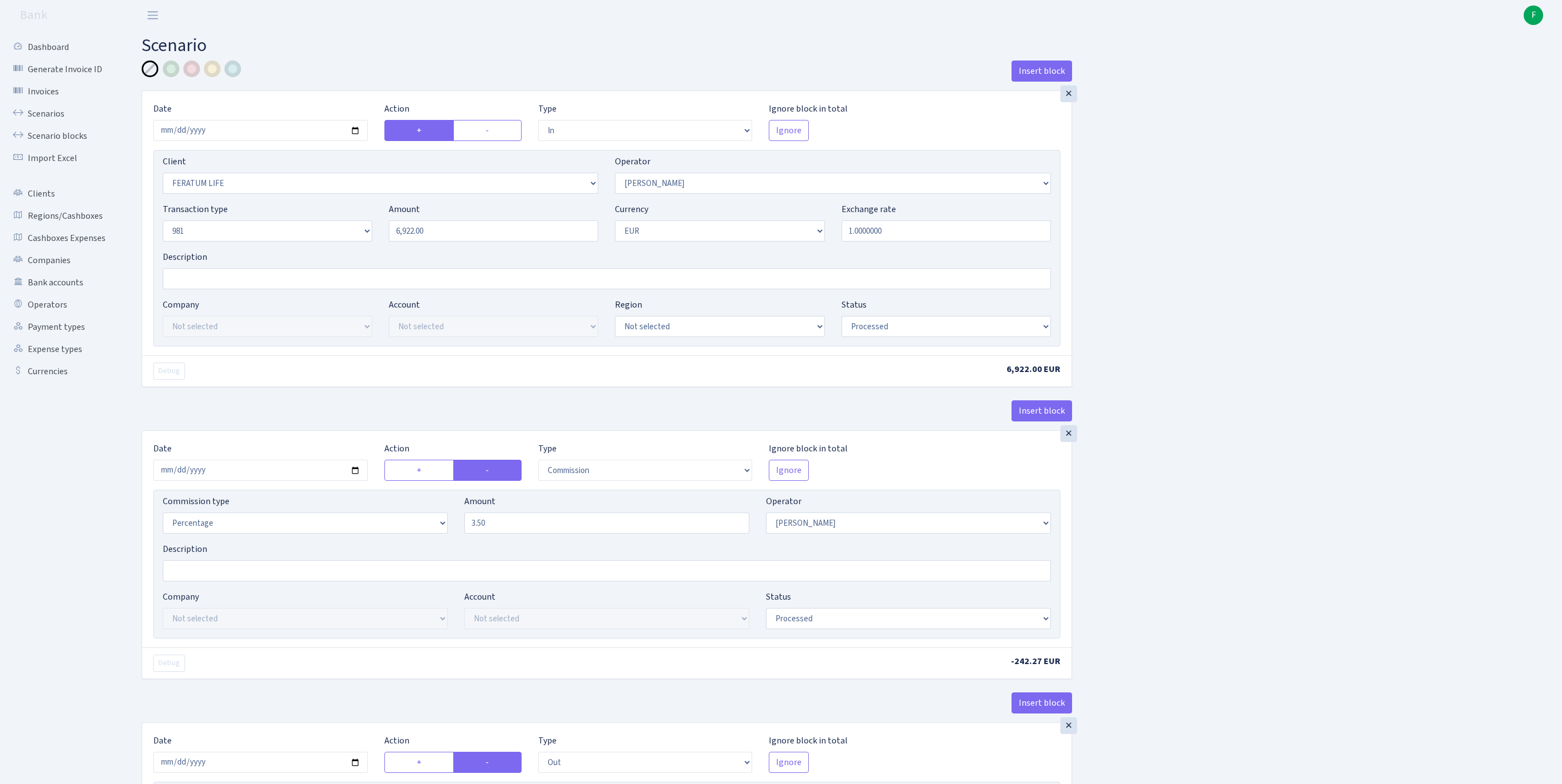
select select "61"
select select "processed"
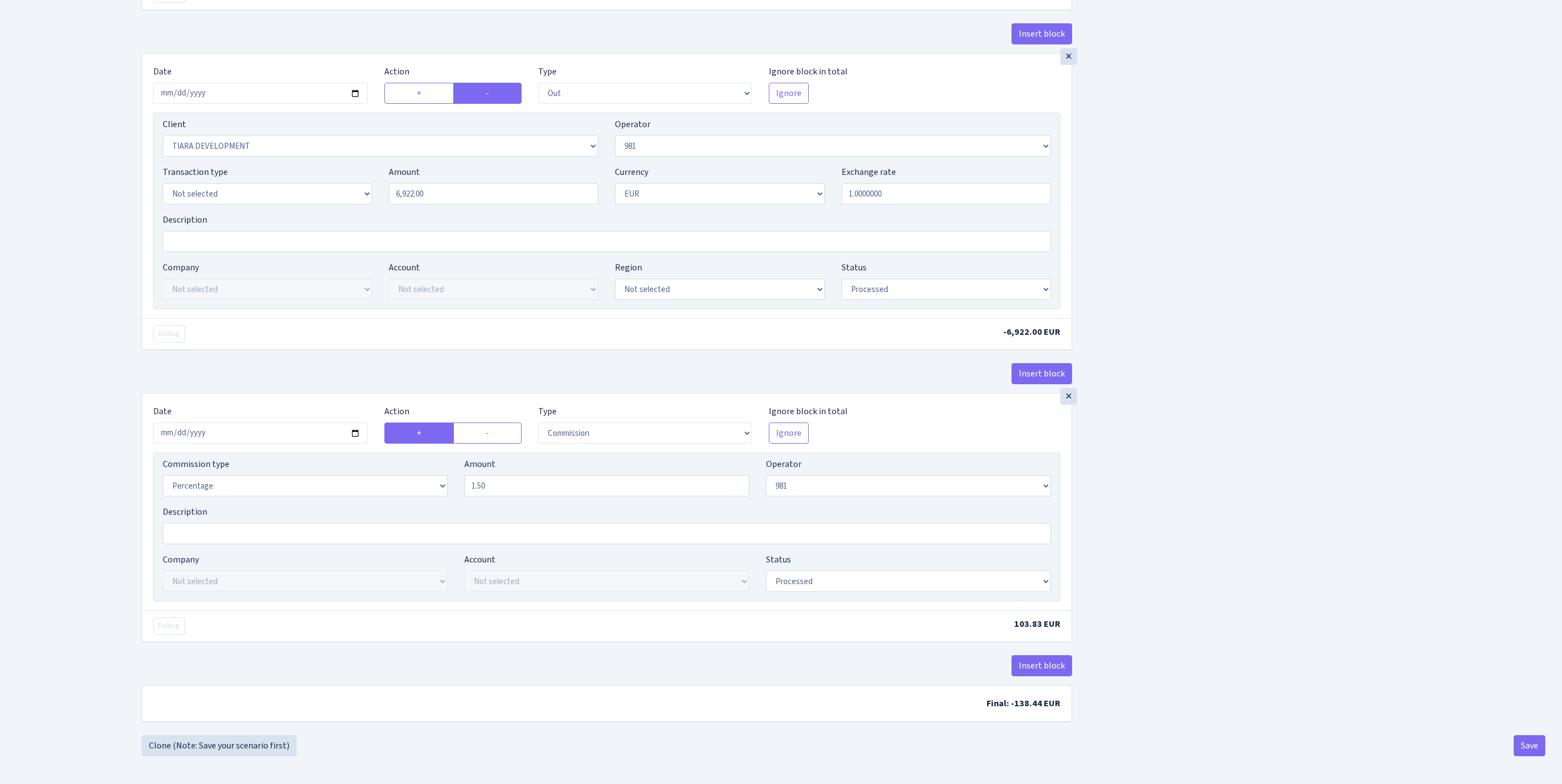
scroll to position [854, 0]
click at [1520, 743] on button "Save" at bounding box center [1530, 745] width 32 height 21
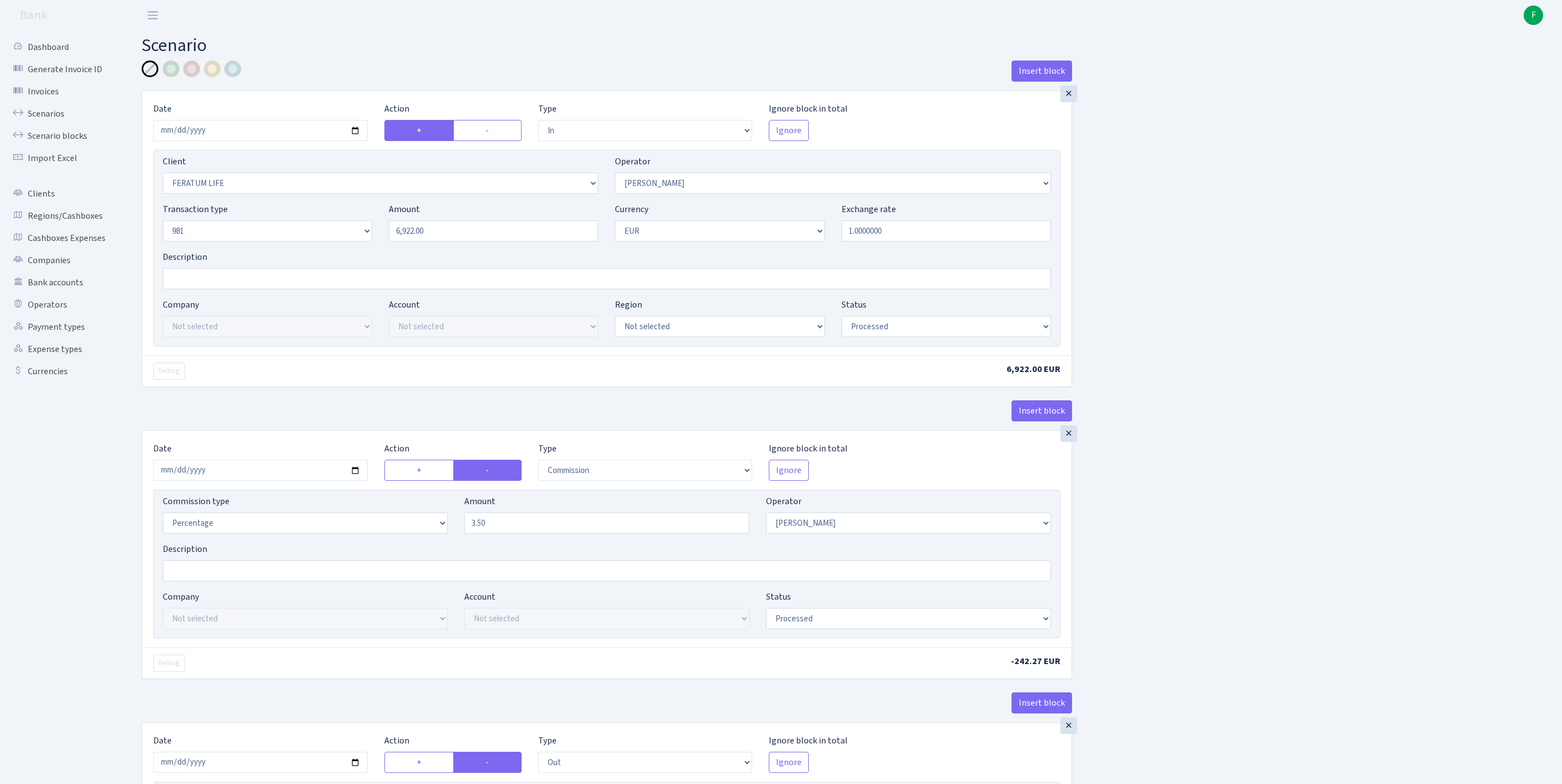
select select "in"
select select "1199"
select select "2"
select select "8"
select select "1"
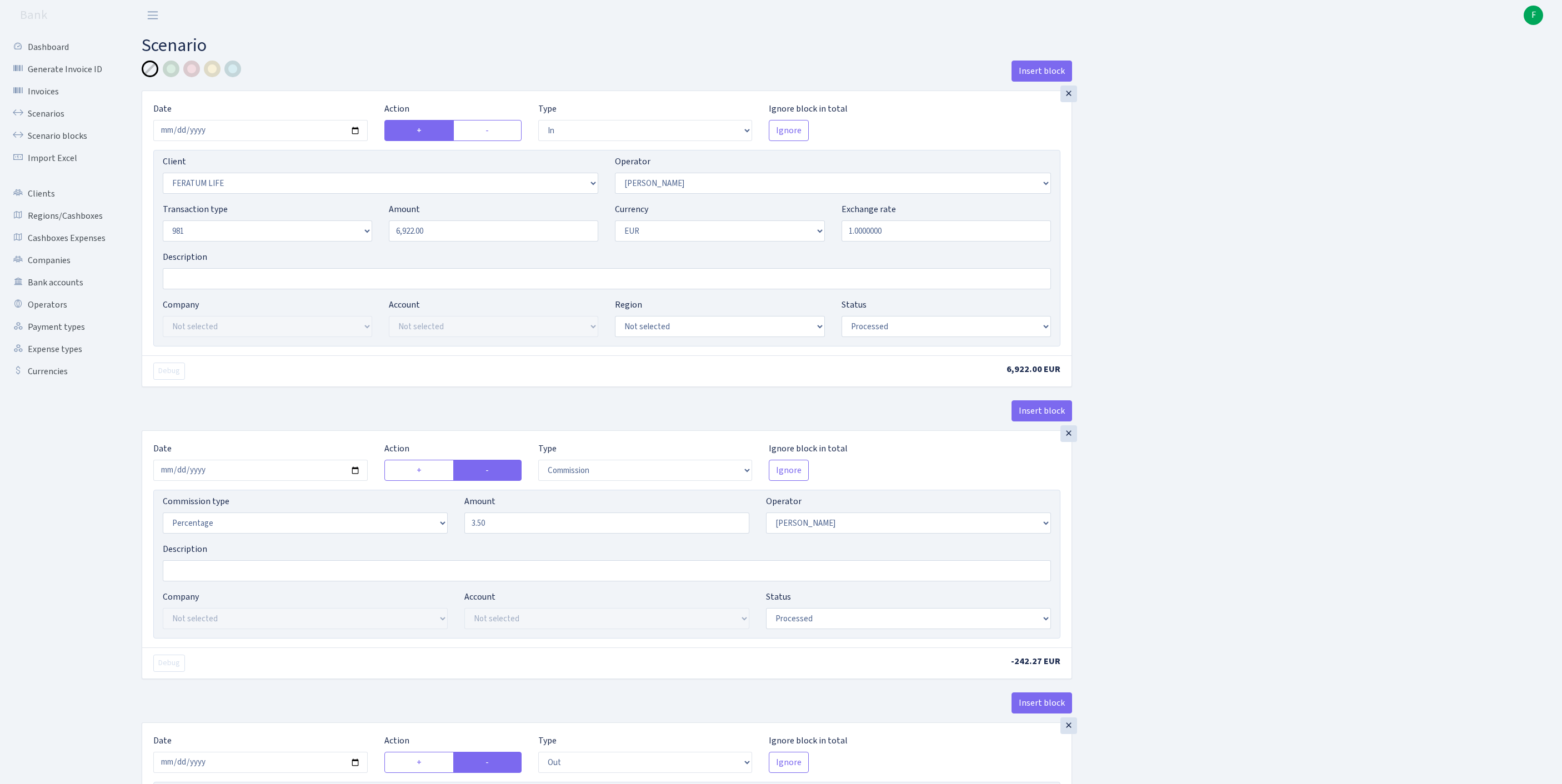
select select "processed"
select select "commission"
select select "2"
select select "processed"
select select "out"
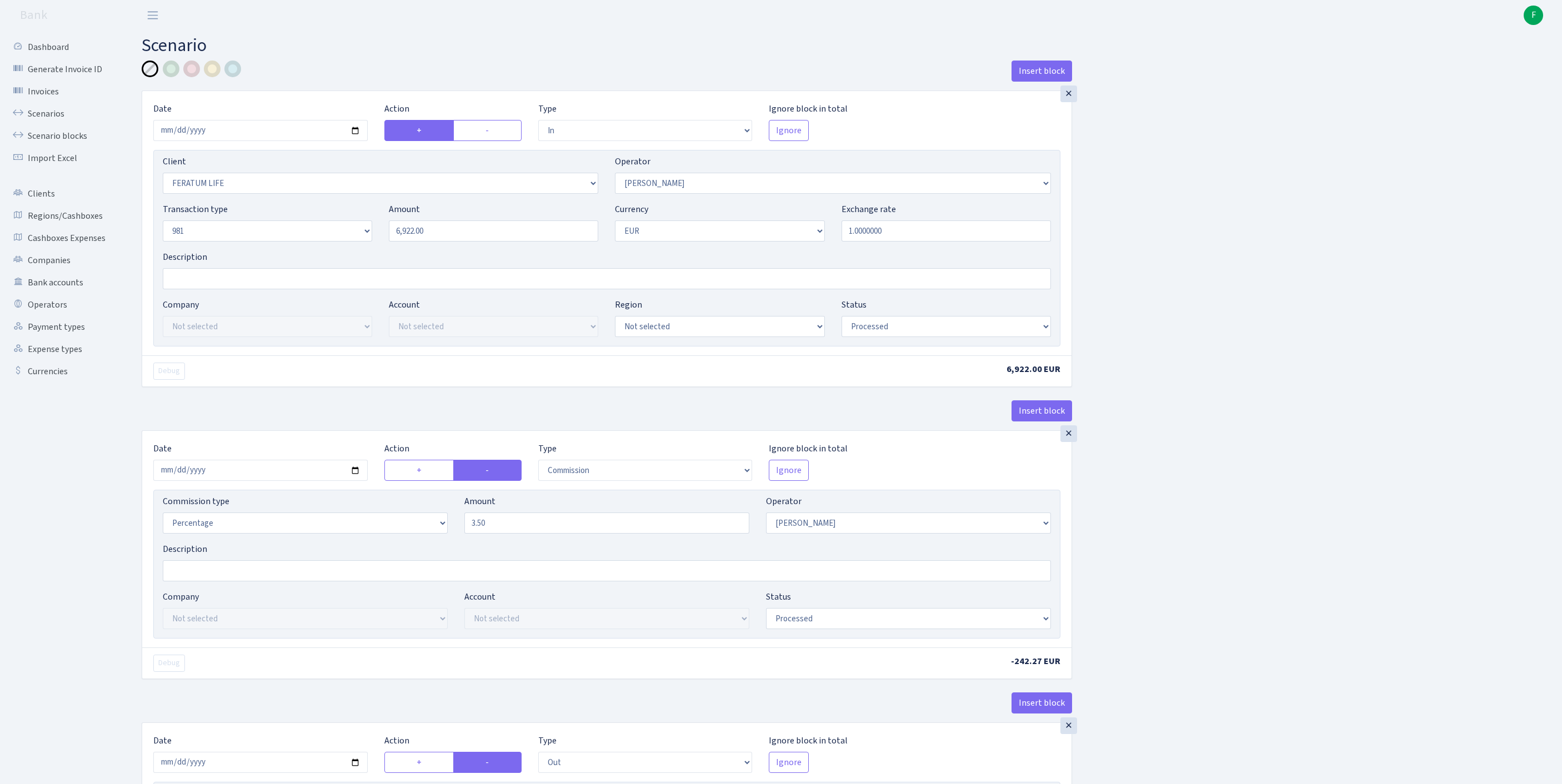
select select "2781"
select select "61"
select select "1"
select select "processed"
select select "commission"
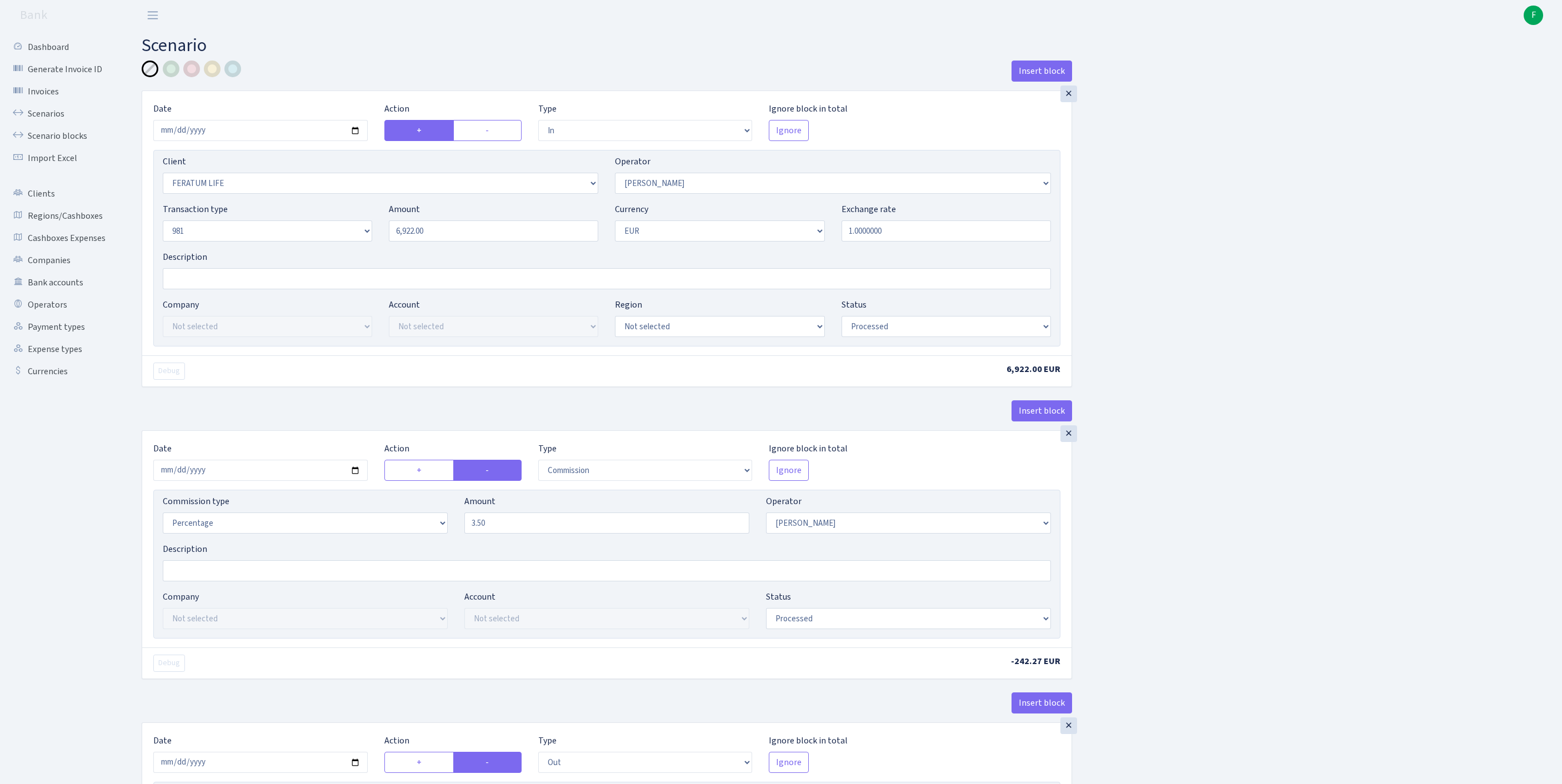
select select "61"
select select "processed"
click at [49, 120] on link "Scenarios" at bounding box center [61, 114] width 111 height 22
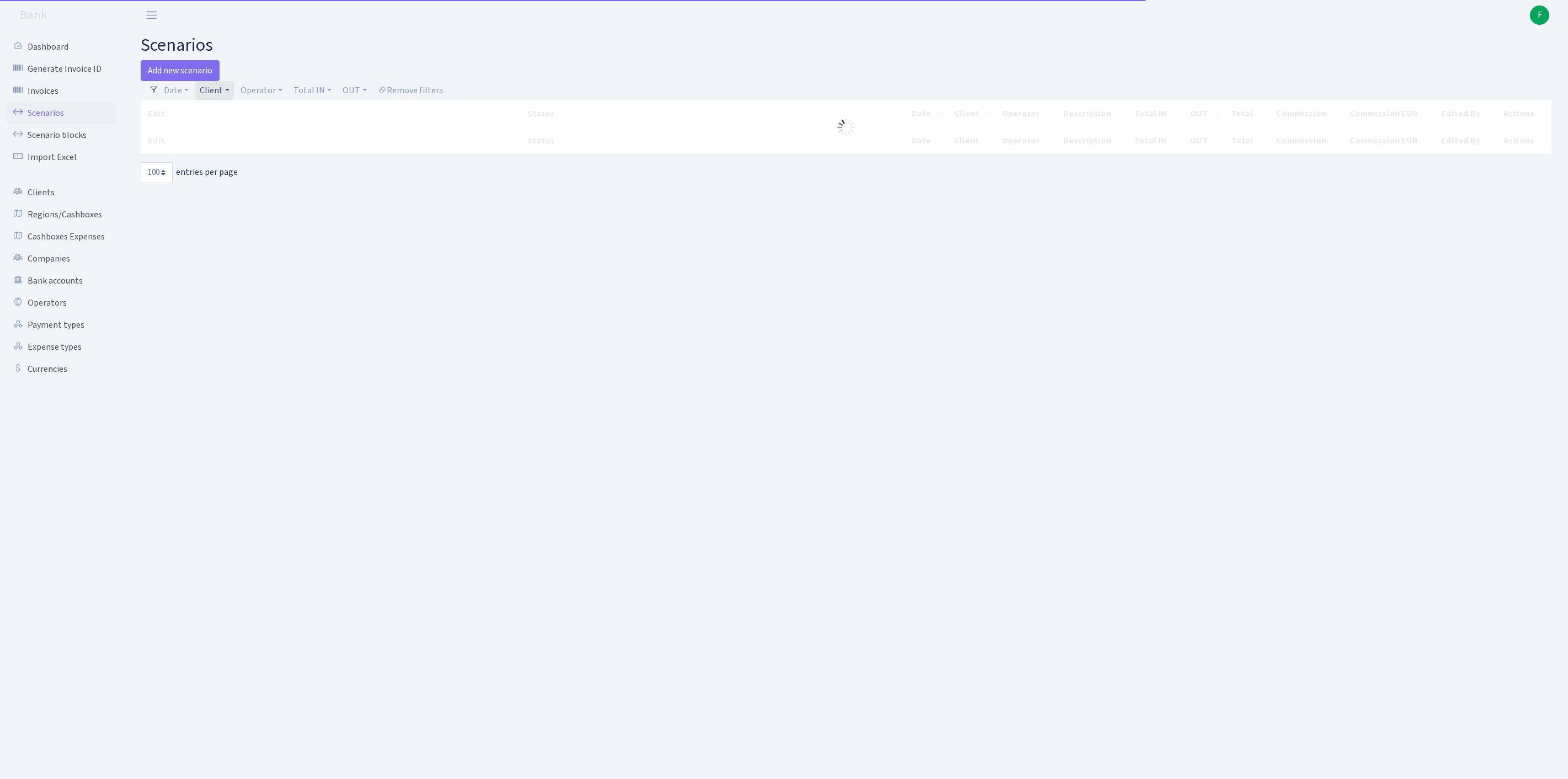
select select "100"
